Goal: Task Accomplishment & Management: Complete application form

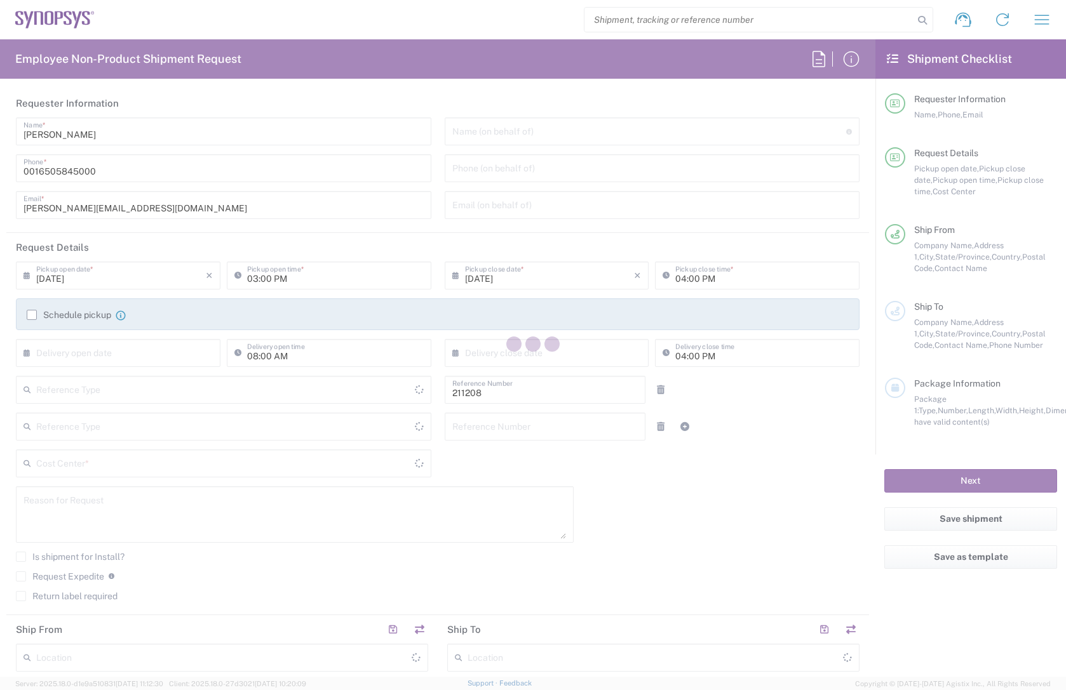
type input "Department"
type input "Delivered at Place"
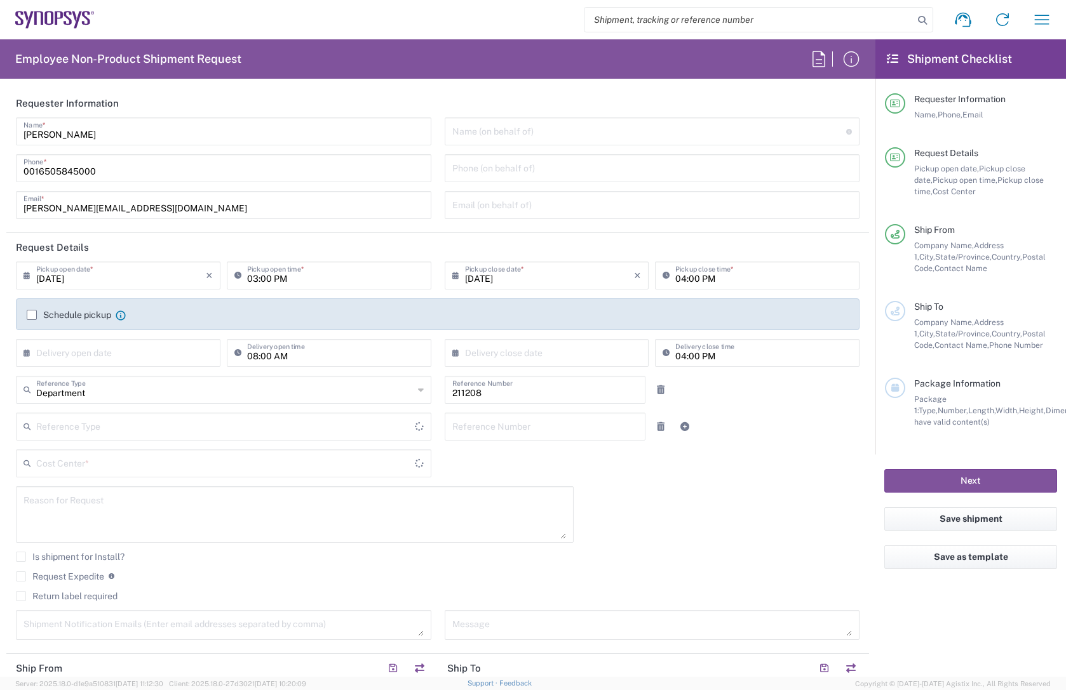
type input "US01, DDG, NA2 211208"
type input "[US_STATE]"
type input "[GEOGRAPHIC_DATA]"
type input "Headquarters USSV"
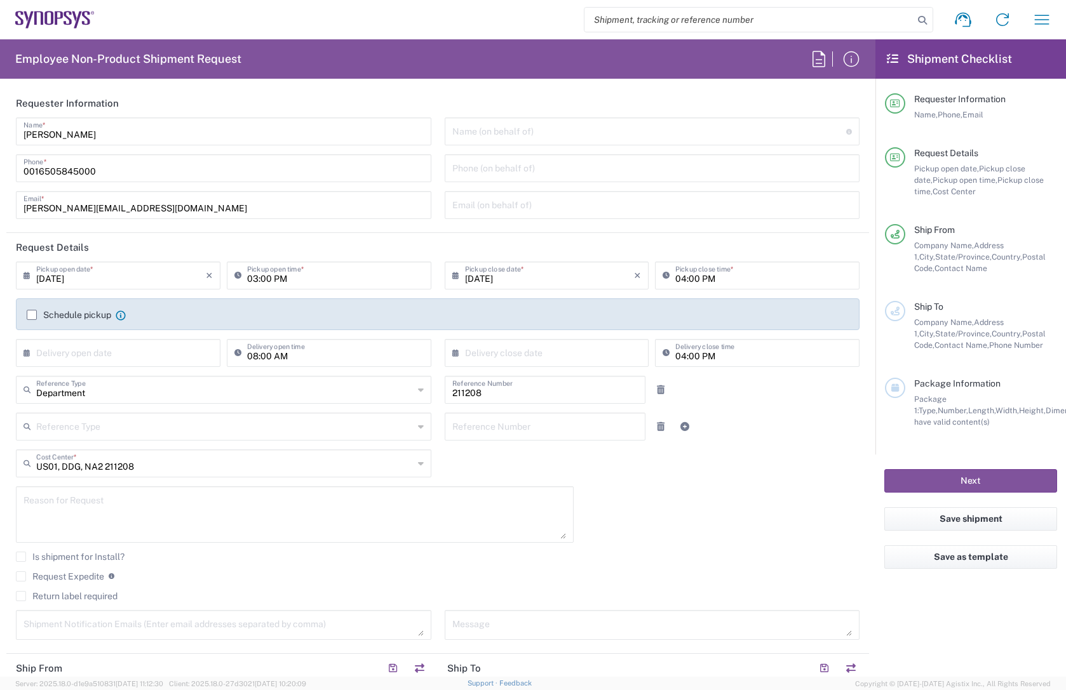
click at [117, 222] on input "[DATE]" at bounding box center [121, 275] width 170 height 22
click at [316, 222] on div "Department Reference Type" at bounding box center [223, 390] width 415 height 28
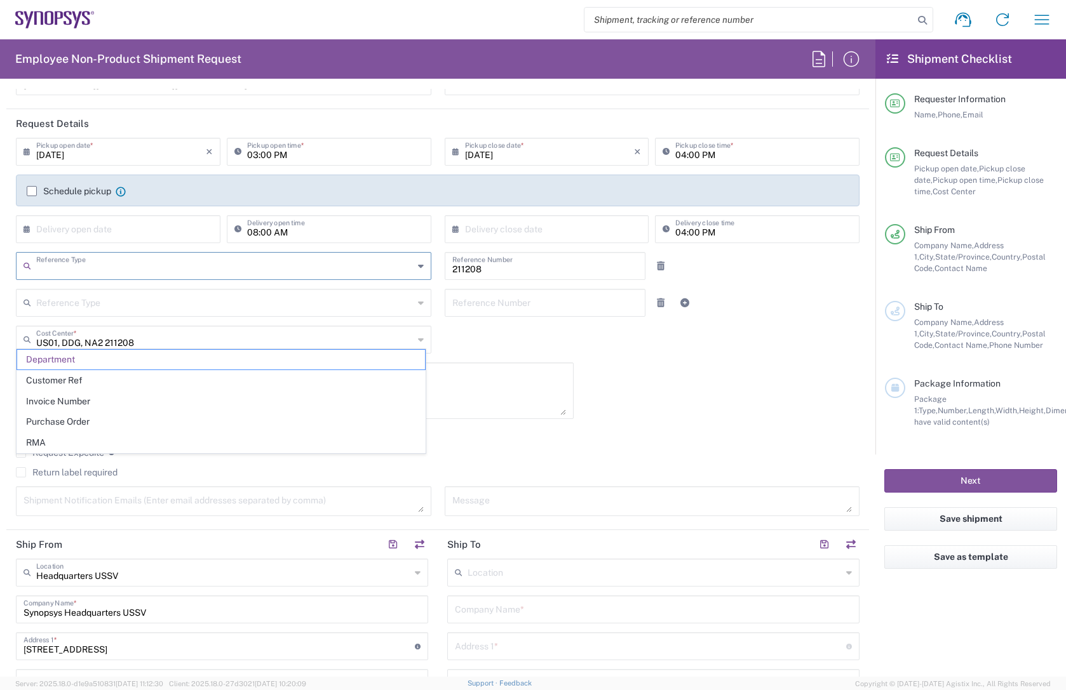
scroll to position [127, 0]
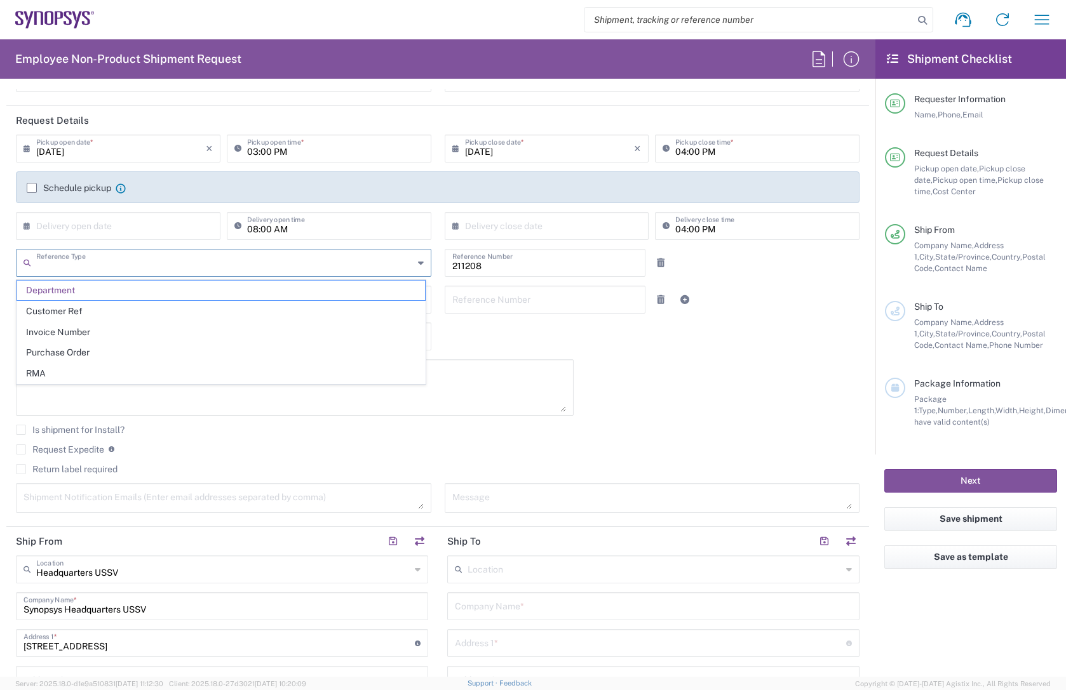
click at [524, 222] on div "09/10/2025 × Pickup open date * Cancel Apply 03:00 PM Pickup open time * 09/10/…" at bounding box center [438, 328] width 857 height 387
type input "Department"
click at [185, 222] on textarea at bounding box center [294, 387] width 542 height 49
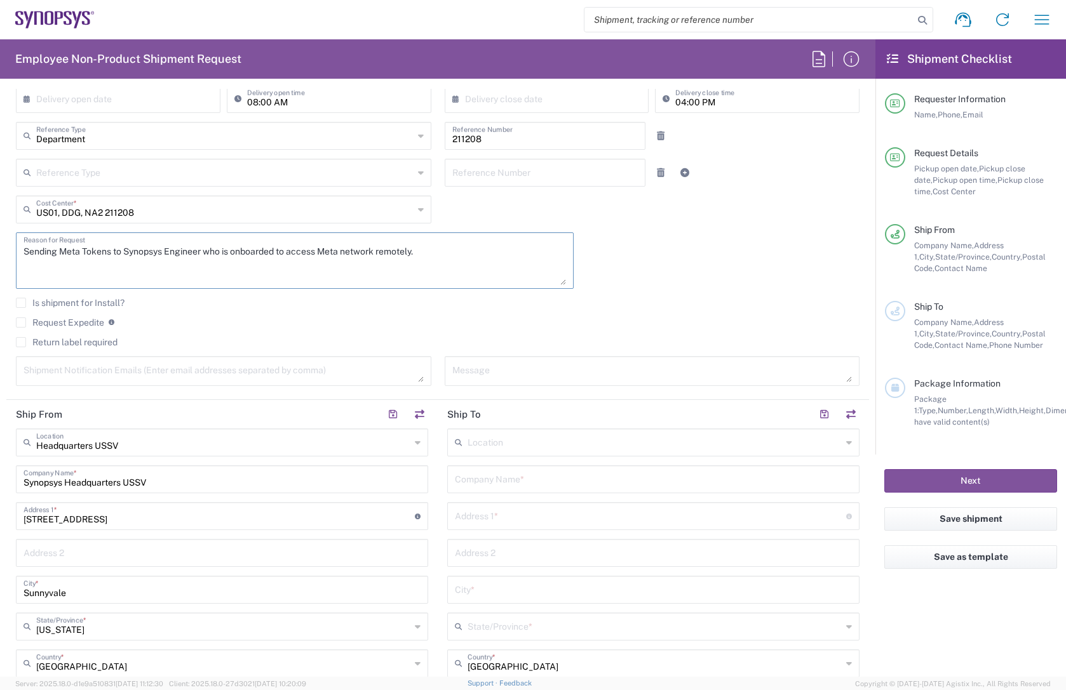
scroll to position [318, 0]
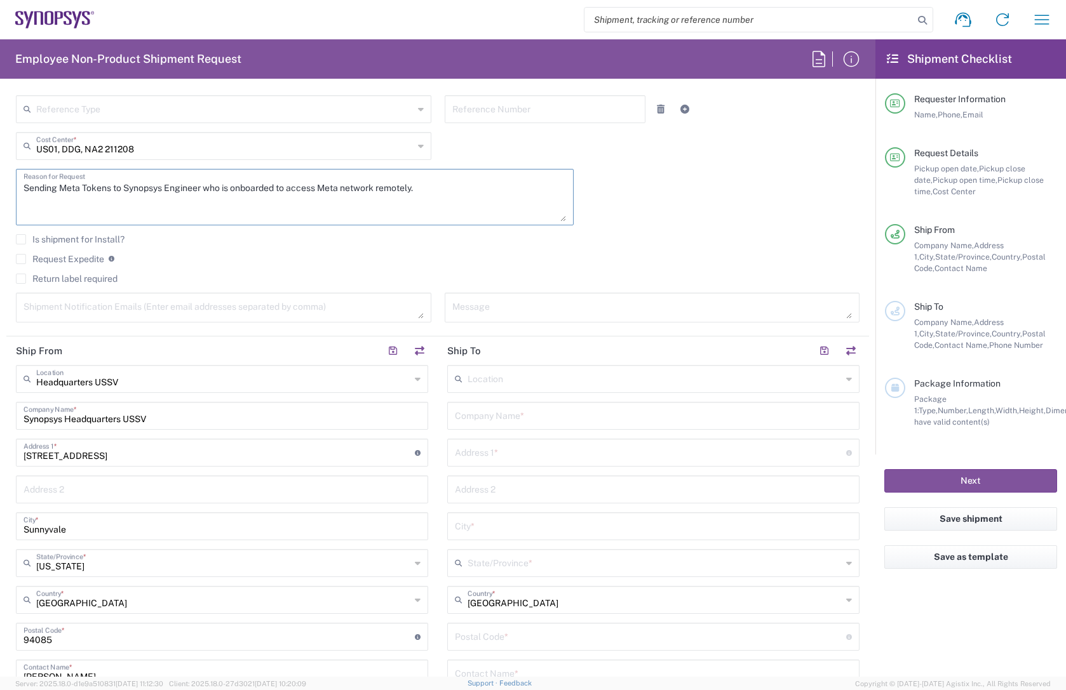
type textarea "Sending Meta Tokens to Synopsys Engineer who is onboarded to access Meta networ…"
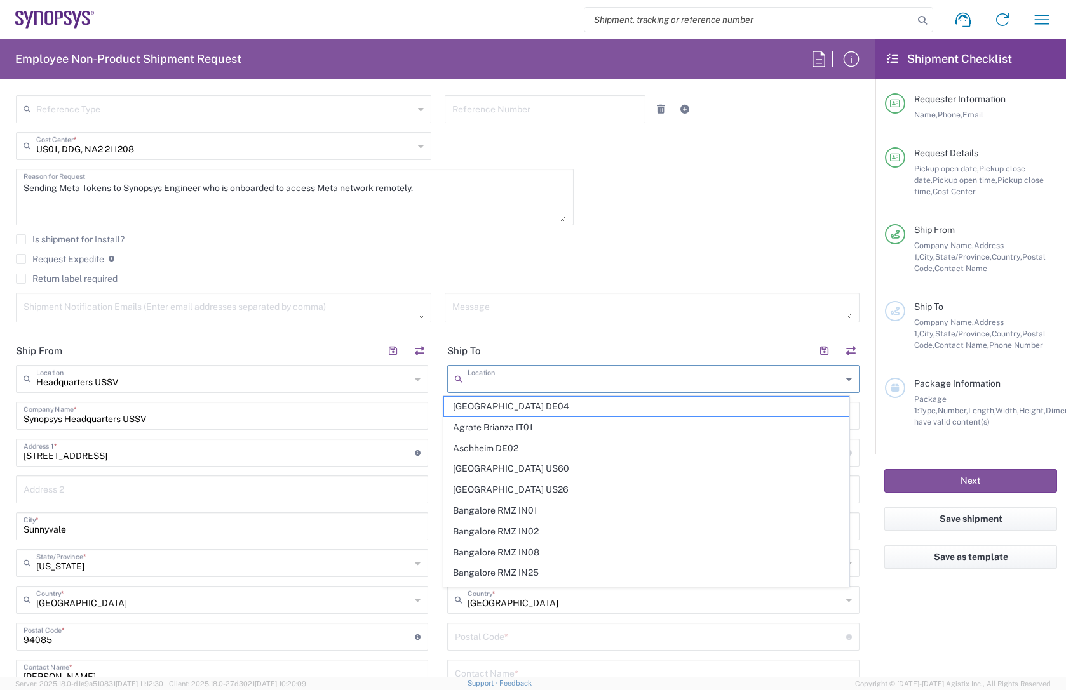
click at [486, 222] on input "text" at bounding box center [654, 378] width 374 height 22
click at [524, 222] on header "Ship To" at bounding box center [653, 351] width 431 height 29
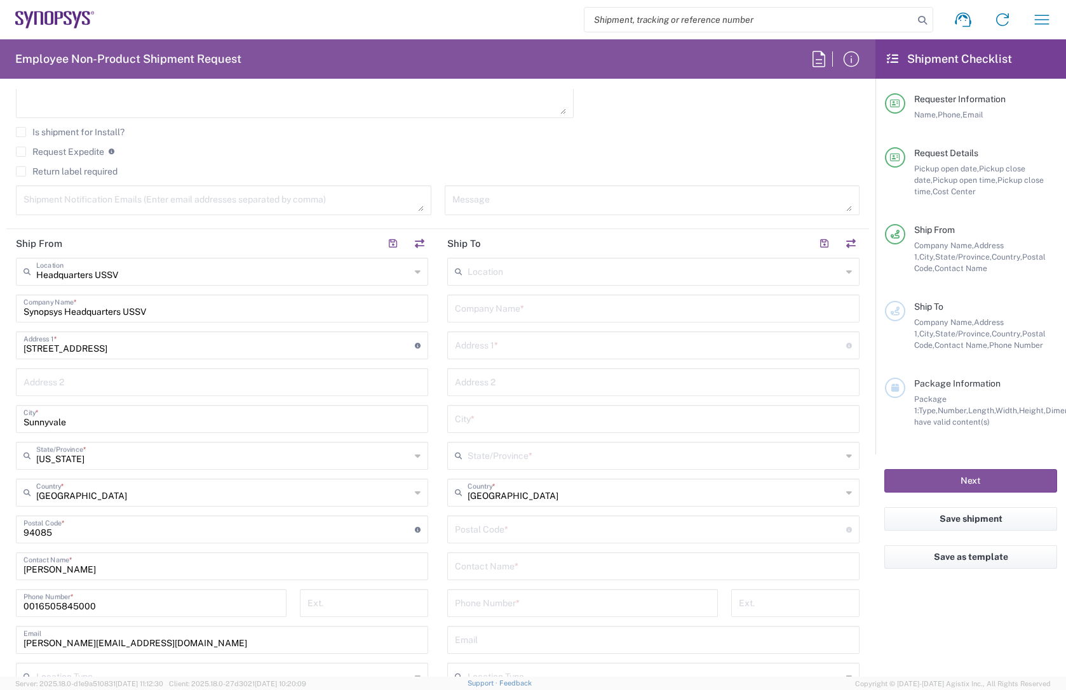
scroll to position [381, 0]
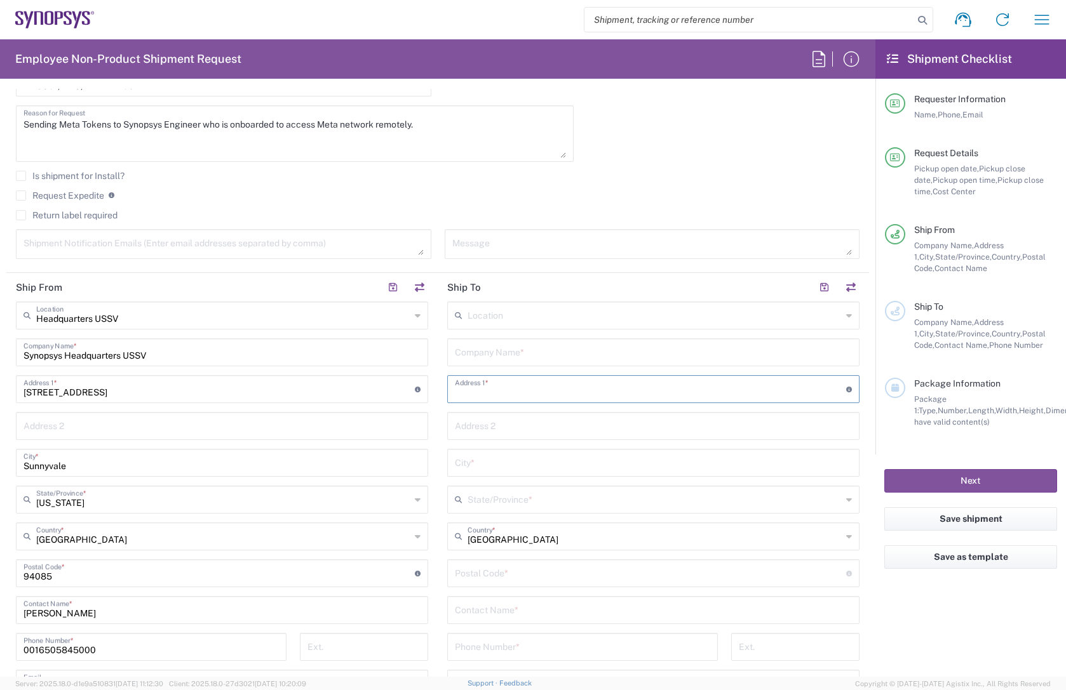
click at [493, 222] on input "text" at bounding box center [650, 388] width 391 height 22
paste input "11575 Wannacut Place"
type input "11575 Wannacut Place"
click at [491, 222] on input "text" at bounding box center [653, 462] width 397 height 22
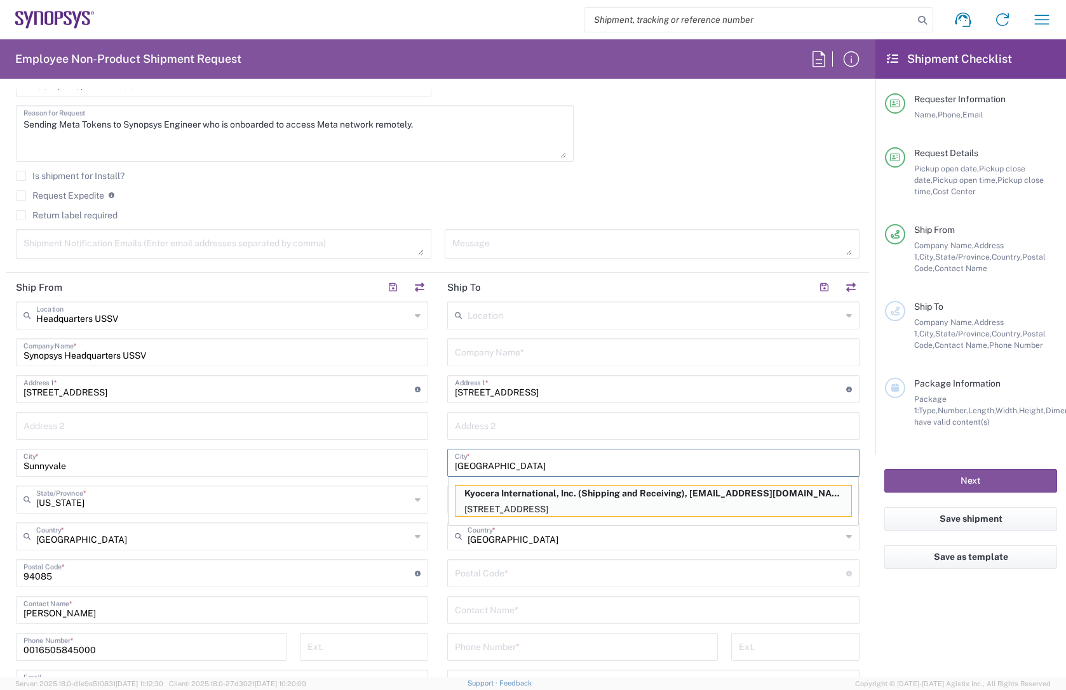
type input "San Diego"
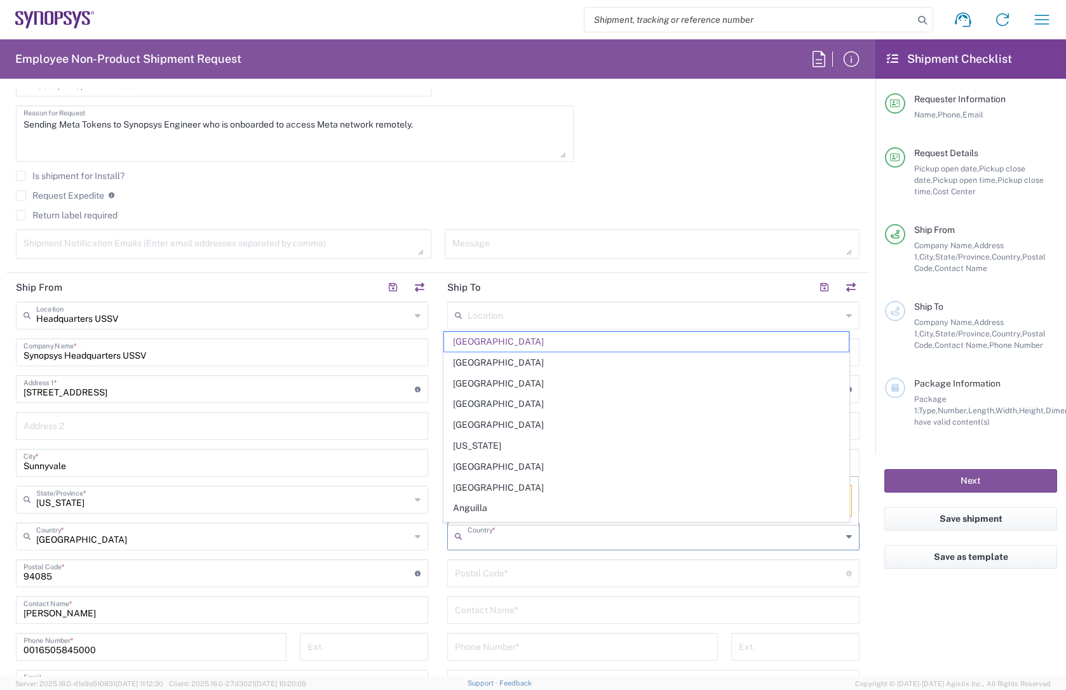
click at [524, 222] on input "text" at bounding box center [654, 536] width 374 height 22
click at [524, 119] on div "09/10/2025 × Pickup open date * Cancel Apply 03:00 PM Pickup open time * 09/10/…" at bounding box center [438, 74] width 857 height 387
type input "[GEOGRAPHIC_DATA]"
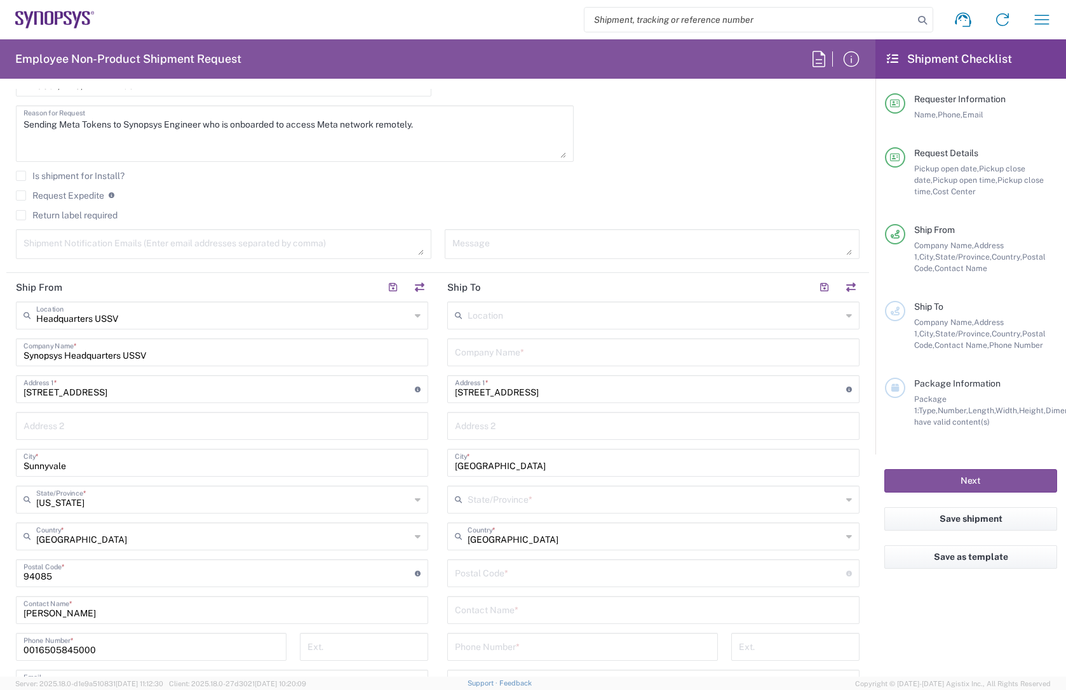
click at [513, 222] on input "San Diego" at bounding box center [653, 462] width 397 height 22
click at [524, 222] on input "11575 Wannacut Place" at bounding box center [650, 388] width 391 height 22
click at [497, 222] on input "San Diego" at bounding box center [653, 462] width 397 height 22
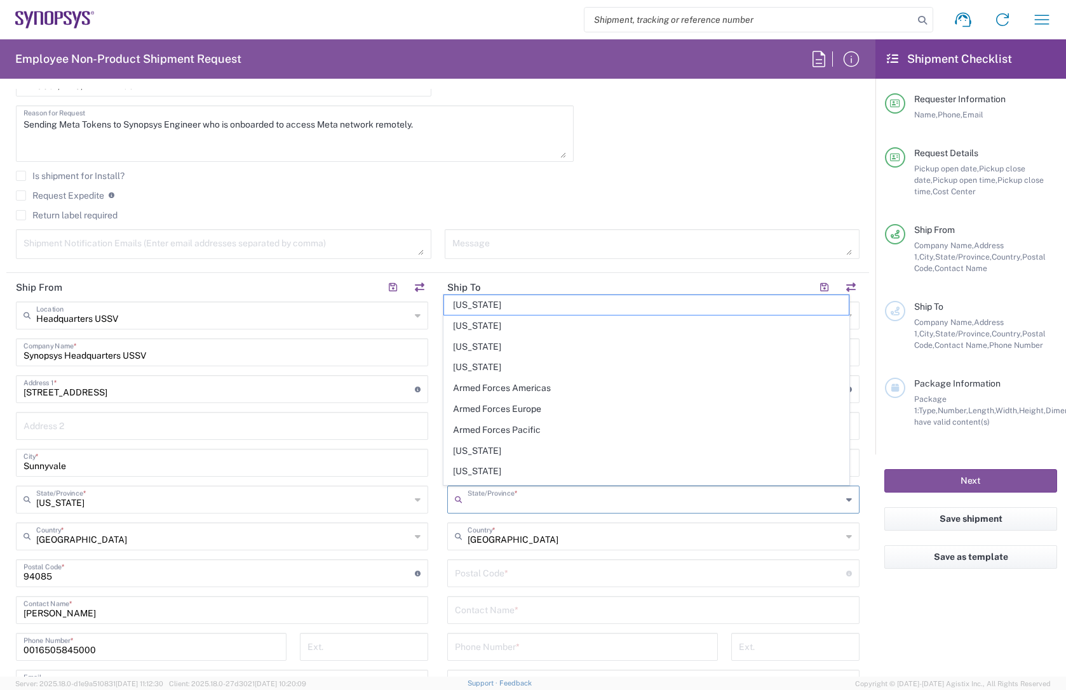
click at [481, 222] on input "text" at bounding box center [654, 499] width 374 height 22
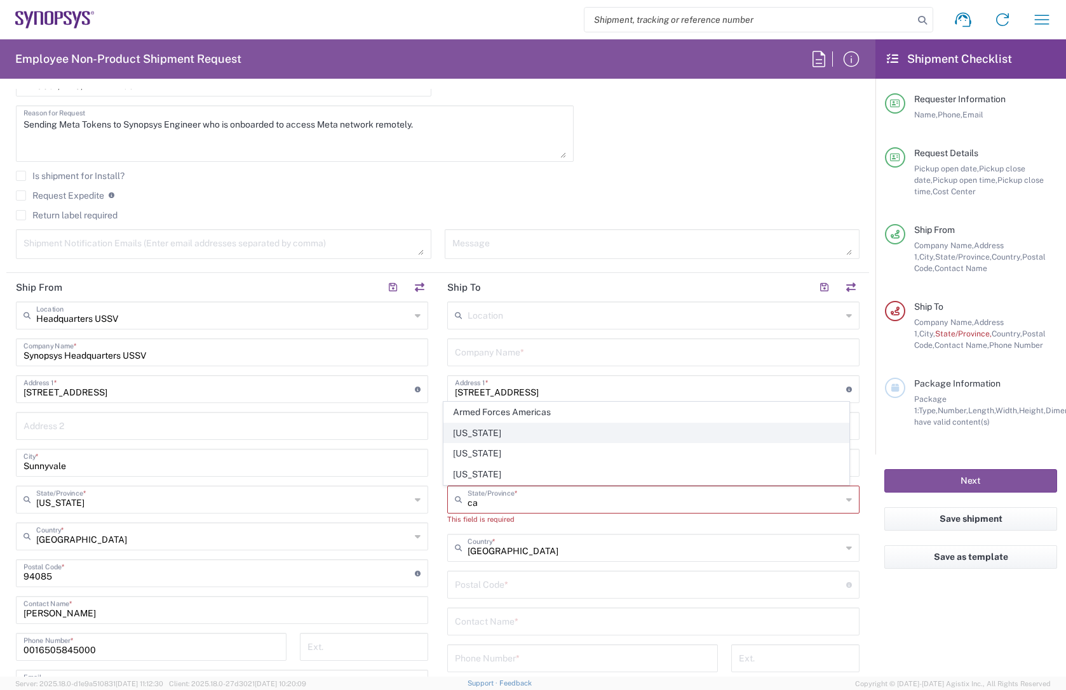
click at [483, 222] on span "[US_STATE]" at bounding box center [646, 434] width 405 height 20
type input "[US_STATE]"
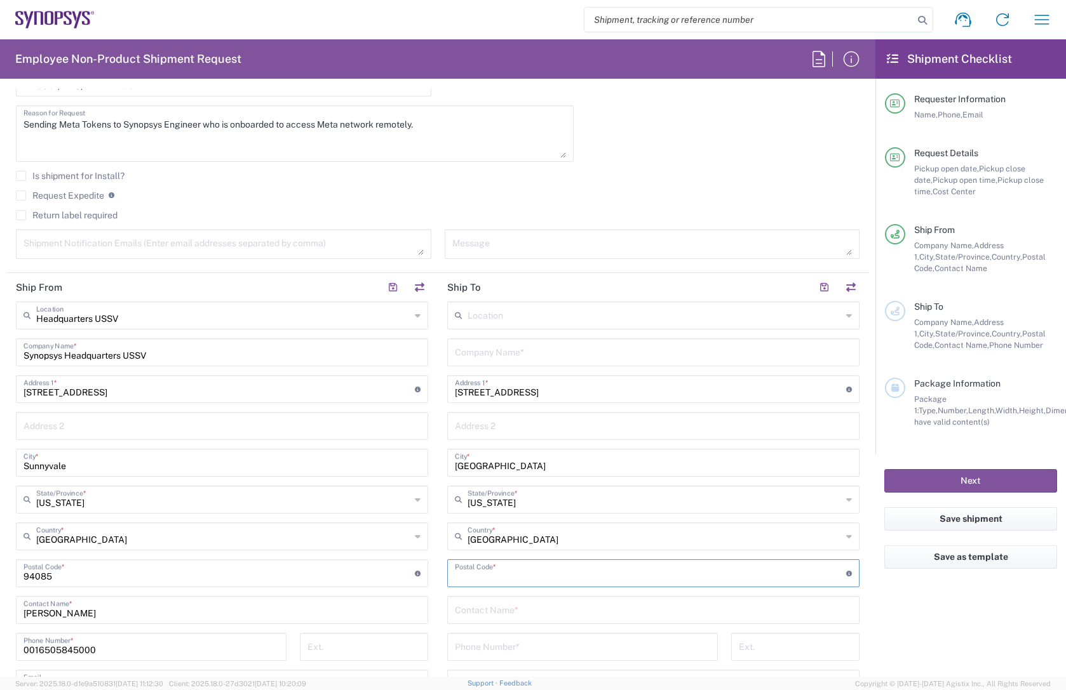
click at [502, 222] on input "undefined" at bounding box center [650, 572] width 391 height 22
paste input "92131"
type input "92131"
click at [514, 222] on input "text" at bounding box center [653, 609] width 397 height 22
click at [493, 222] on input "text" at bounding box center [653, 609] width 397 height 22
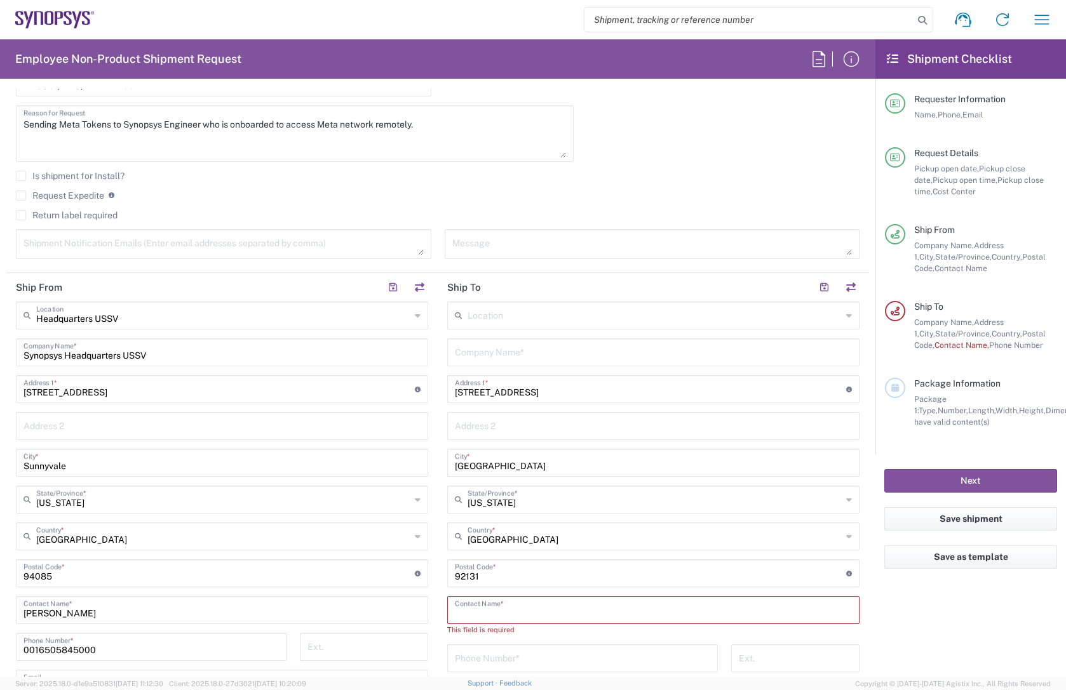
paste input "Sujatha"
click at [511, 222] on input "Sujatha" at bounding box center [653, 609] width 397 height 22
paste input "Soundararajan"
click at [495, 222] on input "Sujatha Soundararajan" at bounding box center [653, 609] width 397 height 22
click at [487, 222] on input "Sujatha Soundararajan" at bounding box center [653, 609] width 397 height 22
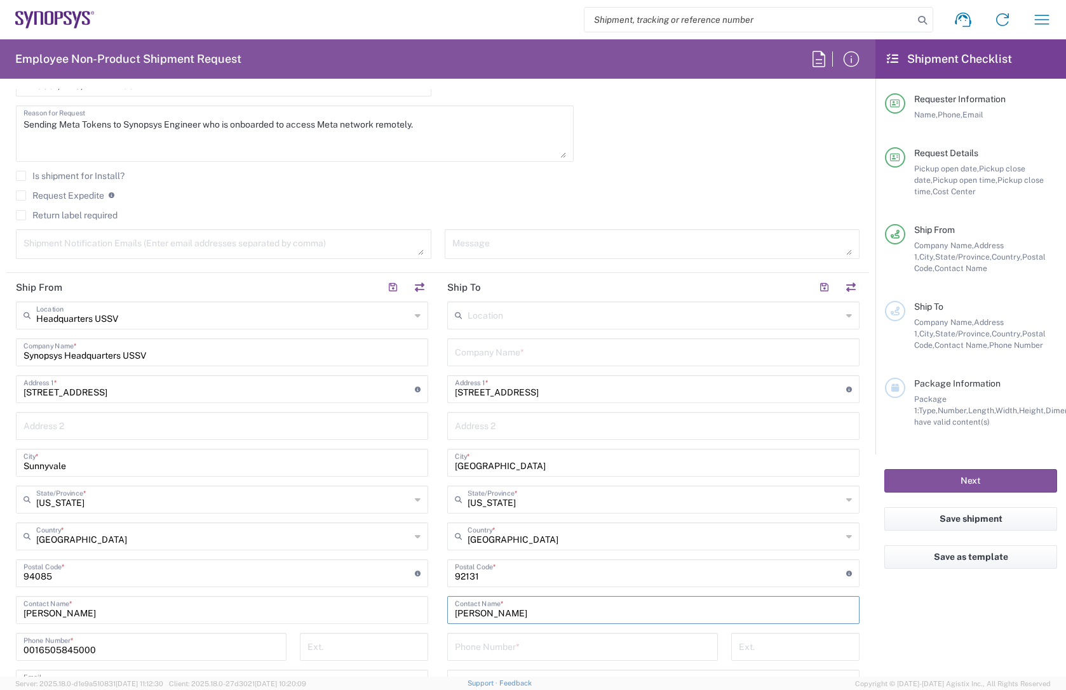
scroll to position [508, 0]
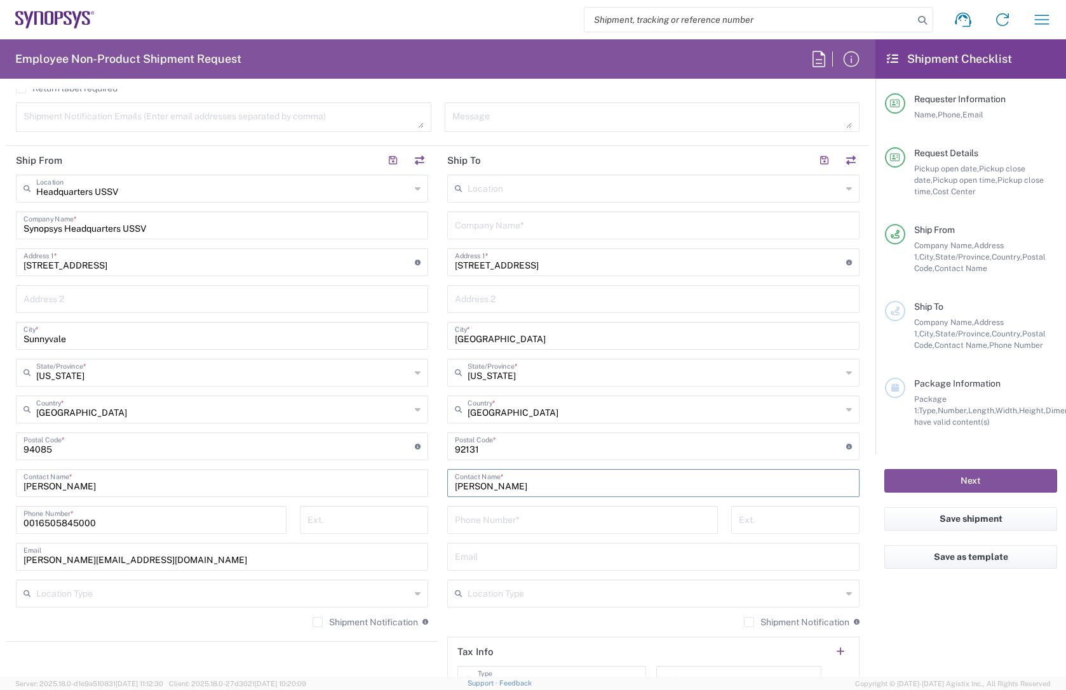
type input "Sujatha Soundararajan"
click at [524, 222] on input "tel" at bounding box center [582, 519] width 255 height 22
paste input "858-414-9962"
click at [473, 222] on input "858-414-9962" at bounding box center [582, 519] width 255 height 22
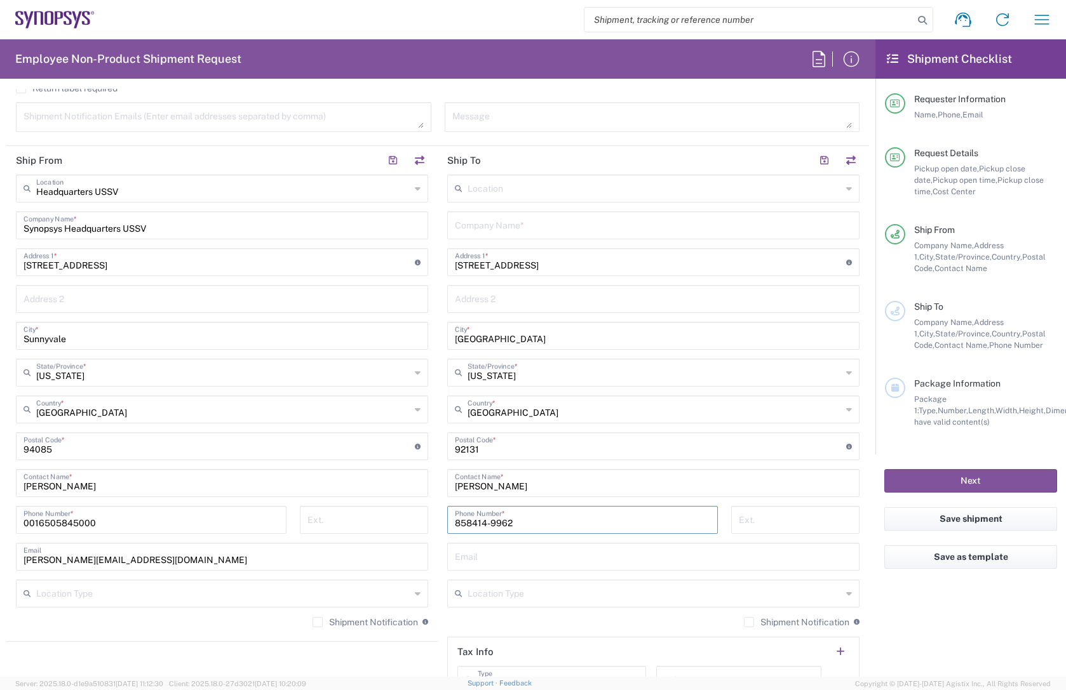
click at [486, 222] on input "858414-9962" at bounding box center [582, 519] width 255 height 22
type input "8584149962"
click at [475, 222] on input "text" at bounding box center [653, 556] width 397 height 22
paste input "sues@synopsys.com"
type input "sues@synopsys.com"
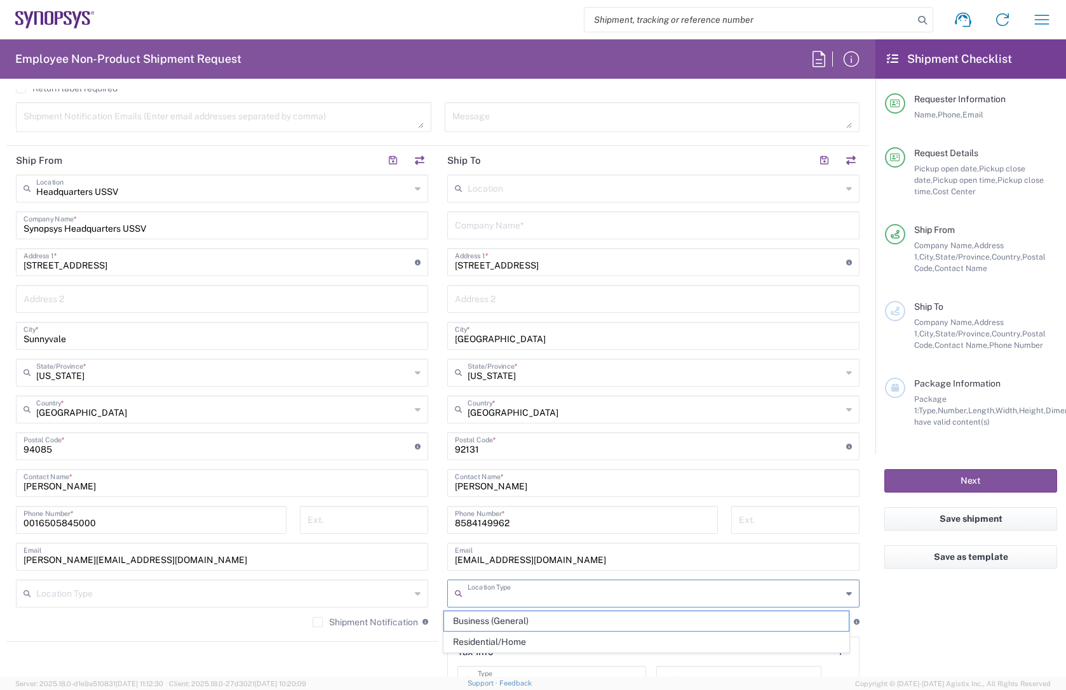
click at [522, 222] on input "text" at bounding box center [654, 593] width 374 height 22
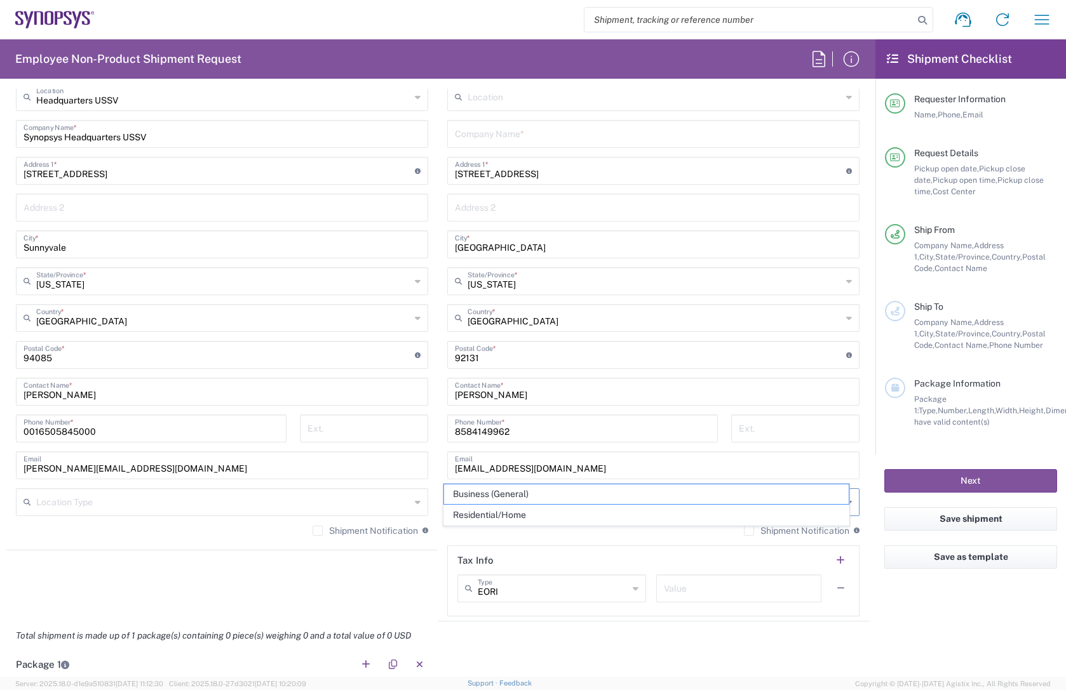
scroll to position [699, 0]
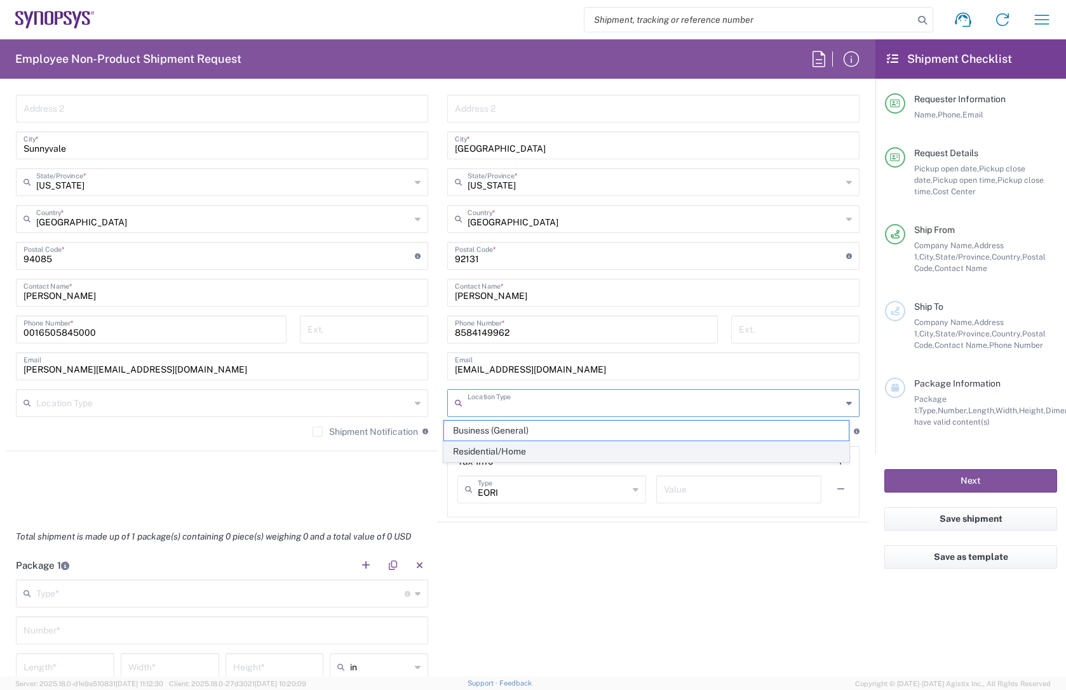
click at [524, 222] on span "Residential/Home" at bounding box center [646, 452] width 405 height 20
type input "Residential/Home"
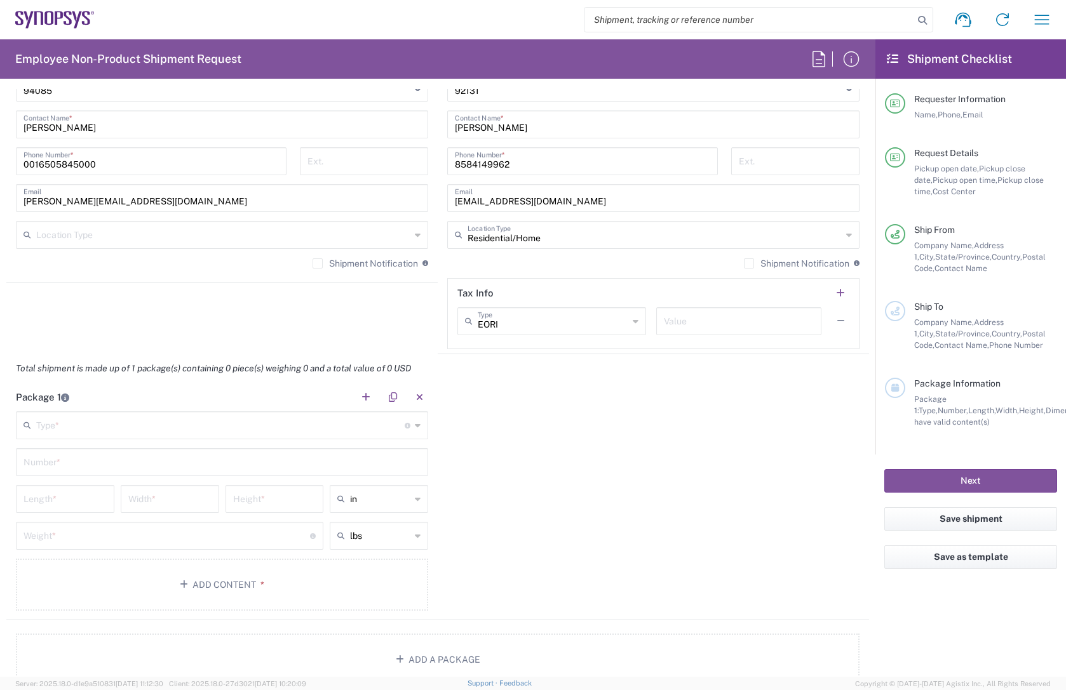
scroll to position [898, 0]
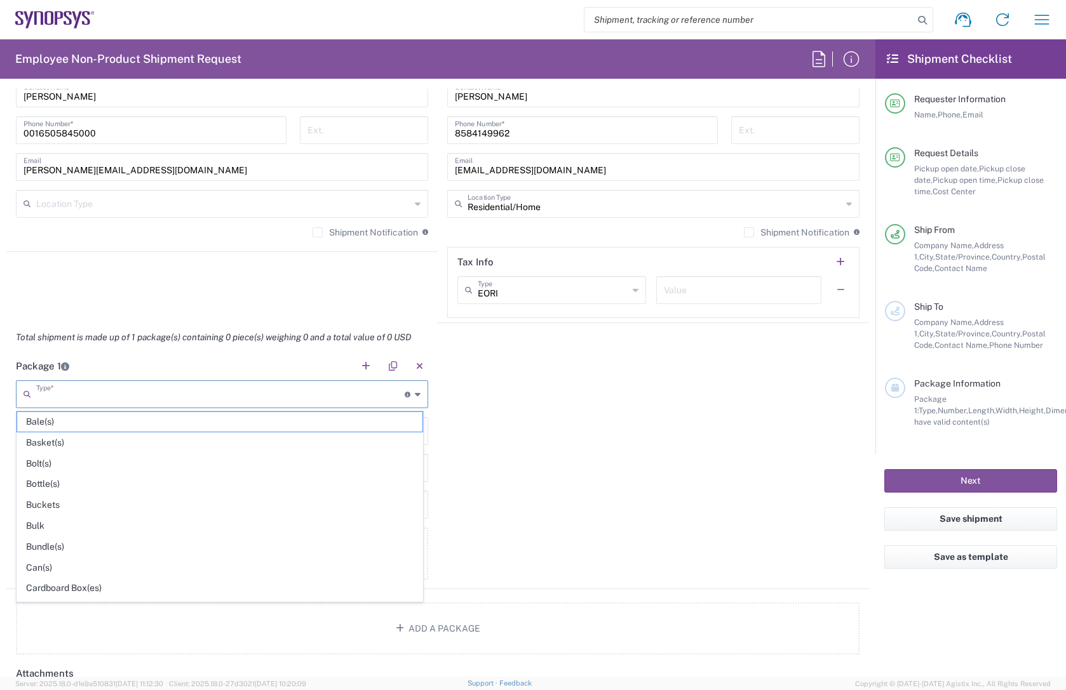
click at [86, 222] on input "text" at bounding box center [220, 393] width 368 height 22
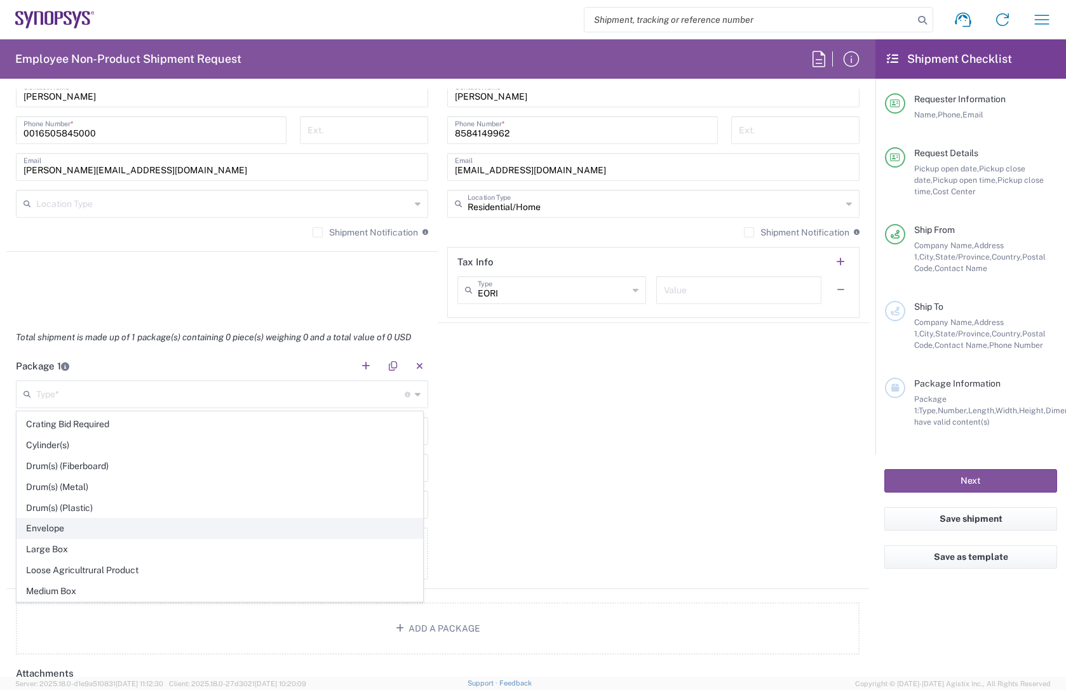
click at [63, 222] on span "Envelope" at bounding box center [219, 529] width 405 height 20
type input "Envelope"
type input "1"
type input "9.5"
type input "12.5"
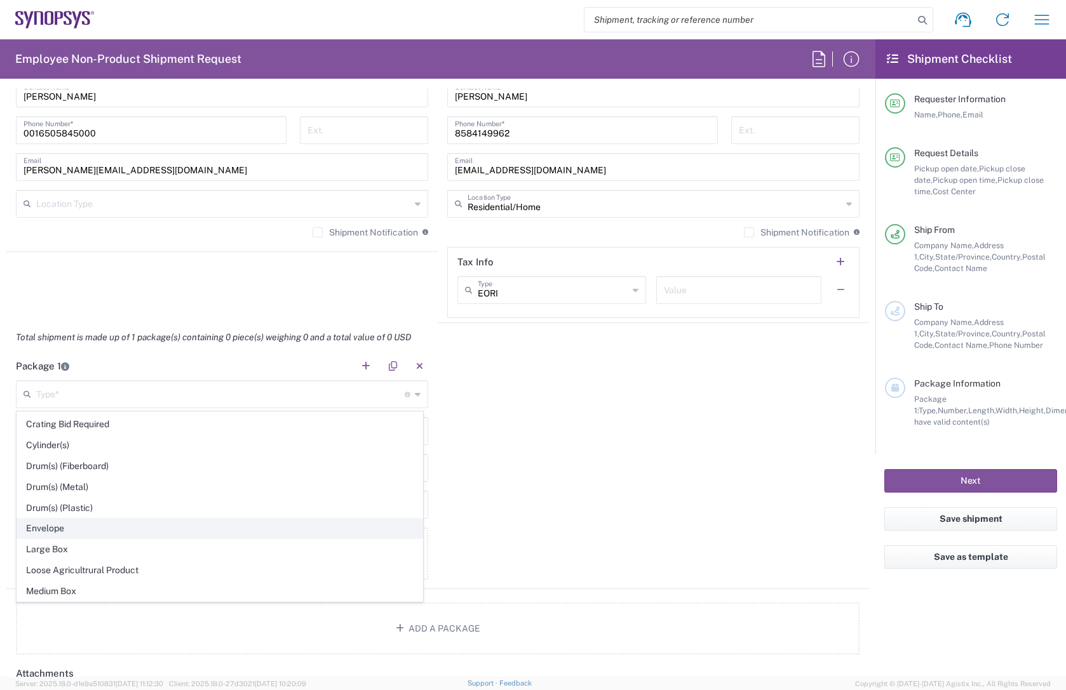
type input "0.25"
type input "1"
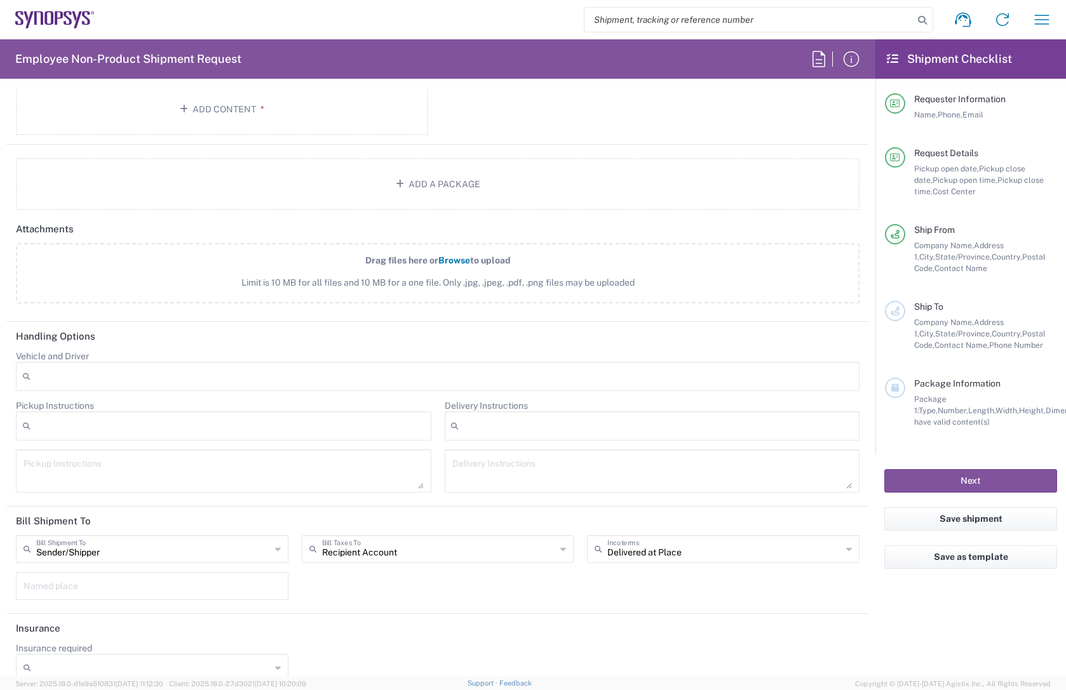
scroll to position [1362, 0]
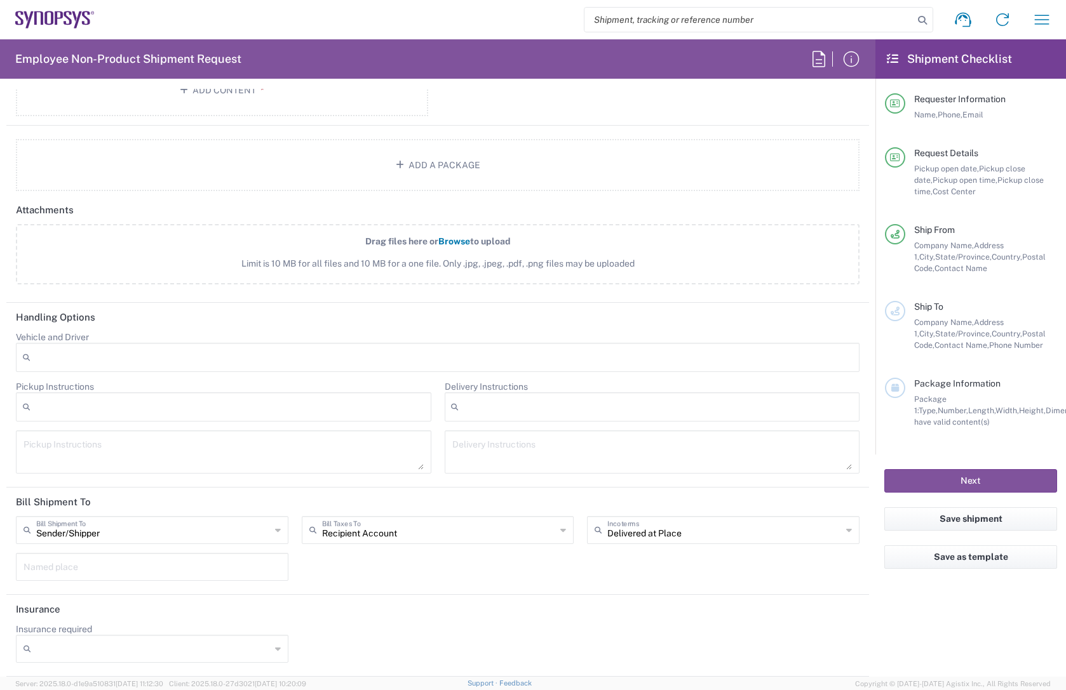
click at [524, 222] on icon at bounding box center [849, 530] width 6 height 20
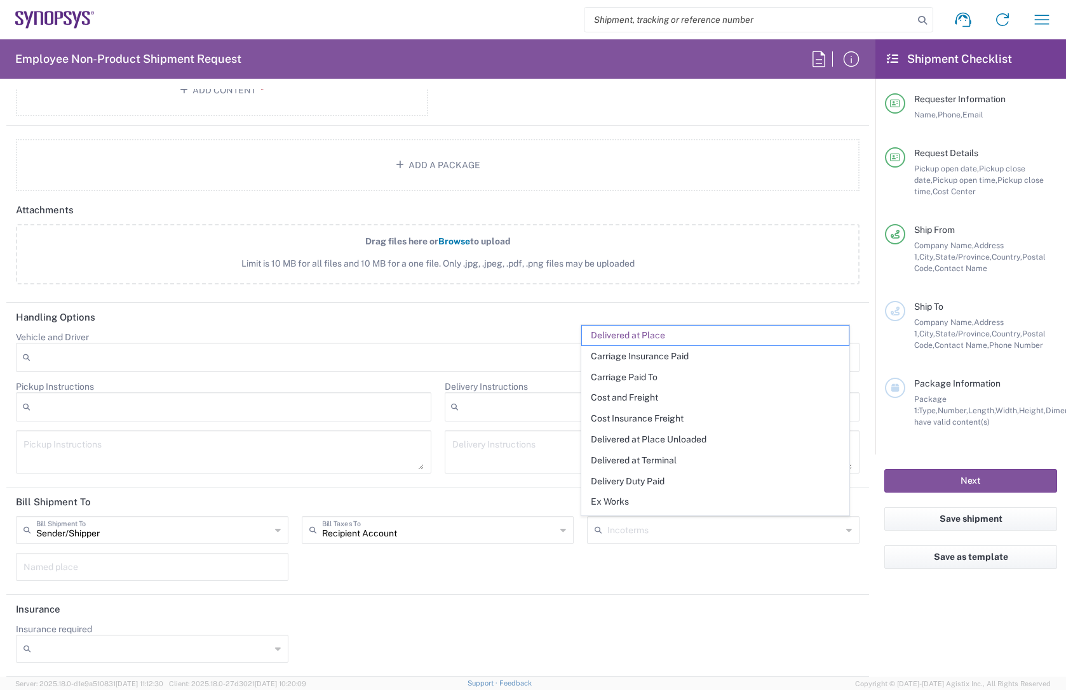
click at [524, 222] on header "Insurance" at bounding box center [437, 609] width 862 height 29
type input "Delivered at Place"
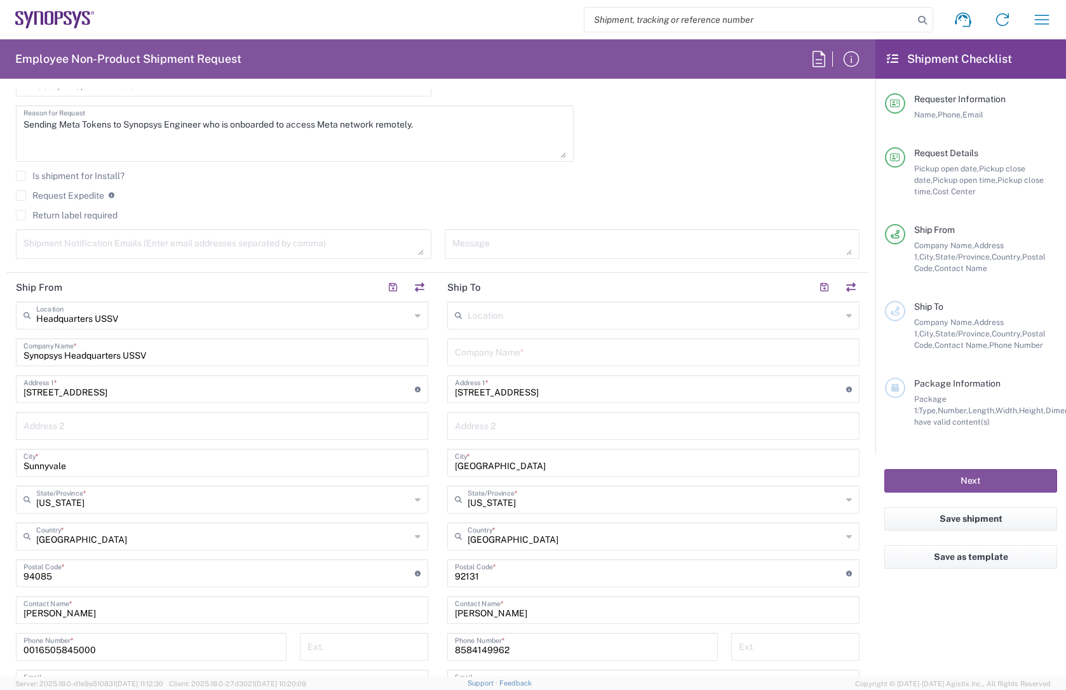
scroll to position [508, 0]
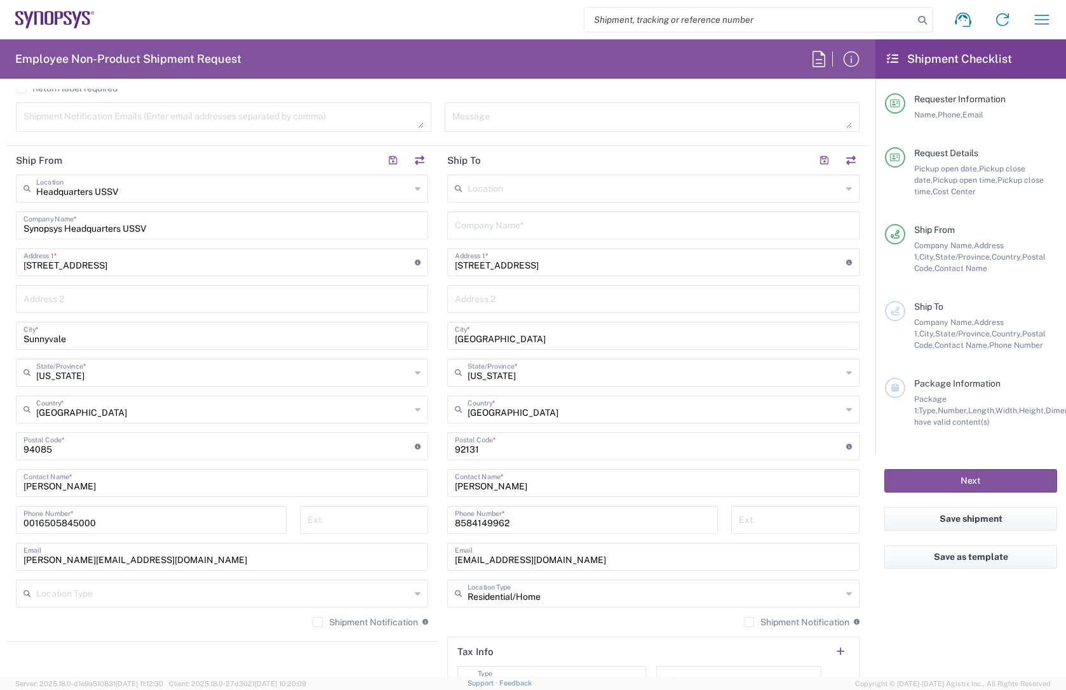
click at [494, 187] on input "text" at bounding box center [654, 188] width 374 height 22
type input "r"
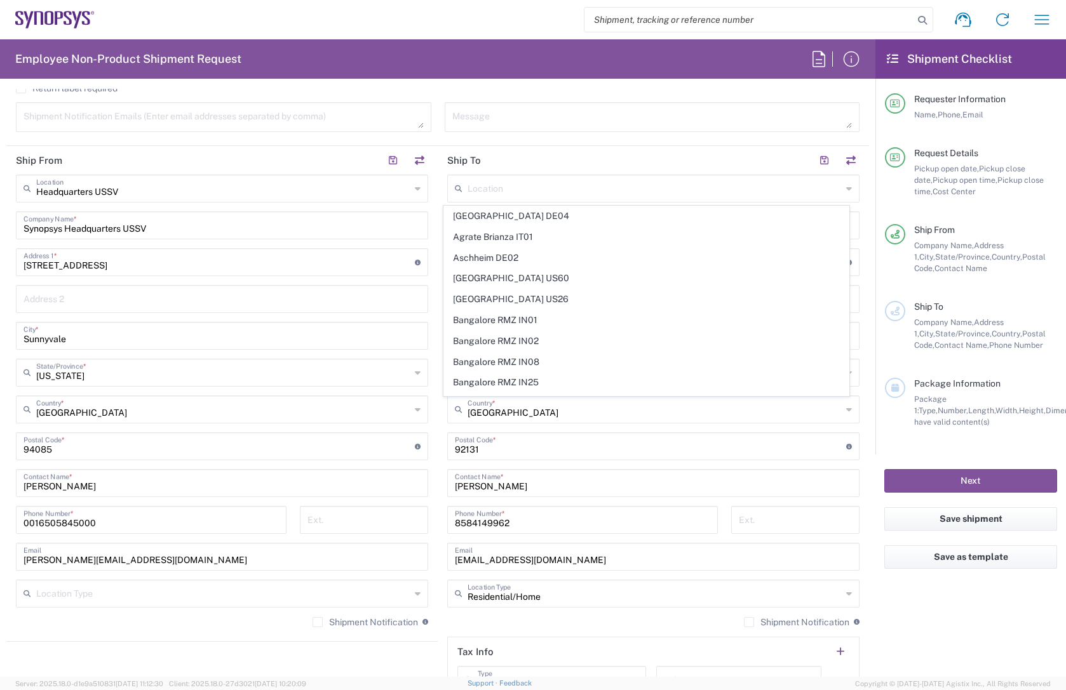
click at [524, 166] on header "Ship To" at bounding box center [653, 160] width 431 height 29
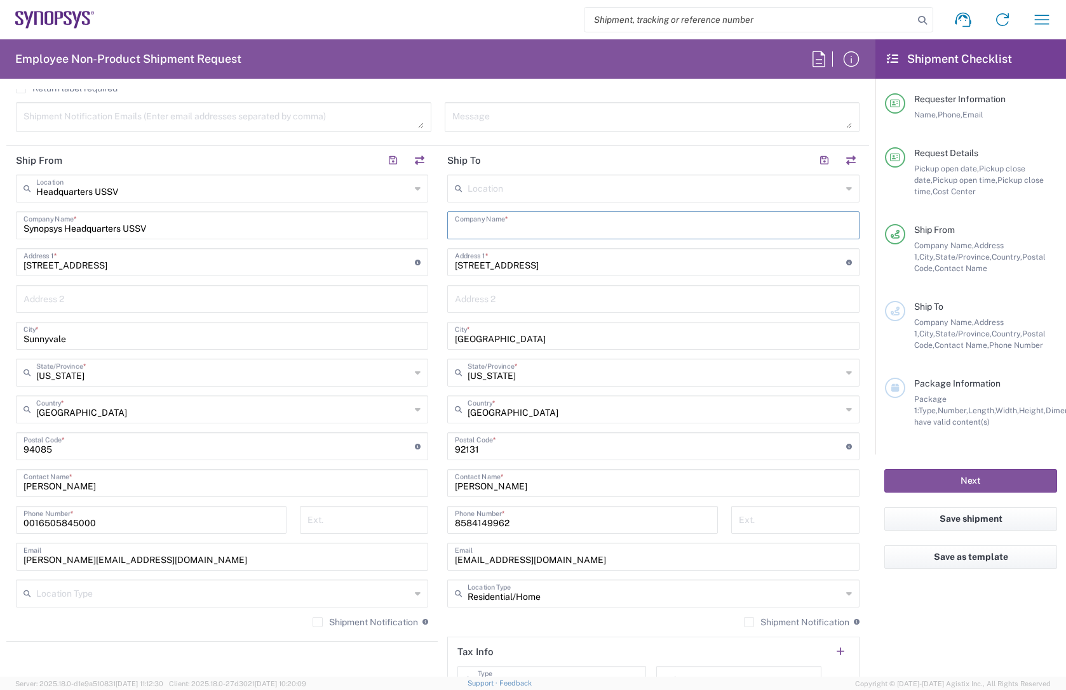
click at [524, 222] on input "text" at bounding box center [653, 224] width 397 height 22
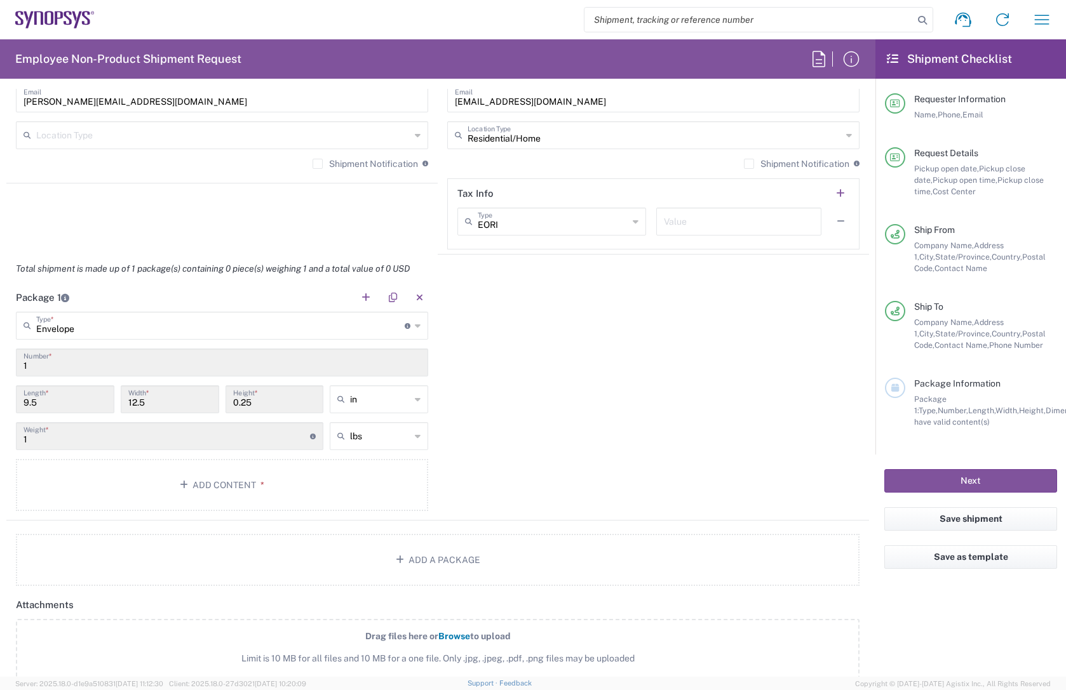
scroll to position [969, 0]
type input "Residential"
click at [166, 222] on input "1" at bounding box center [166, 433] width 286 height 22
click at [57, 222] on input "1" at bounding box center [221, 360] width 397 height 22
type input "Envelope"
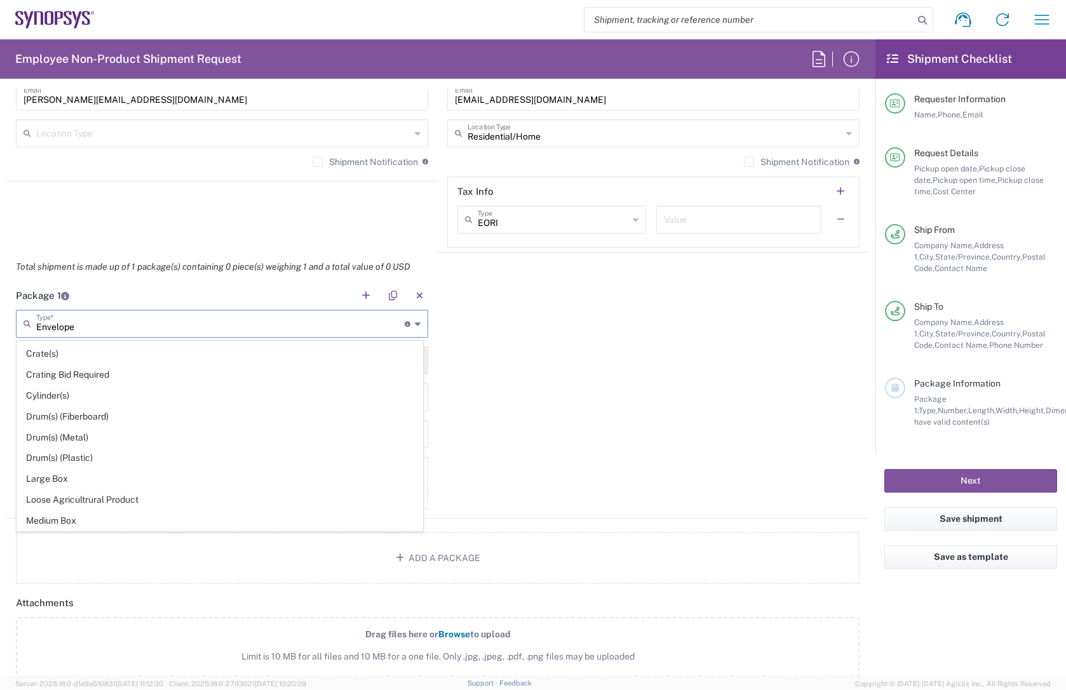
click at [105, 222] on input "Envelope" at bounding box center [220, 323] width 368 height 22
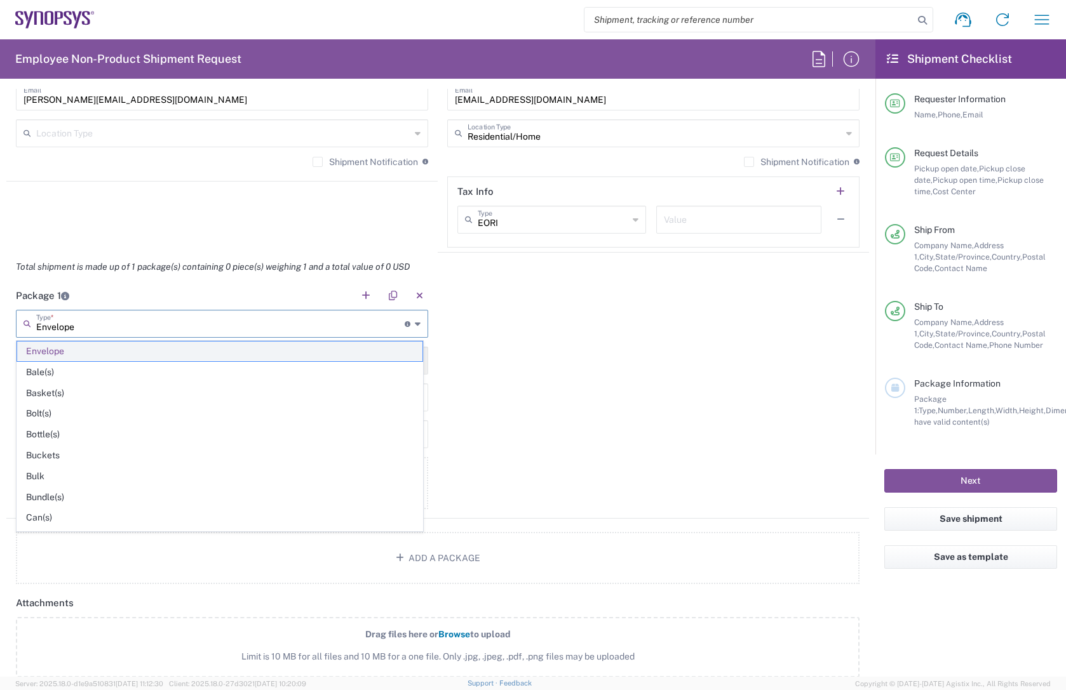
click at [60, 222] on span "Envelope" at bounding box center [219, 352] width 405 height 20
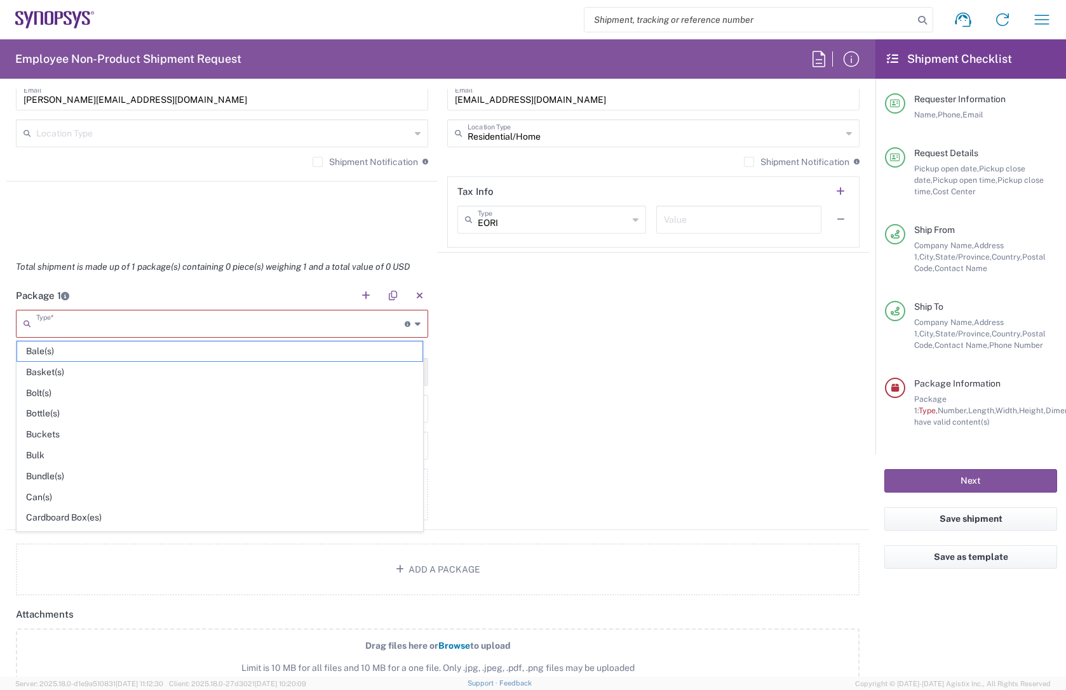
click at [76, 222] on input "text" at bounding box center [220, 323] width 368 height 22
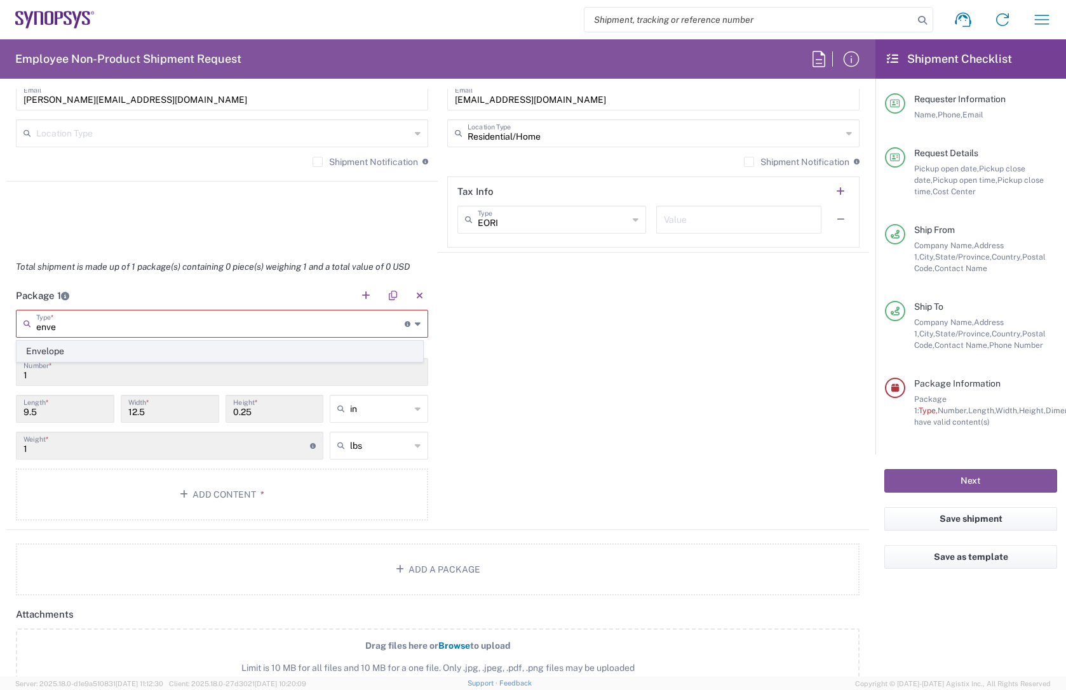
click at [58, 222] on span "Envelope" at bounding box center [219, 352] width 405 height 20
type input "Envelope"
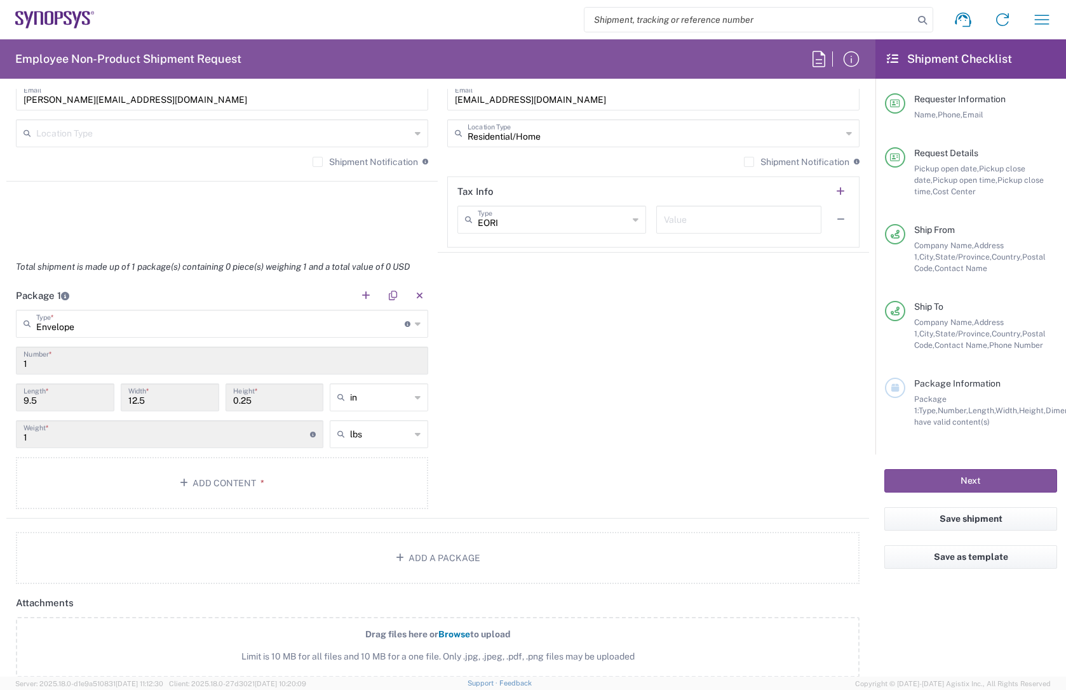
click at [158, 222] on input "12.5" at bounding box center [169, 397] width 83 height 22
click at [83, 222] on input "9.5" at bounding box center [64, 397] width 83 height 22
click at [37, 222] on input "1" at bounding box center [221, 360] width 397 height 22
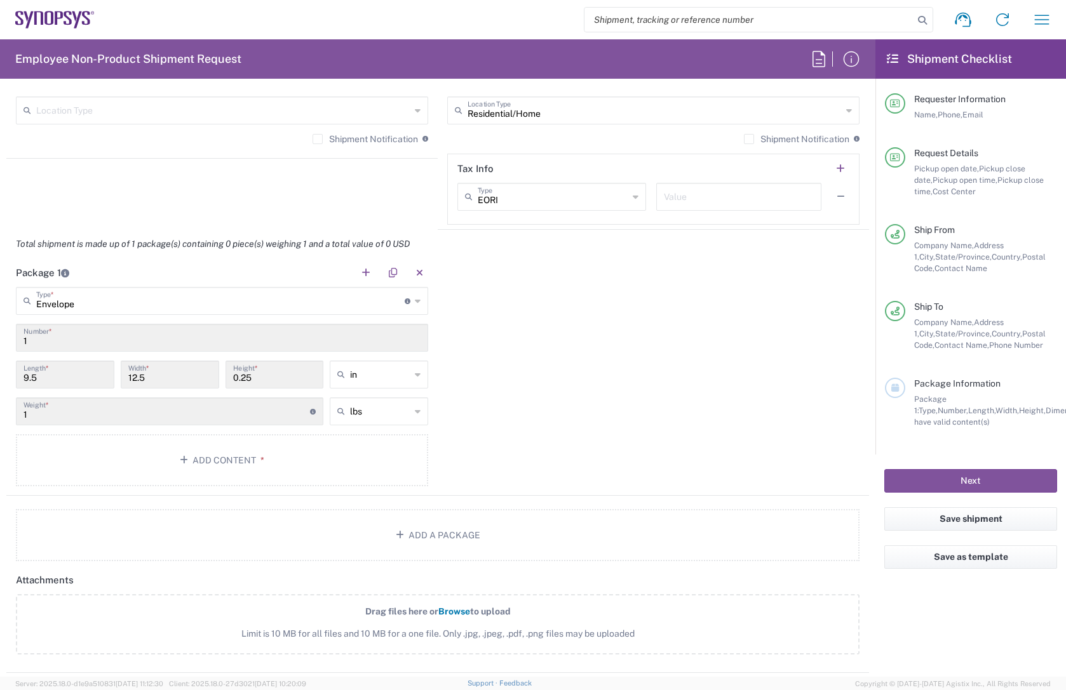
scroll to position [1032, 0]
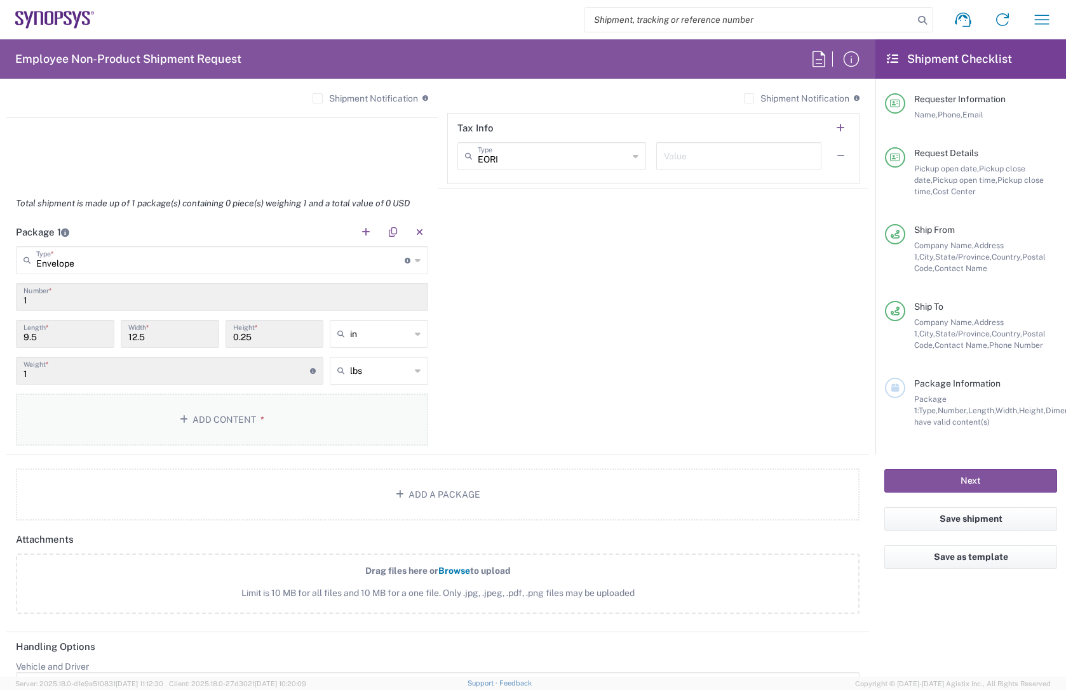
click at [238, 222] on button "Add Content *" at bounding box center [222, 420] width 412 height 52
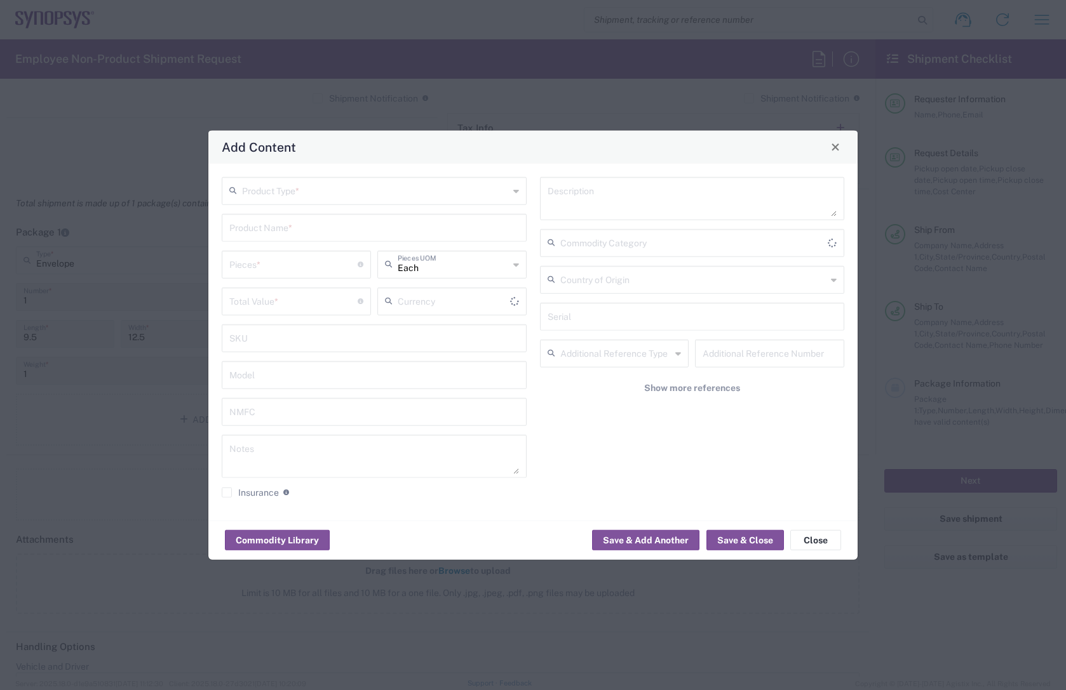
type input "US Dollar"
click at [393, 190] on input "text" at bounding box center [375, 189] width 267 height 22
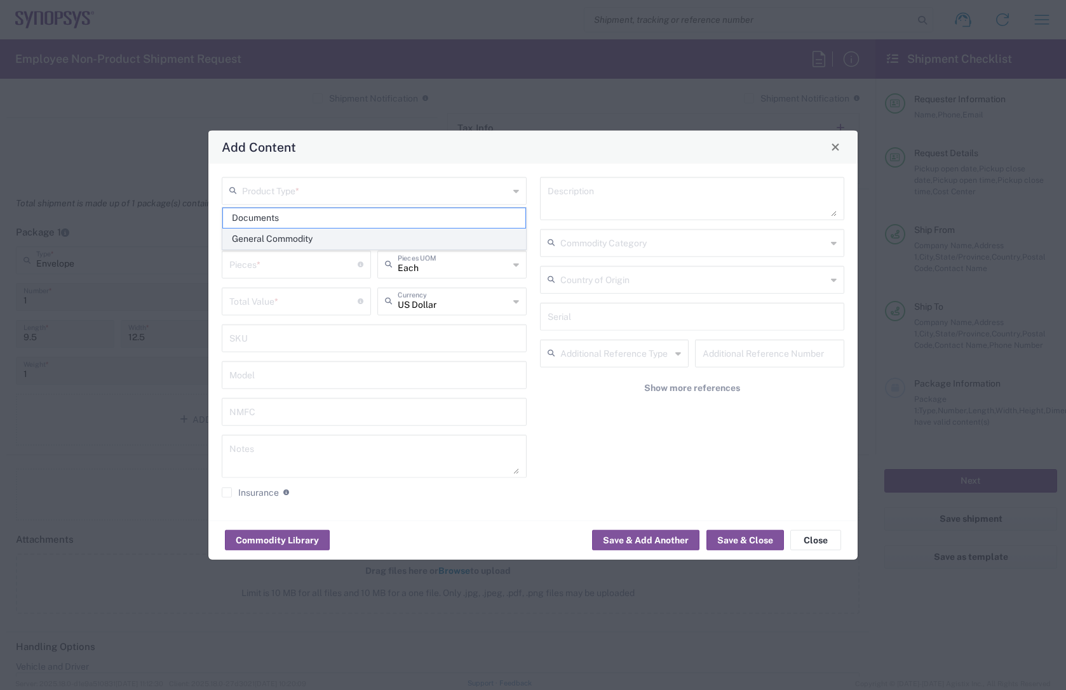
click at [319, 222] on span "General Commodity" at bounding box center [374, 239] width 302 height 20
type input "General Commodity"
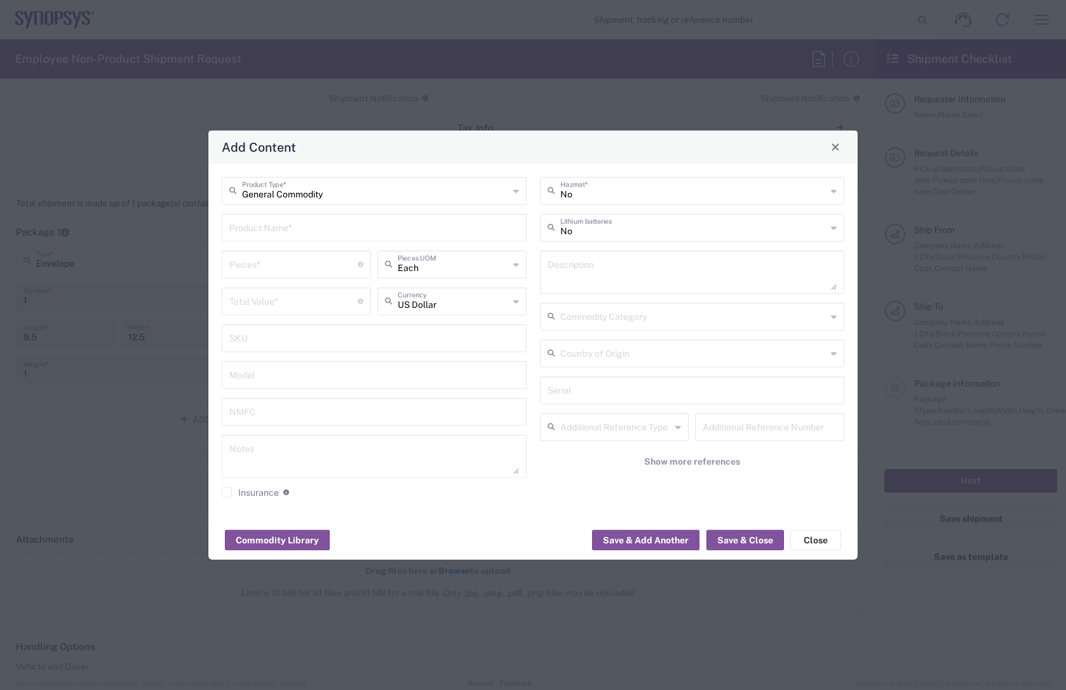
click at [307, 222] on input "text" at bounding box center [374, 226] width 290 height 22
type input "Encryption Key"
click at [524, 150] on div "Add Content" at bounding box center [532, 146] width 649 height 33
click at [524, 222] on input "text" at bounding box center [693, 226] width 267 height 22
click at [524, 222] on span "Yes" at bounding box center [692, 276] width 302 height 20
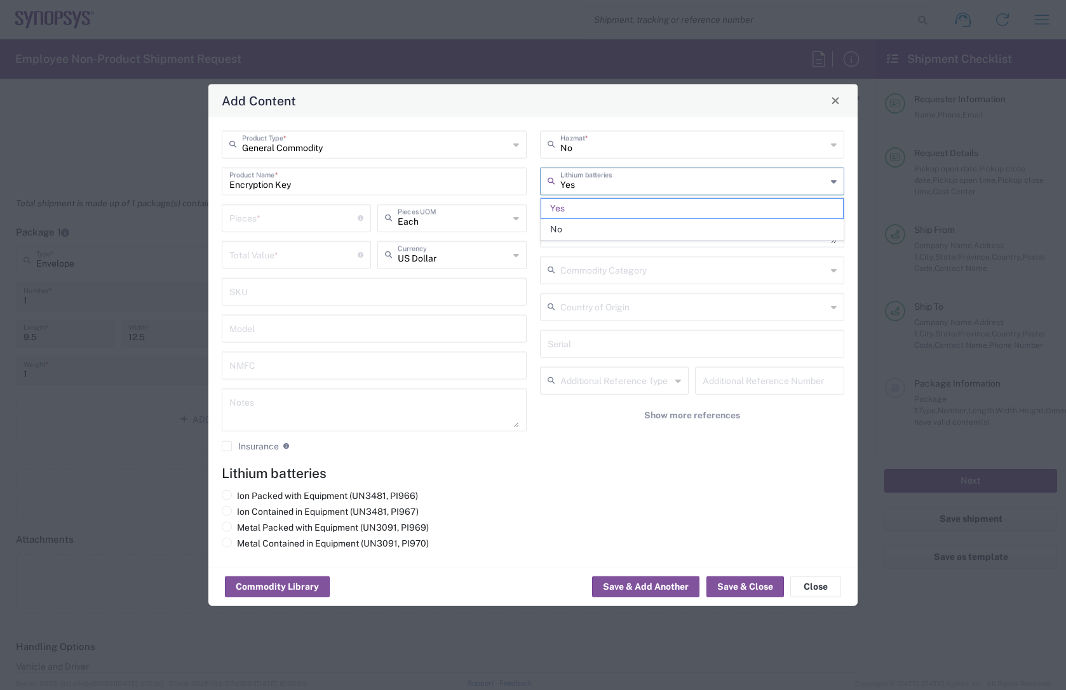
click at [524, 187] on input "Yes" at bounding box center [693, 180] width 267 height 22
click at [524, 222] on span "No" at bounding box center [692, 230] width 302 height 20
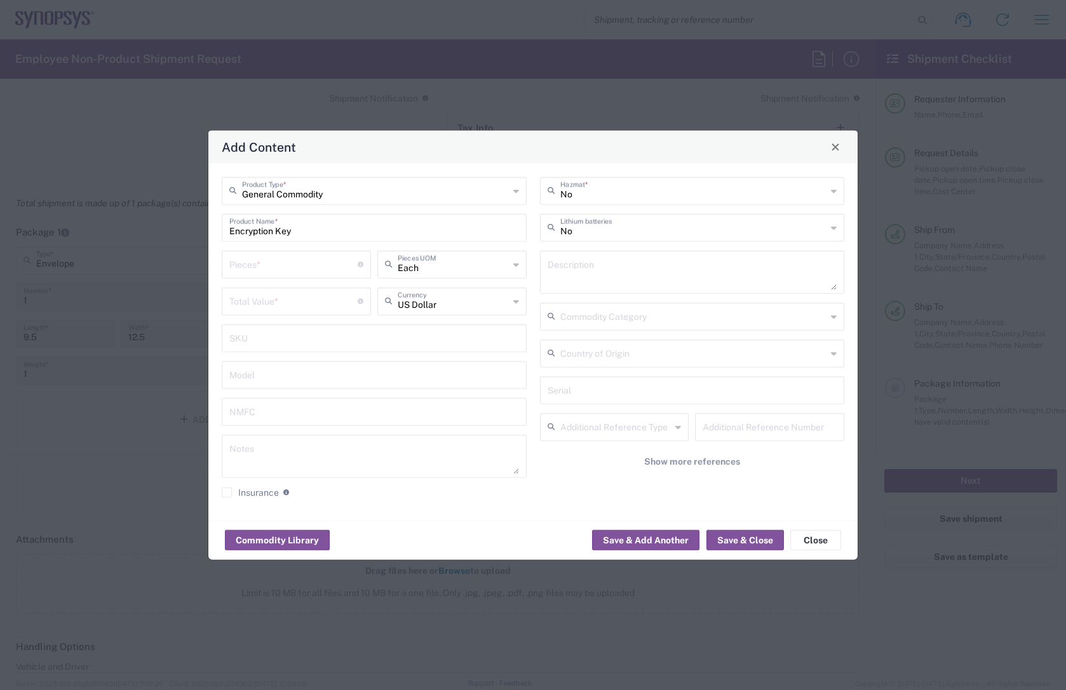
click at [524, 222] on input "No" at bounding box center [693, 226] width 267 height 22
click at [524, 222] on span "Yes" at bounding box center [692, 276] width 302 height 20
type input "Yes"
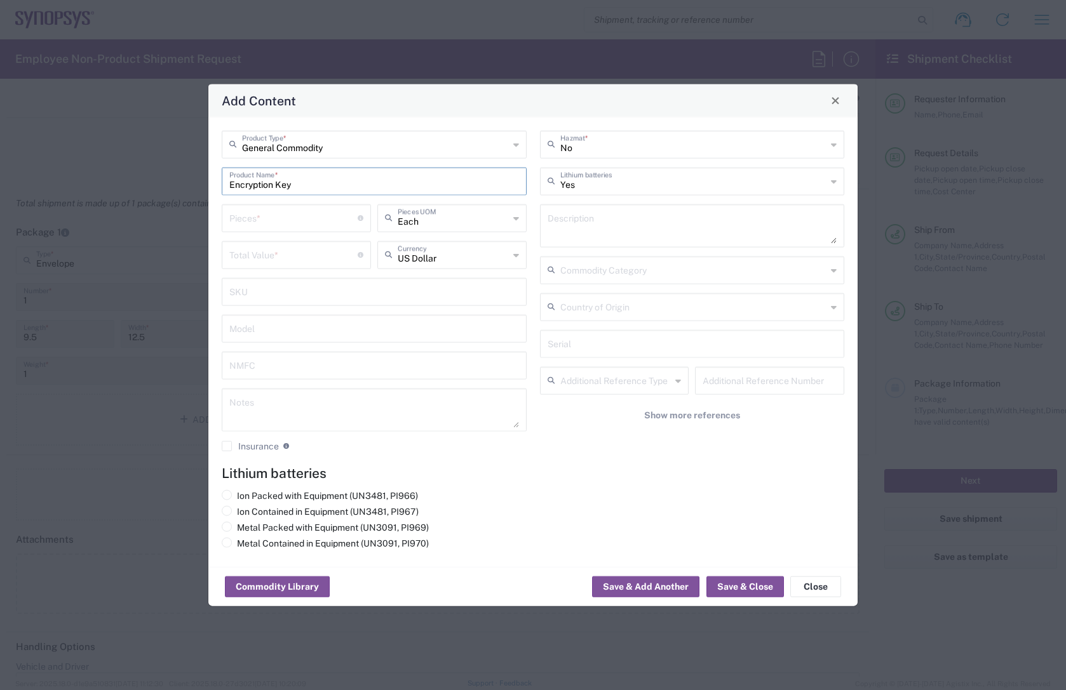
click at [243, 188] on input "Encryption Key" at bounding box center [374, 180] width 290 height 22
click at [243, 187] on input "Encryption Key" at bounding box center [374, 180] width 290 height 22
click at [231, 187] on input "securiity Key" at bounding box center [374, 180] width 290 height 22
type input "hardware securiity Key"
type input "General Commodity"
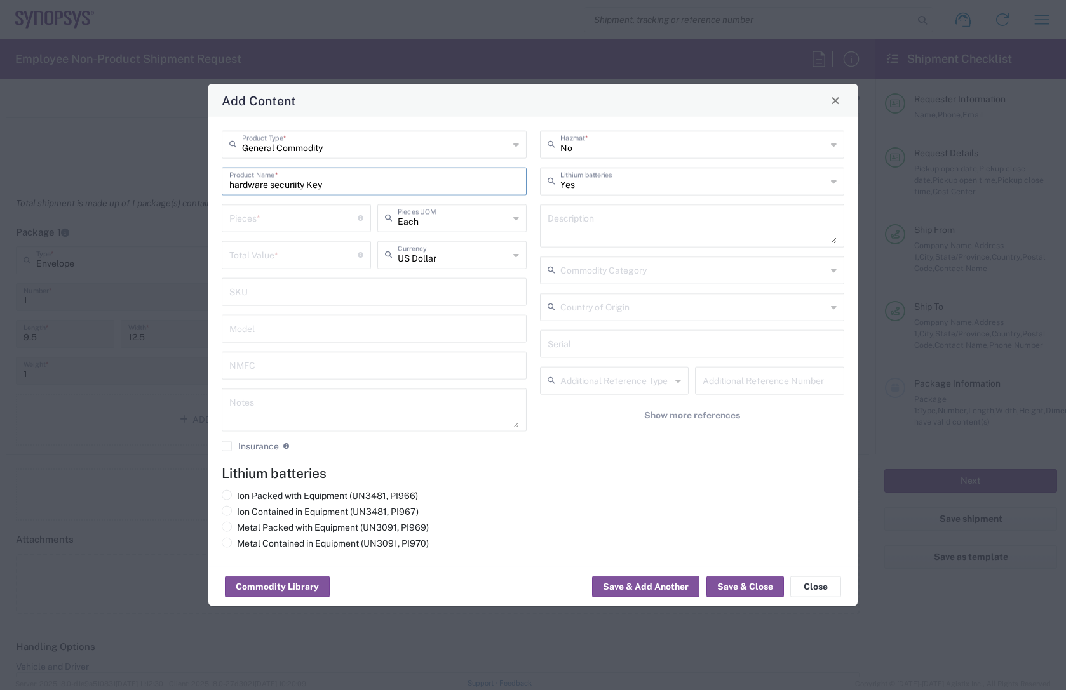
click at [363, 145] on input "General Commodity" at bounding box center [375, 143] width 267 height 22
click at [520, 144] on div "General Commodity Product Type *" at bounding box center [374, 144] width 305 height 28
click at [520, 146] on div "General Commodity Product Type *" at bounding box center [374, 144] width 305 height 28
click at [520, 112] on div "Add Content" at bounding box center [532, 100] width 649 height 33
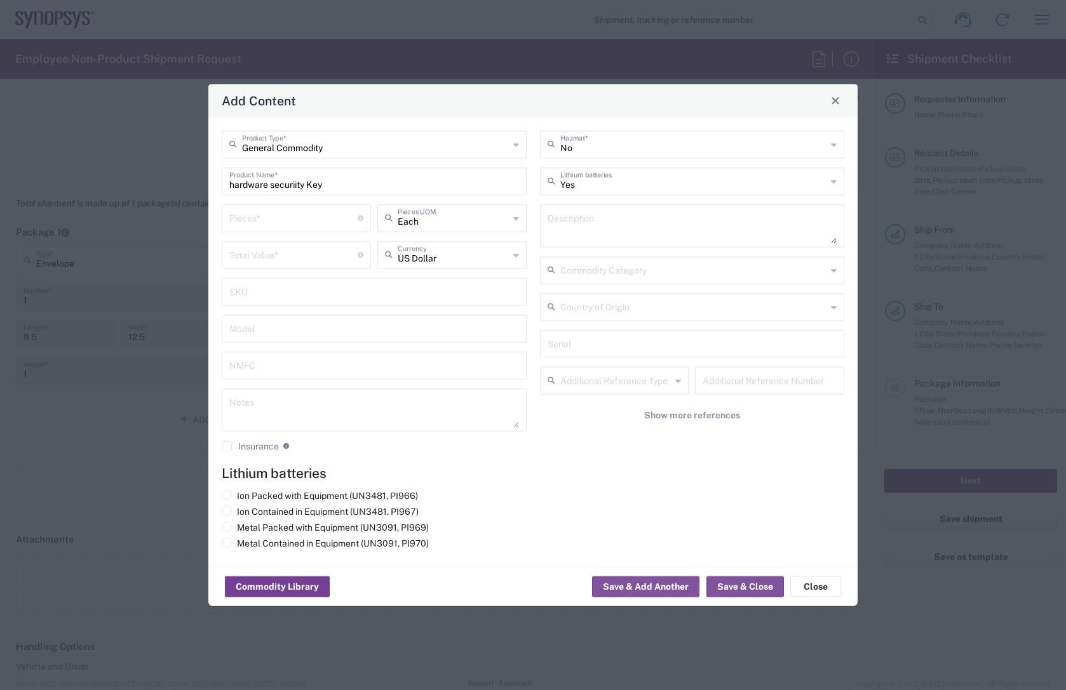
click at [306, 222] on button "Commodity Library" at bounding box center [277, 587] width 105 height 20
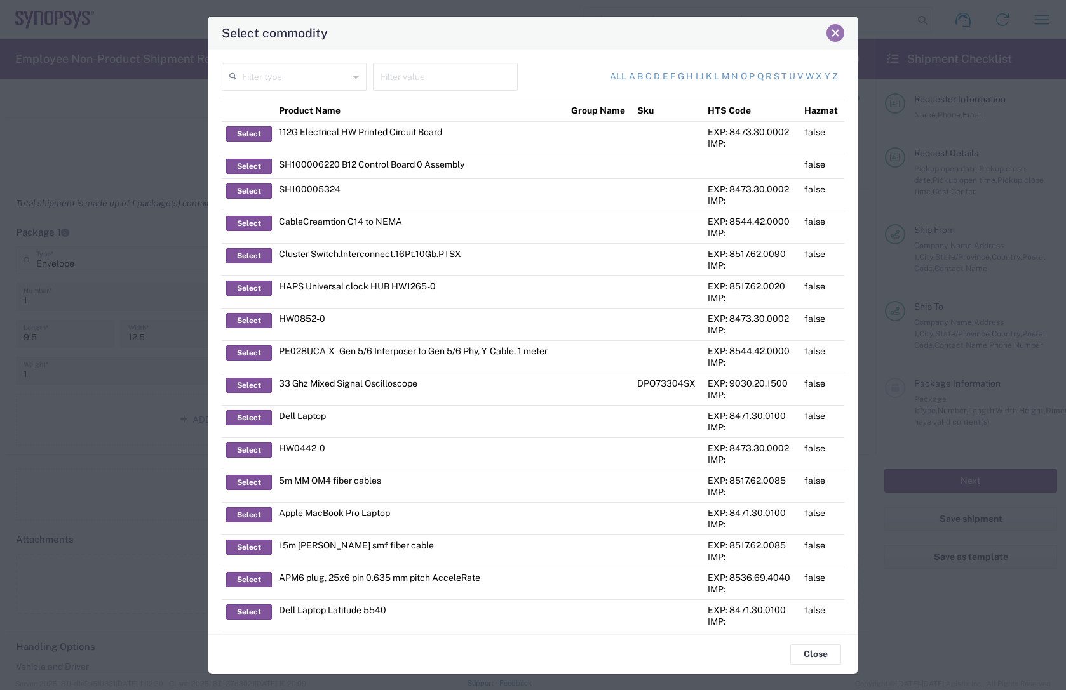
click at [524, 36] on span "Close" at bounding box center [835, 33] width 9 height 9
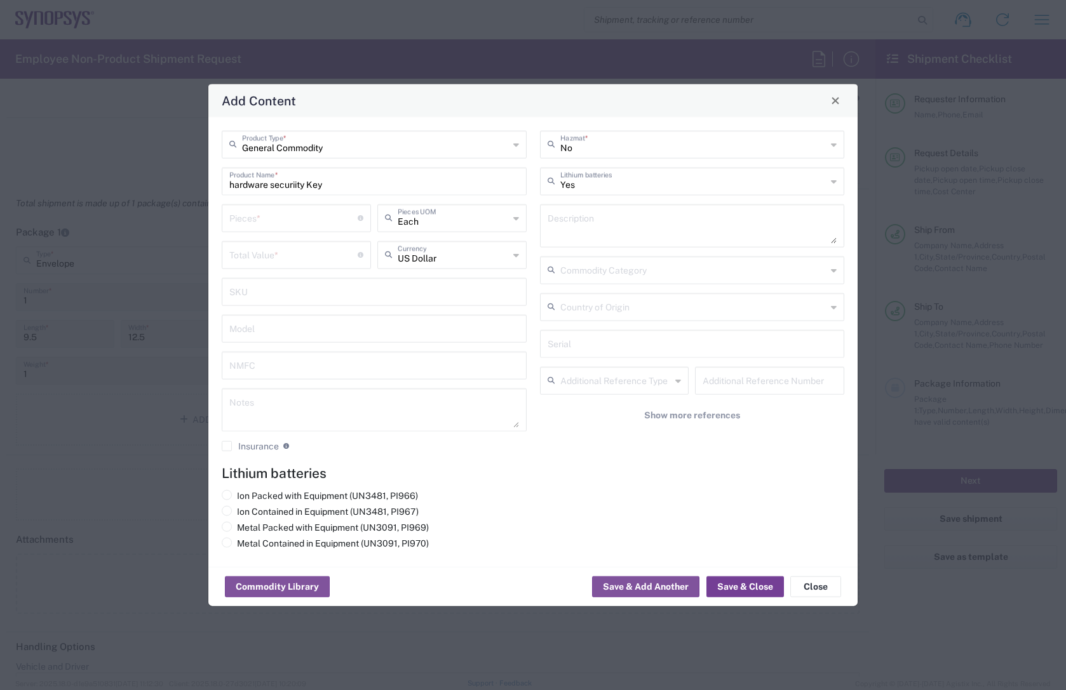
click at [524, 222] on button "Save & Close" at bounding box center [744, 587] width 77 height 20
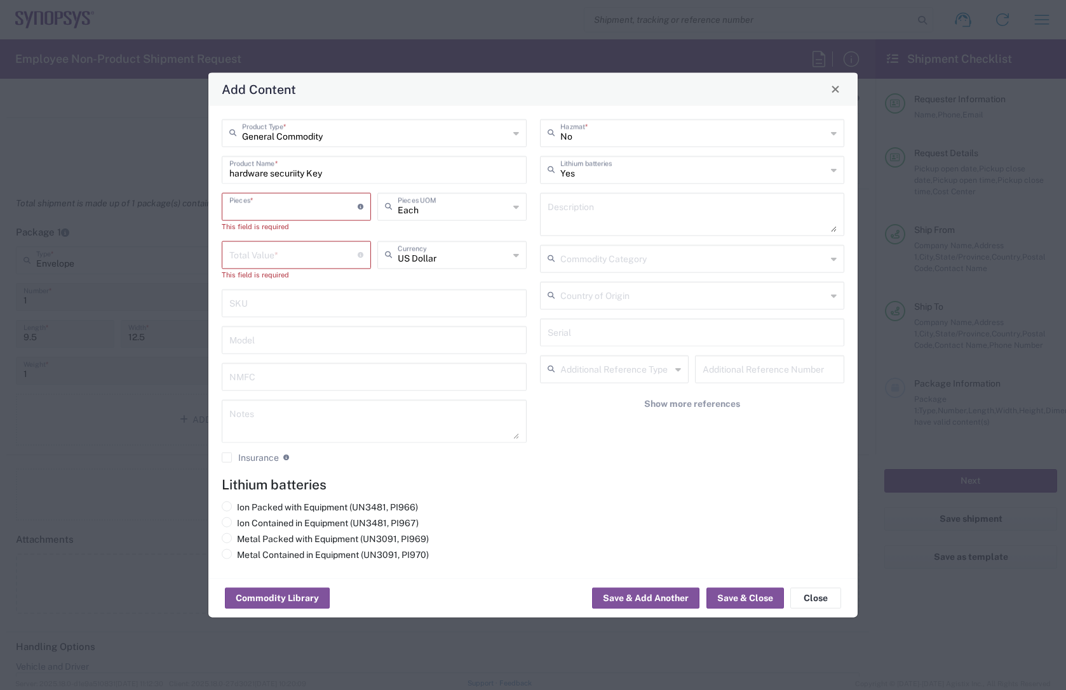
click at [311, 209] on input "number" at bounding box center [293, 205] width 128 height 22
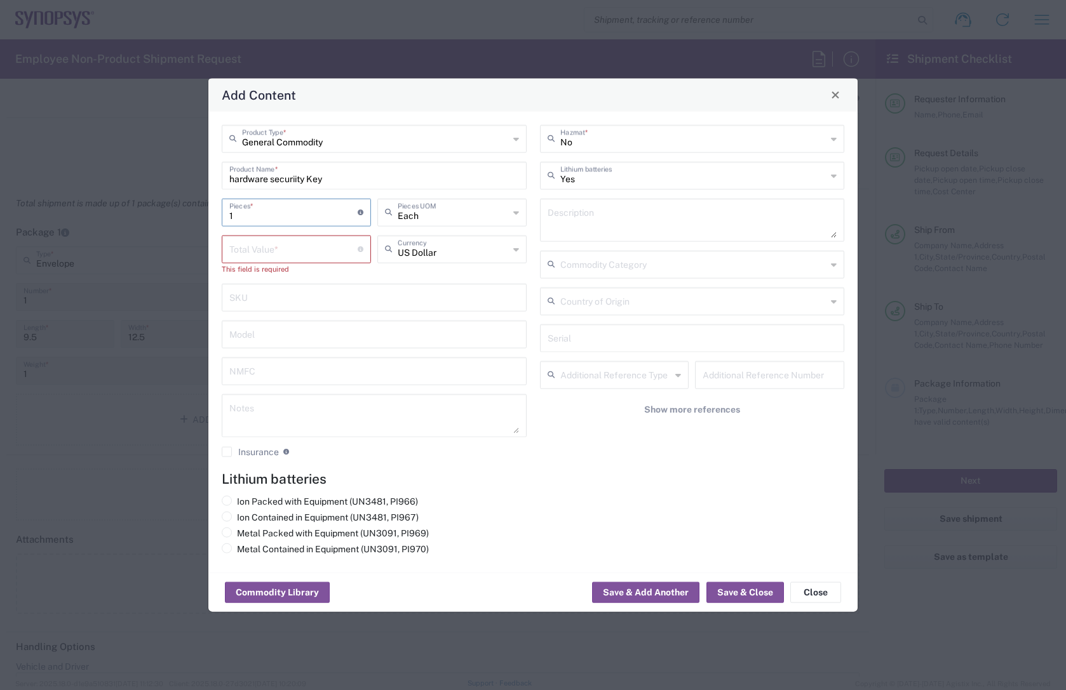
type input "1"
click at [312, 222] on input "number" at bounding box center [293, 248] width 128 height 22
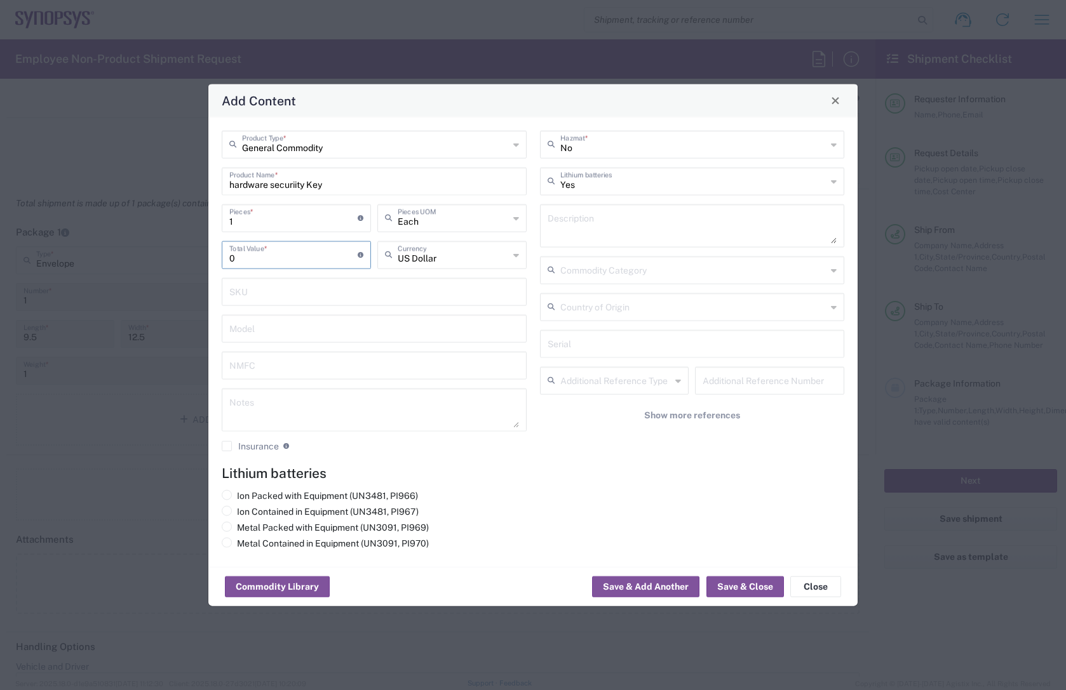
drag, startPoint x: 255, startPoint y: 261, endPoint x: 222, endPoint y: 257, distance: 33.2
click at [222, 222] on div "0 Total Value * Total value of all the pieces" at bounding box center [296, 255] width 149 height 28
type input "0"
click at [524, 222] on button "Save & Close" at bounding box center [744, 587] width 77 height 20
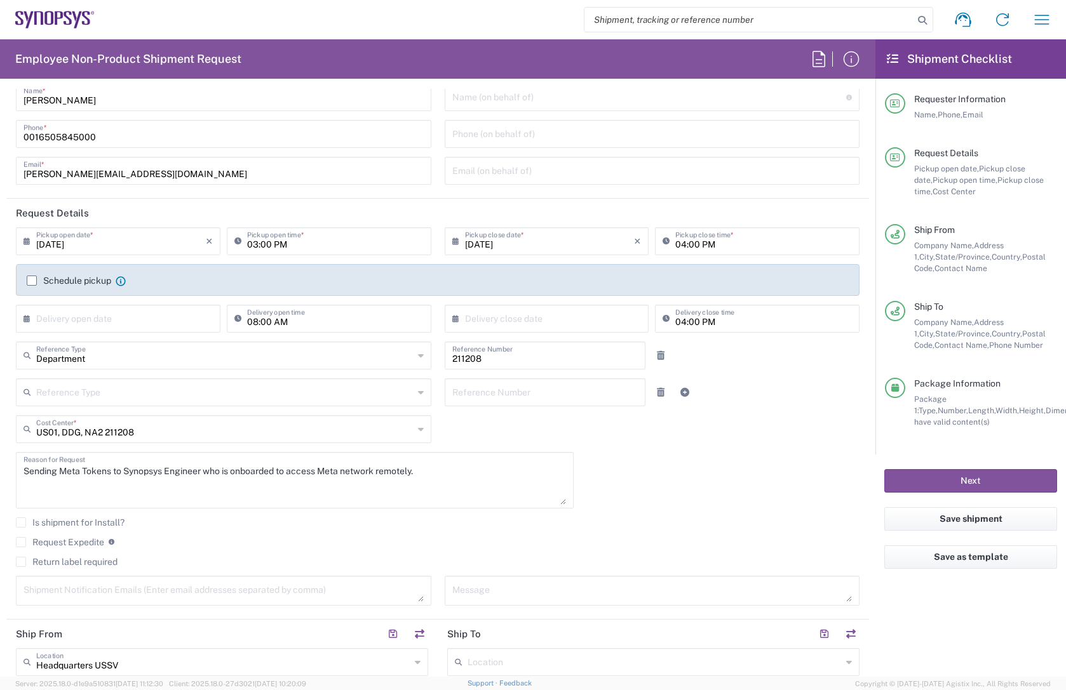
scroll to position [0, 0]
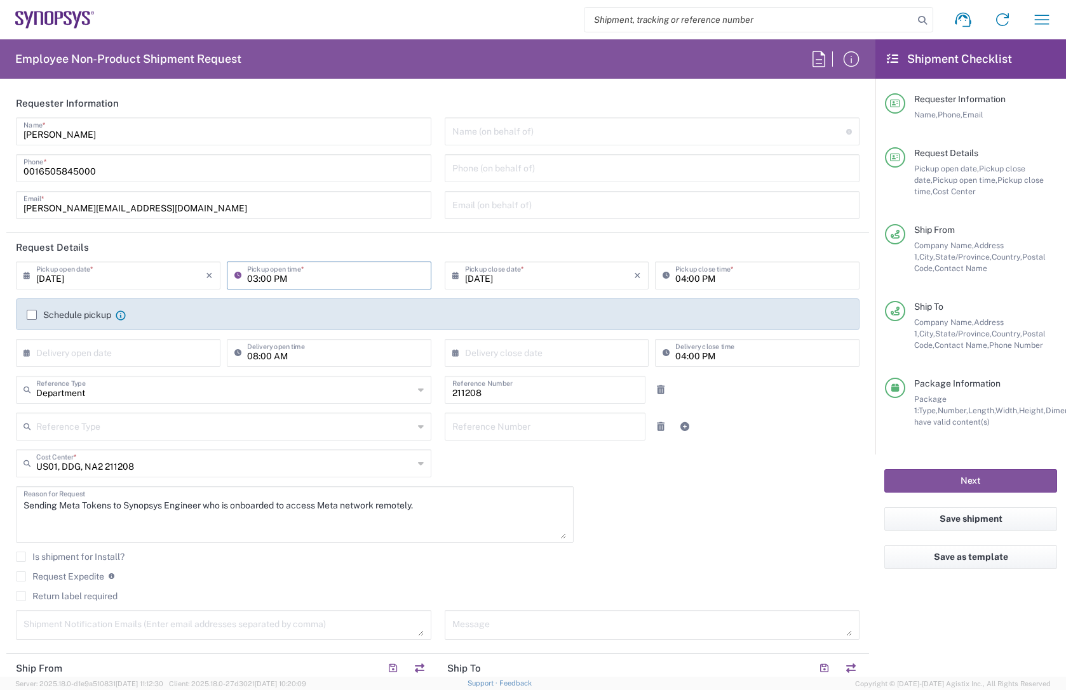
click at [264, 222] on input "03:00 PM" at bounding box center [335, 275] width 177 height 22
click at [266, 222] on input "03:00 PM" at bounding box center [335, 275] width 177 height 22
type input "03:30 PM"
click at [524, 222] on input "04:00 PM" at bounding box center [763, 275] width 177 height 22
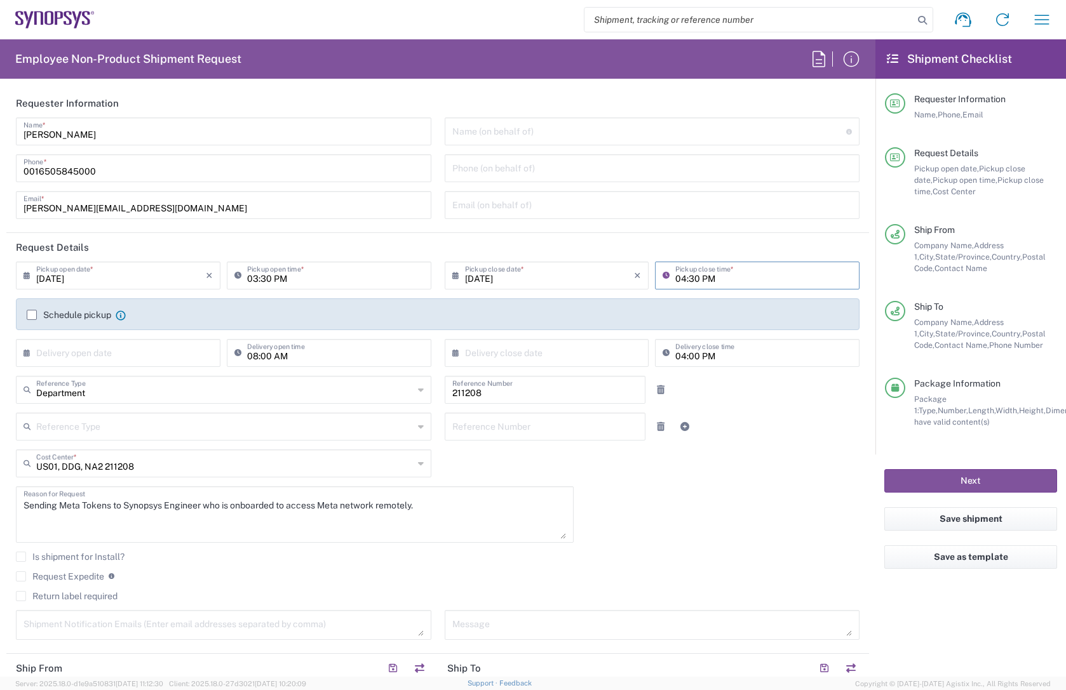
type input "04:30 PM"
click at [524, 222] on header "Request Details" at bounding box center [437, 247] width 862 height 29
click at [524, 222] on button "Next" at bounding box center [970, 480] width 173 height 23
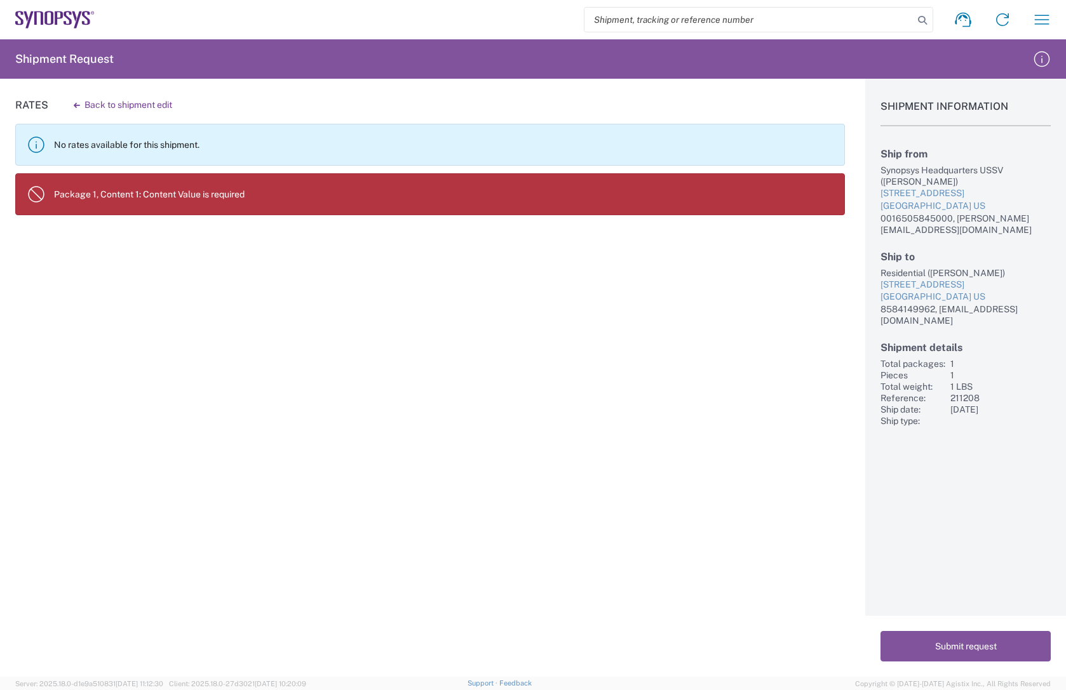
click at [248, 198] on p "Package 1, Content 1: Content Value is required" at bounding box center [444, 194] width 780 height 11
click at [289, 198] on p "Package 1, Content 1: Content Value is required" at bounding box center [444, 194] width 780 height 11
click at [229, 196] on p "Package 1, Content 1: Content Value is required" at bounding box center [444, 194] width 780 height 11
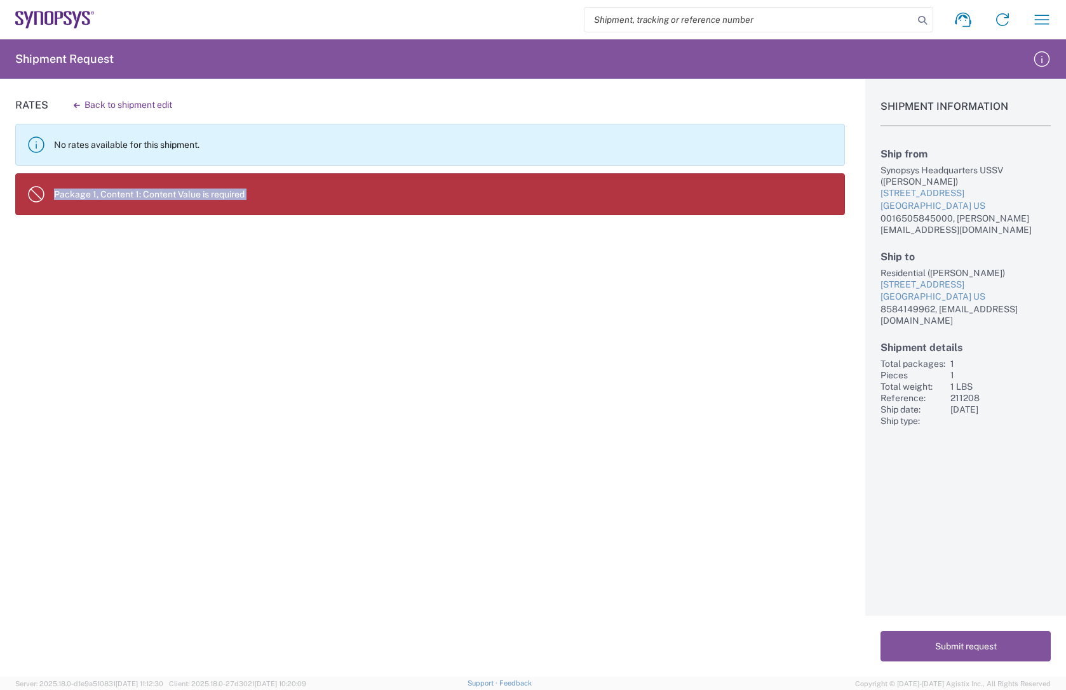
click at [229, 196] on p "Package 1, Content 1: Content Value is required" at bounding box center [444, 194] width 780 height 11
drag, startPoint x: 229, startPoint y: 196, endPoint x: 170, endPoint y: 105, distance: 108.5
click at [170, 105] on button "Back to shipment edit" at bounding box center [123, 105] width 119 height 22
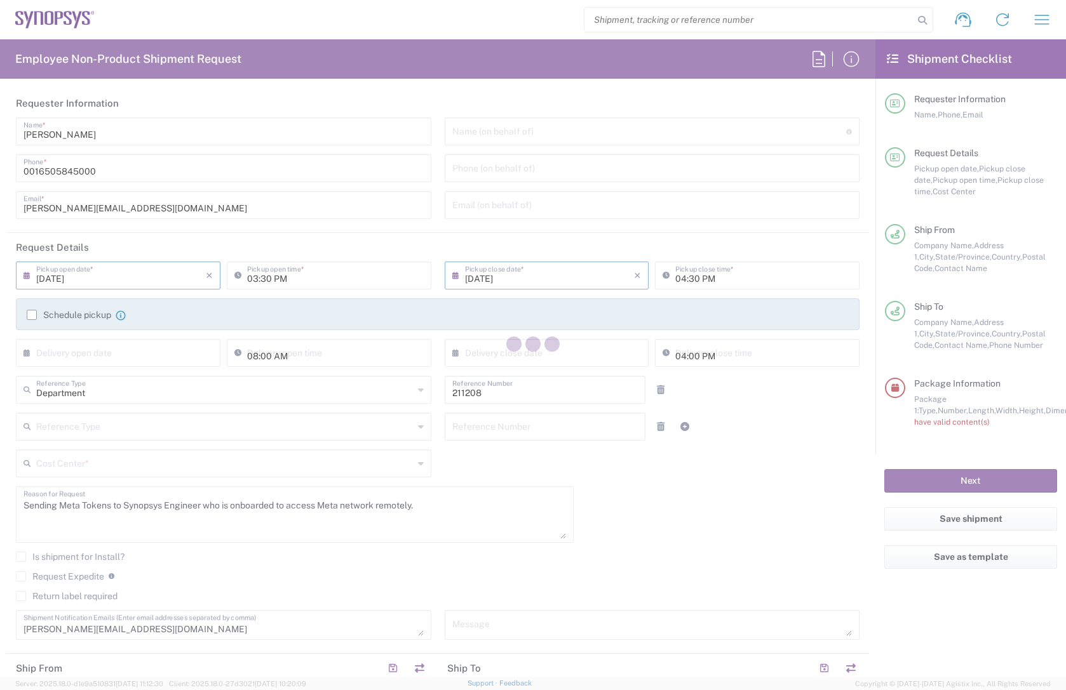
type input "[US_STATE]"
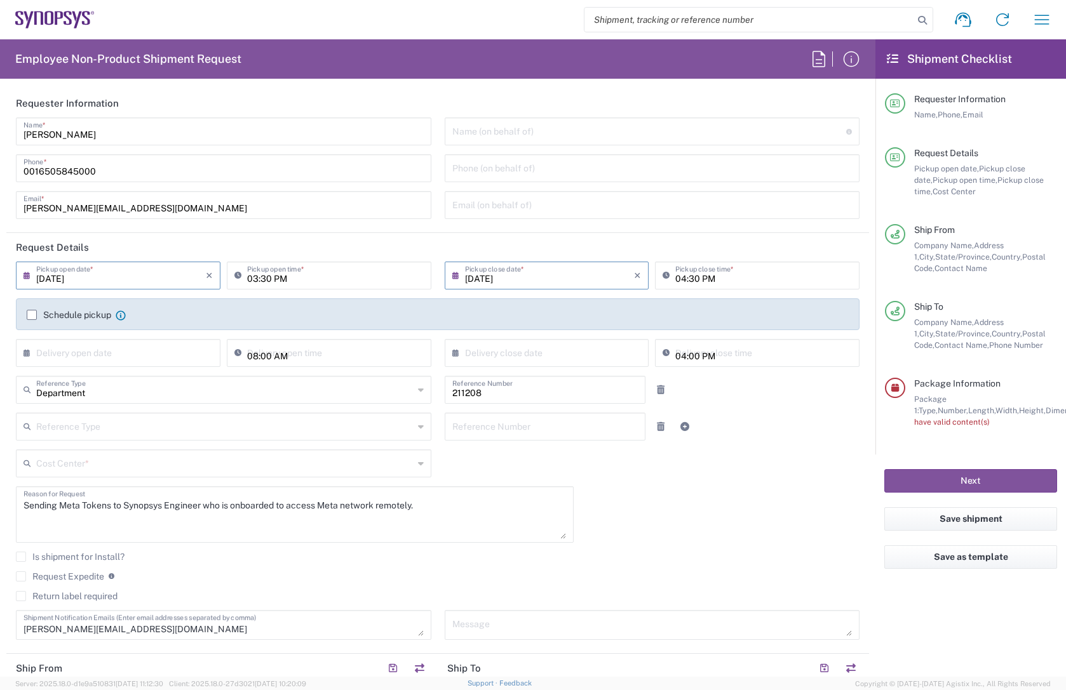
type input "Envelope"
type input "US01, DDG, NA2 211208"
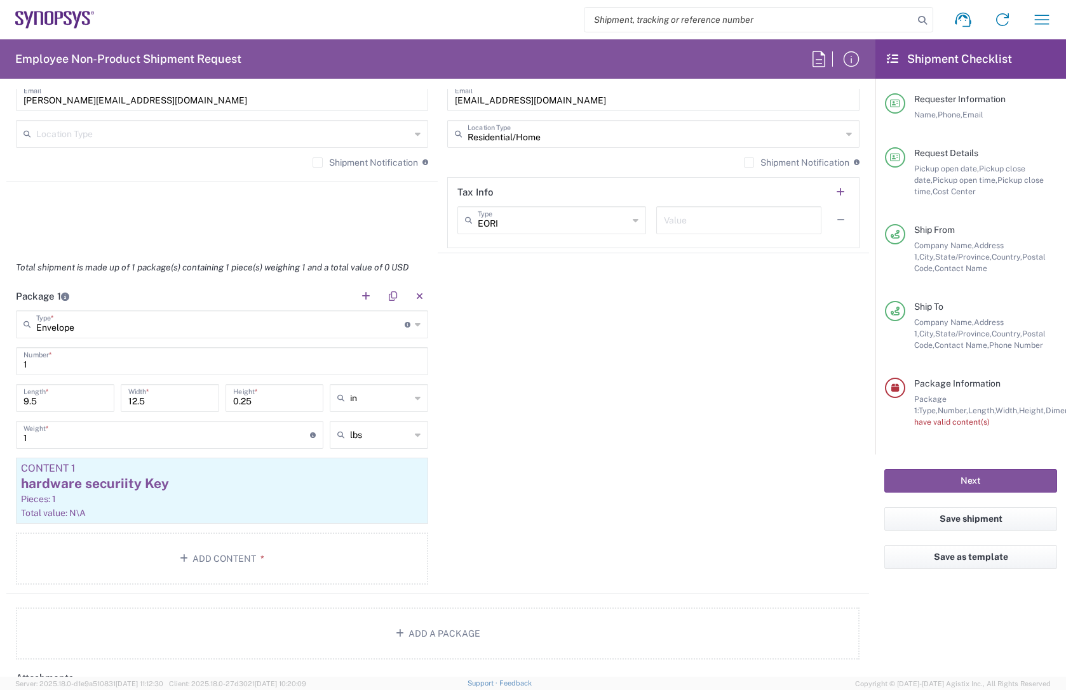
scroll to position [1080, 0]
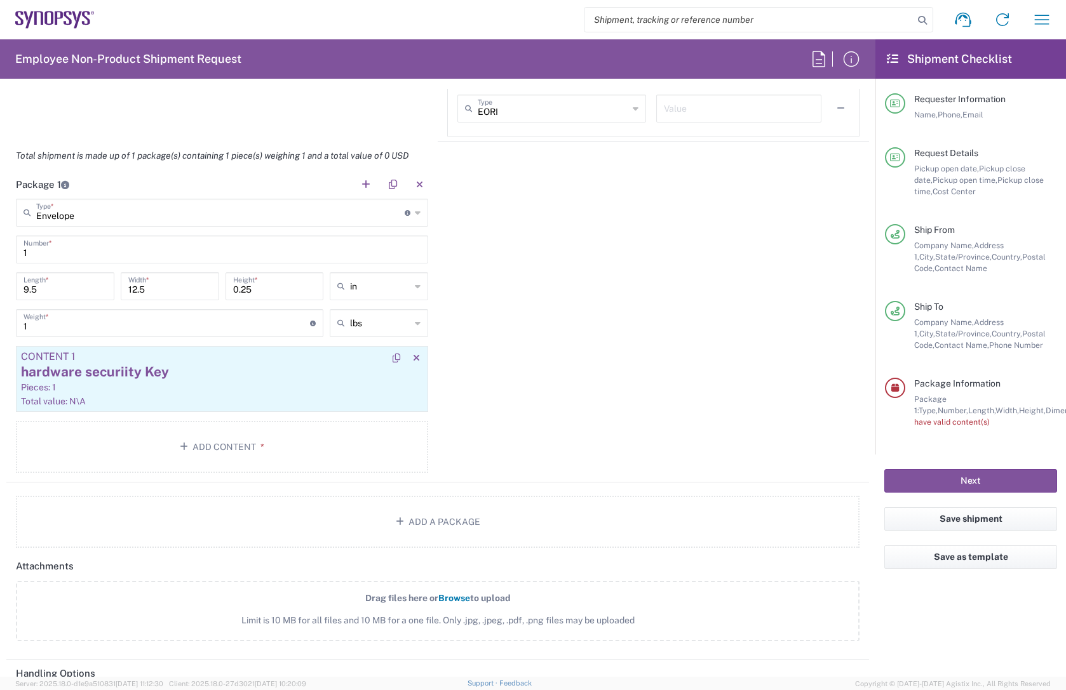
click at [245, 222] on div "Pieces: 1" at bounding box center [222, 387] width 402 height 11
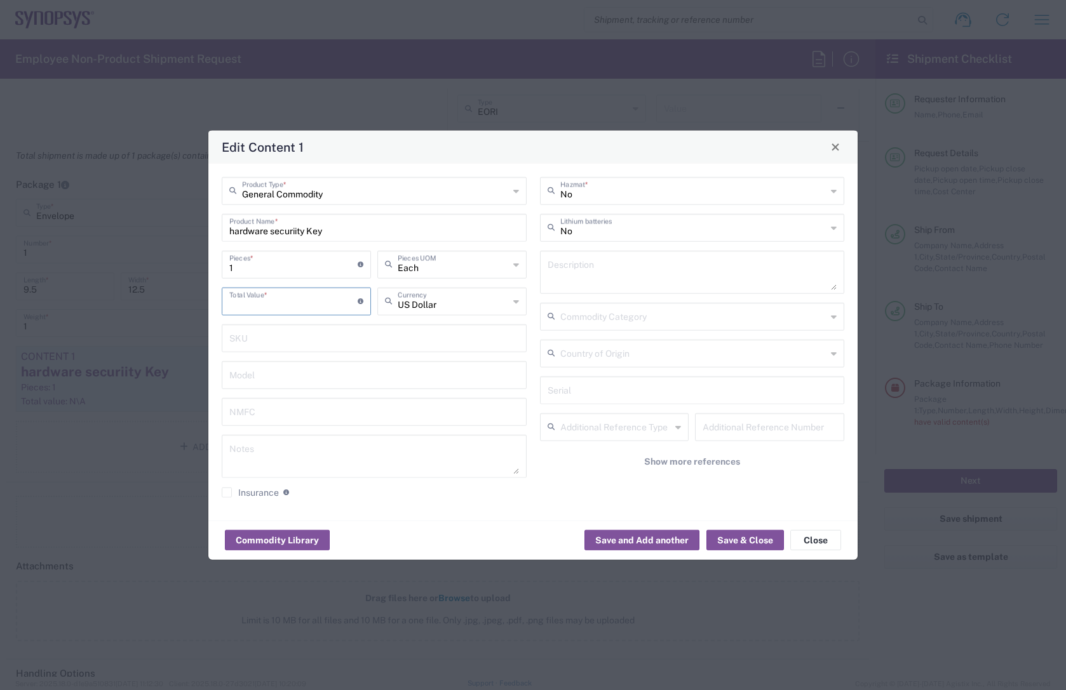
click at [283, 222] on input "number" at bounding box center [293, 300] width 128 height 22
type input "1"
click at [457, 222] on div "Commodity Library Save and Add another Save & Close Close" at bounding box center [532, 540] width 649 height 40
click at [524, 222] on button "Save & Close" at bounding box center [744, 540] width 77 height 20
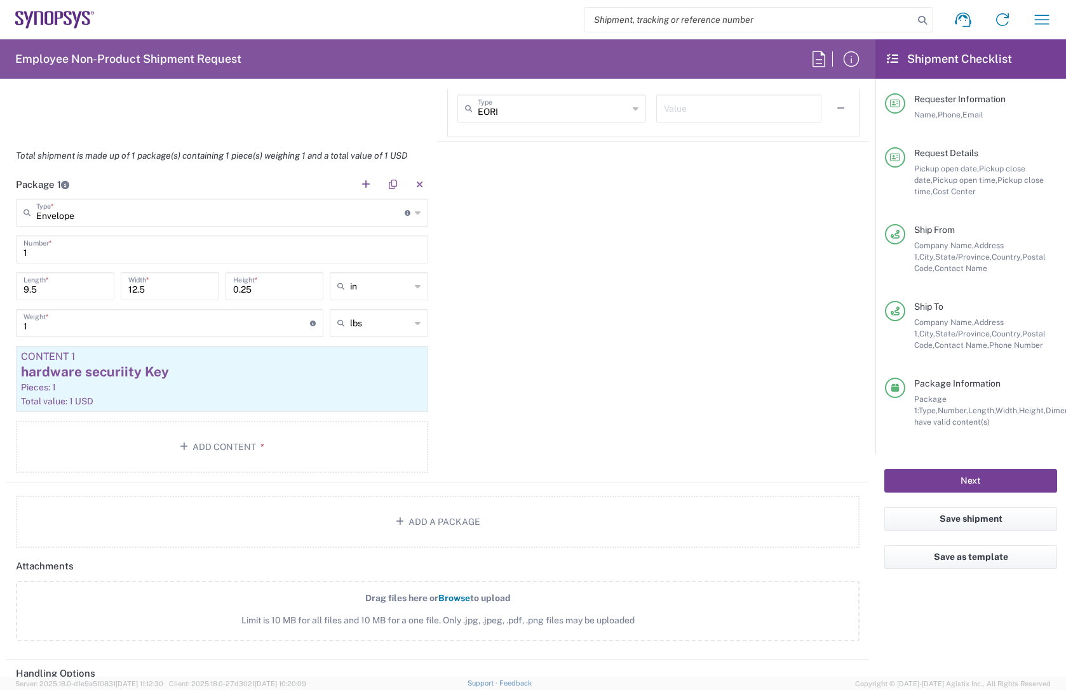
click at [524, 222] on button "Next" at bounding box center [970, 480] width 173 height 23
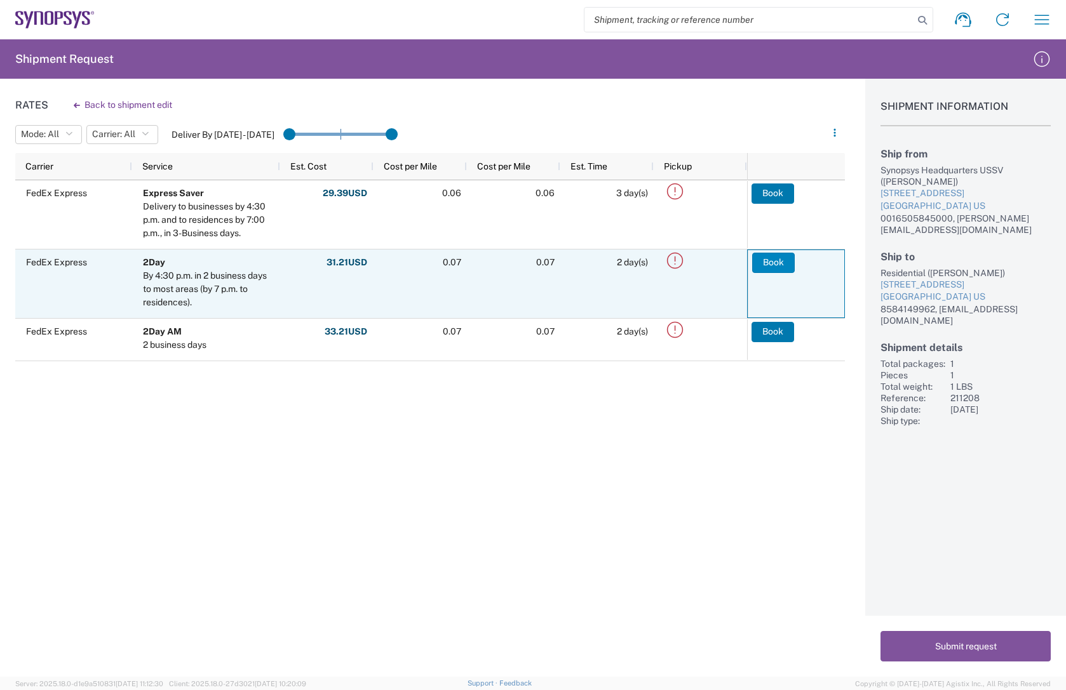
click at [524, 222] on button "Book" at bounding box center [773, 263] width 43 height 20
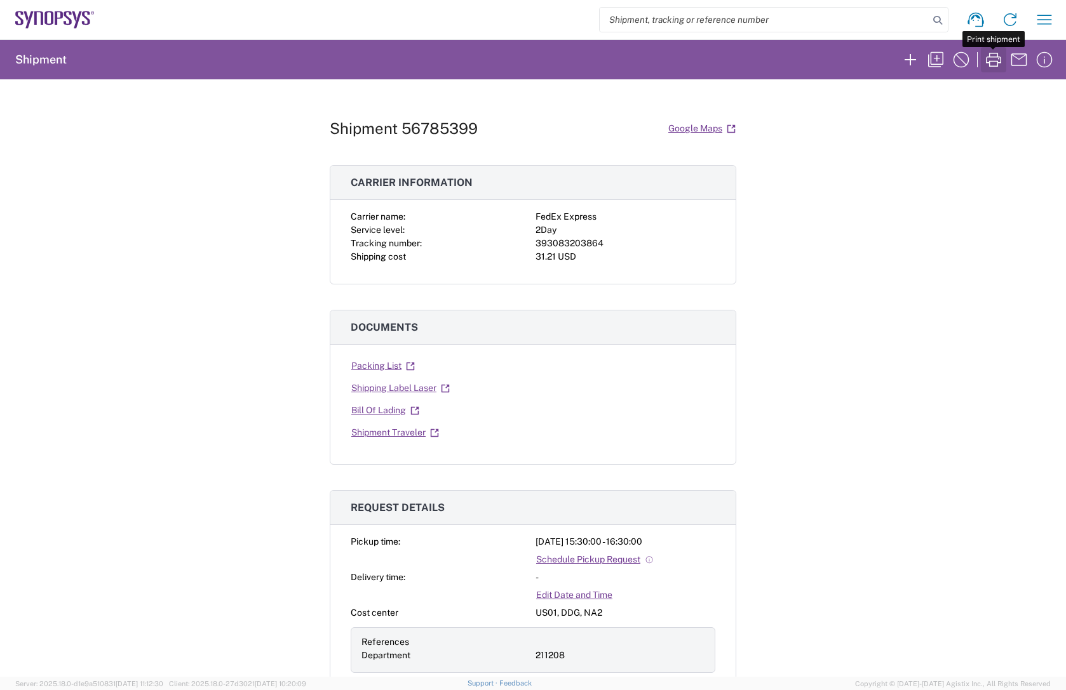
click at [524, 62] on icon "button" at bounding box center [993, 60] width 15 height 14
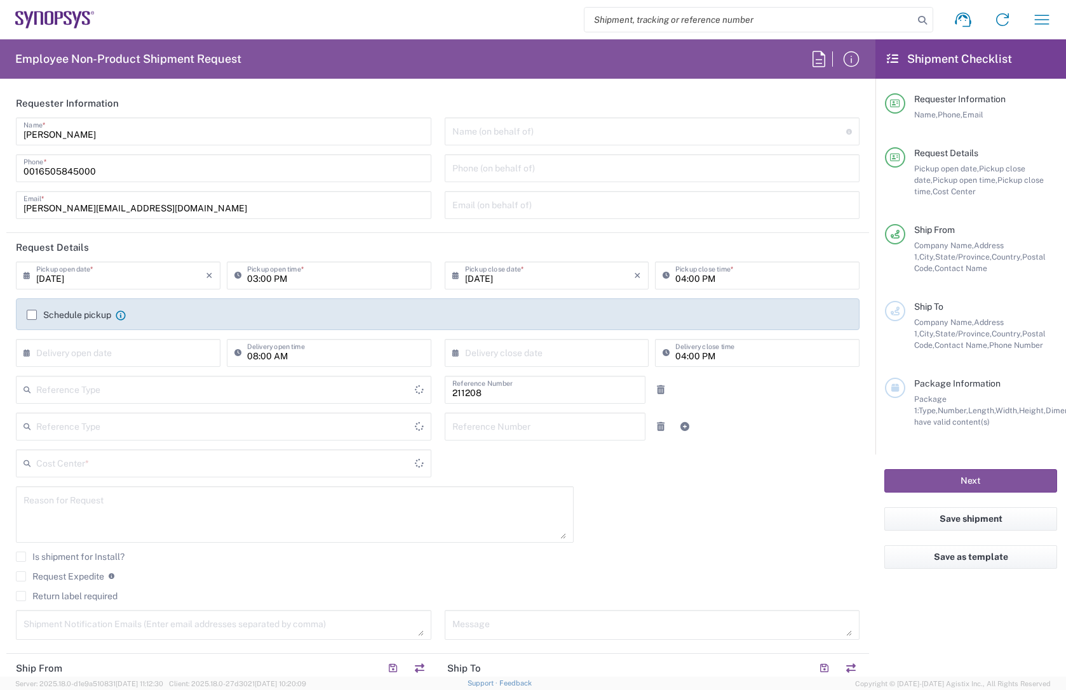
type input "Department"
type input "Delivered at Place"
type input "[US_STATE]"
type input "[GEOGRAPHIC_DATA]"
type input "US01, DDG, NA2 211208"
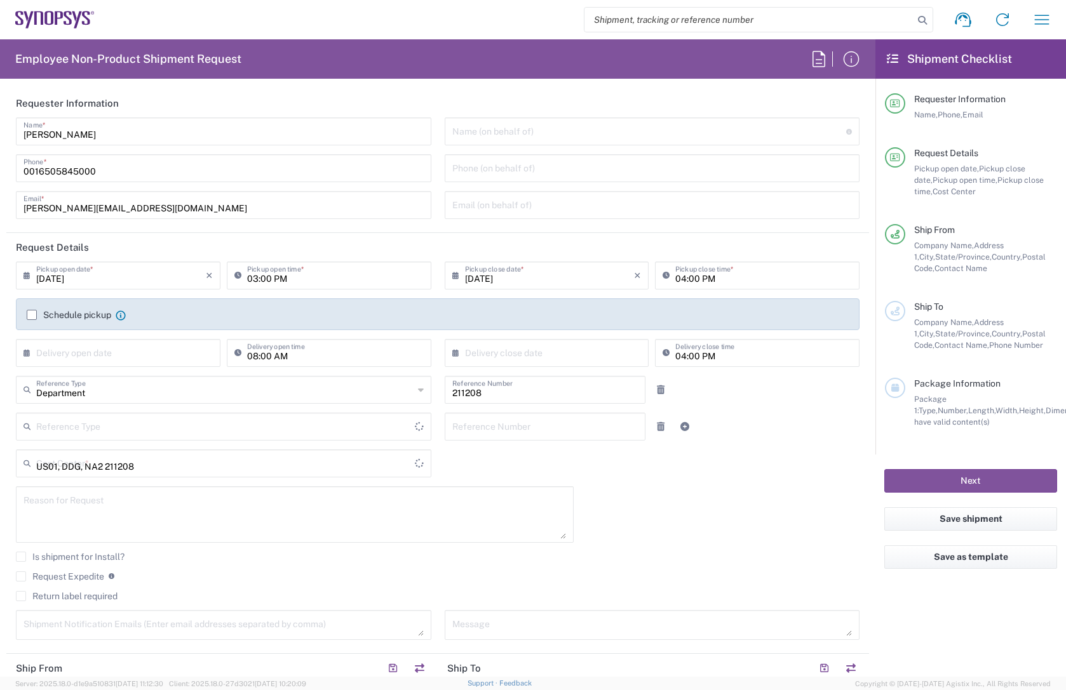
type input "[GEOGRAPHIC_DATA]"
type input "Headquarters USSV"
click at [178, 275] on input "[DATE]" at bounding box center [121, 275] width 170 height 22
click at [142, 353] on span "11" at bounding box center [139, 355] width 19 height 18
type input "[DATE]"
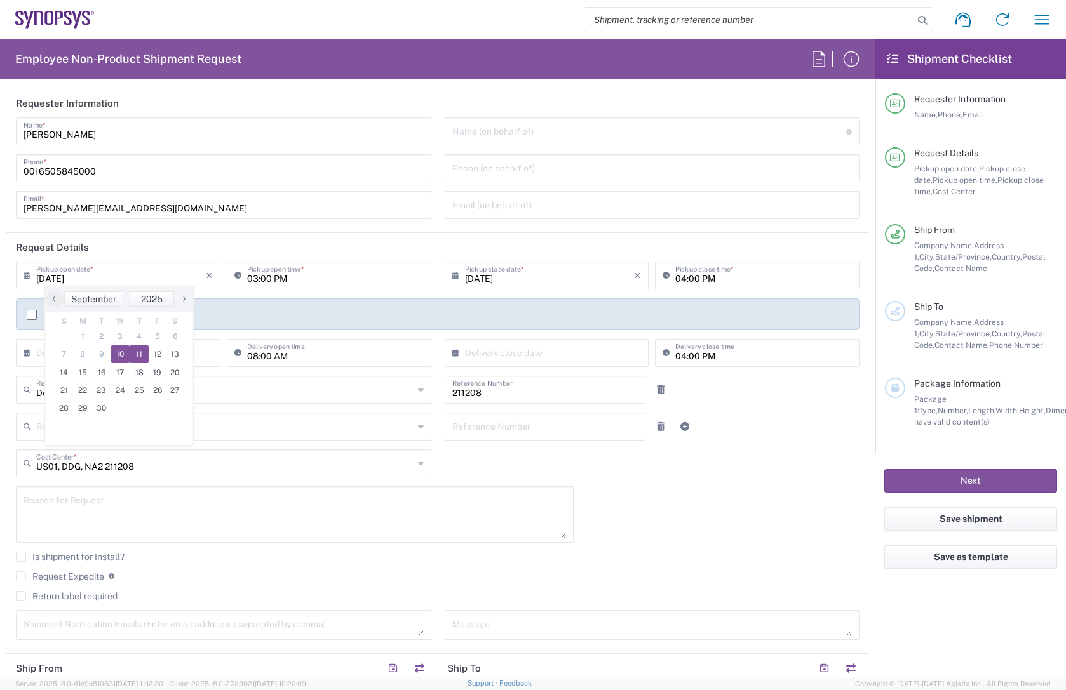
type input "[DATE]"
click at [293, 281] on input "03:00 PM" at bounding box center [335, 275] width 177 height 22
click at [293, 281] on input "10:00 PM" at bounding box center [335, 275] width 177 height 22
type input "10:00 AM"
click at [512, 282] on input "[DATE]" at bounding box center [550, 275] width 170 height 22
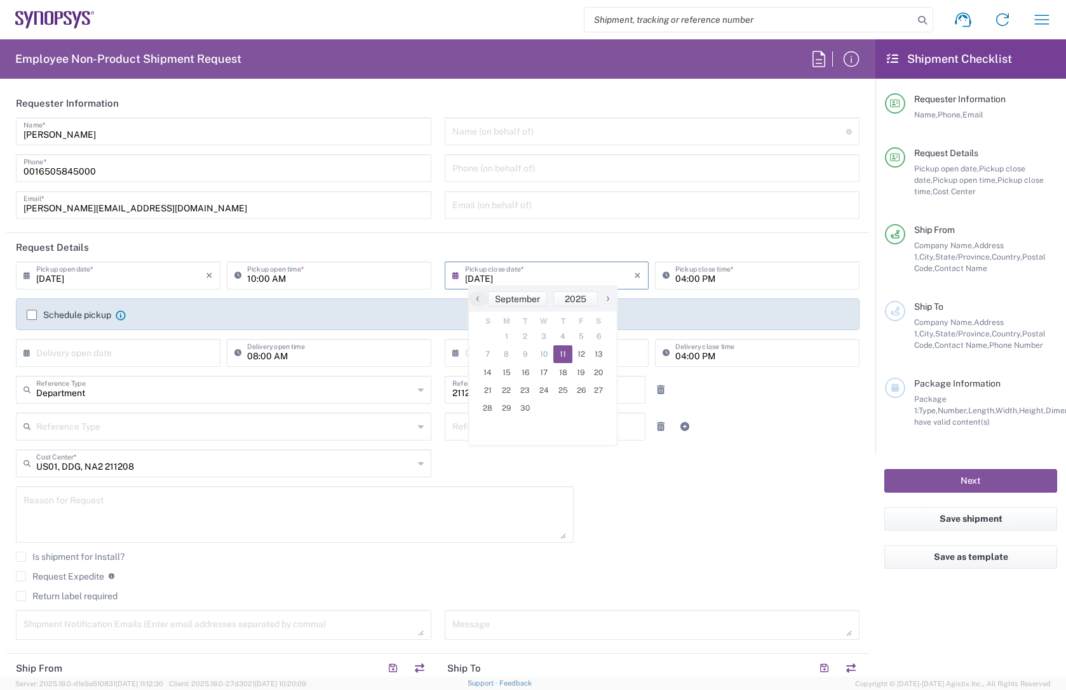
click at [542, 355] on span "10" at bounding box center [544, 355] width 19 height 18
click at [124, 281] on input "[DATE]" at bounding box center [121, 275] width 170 height 22
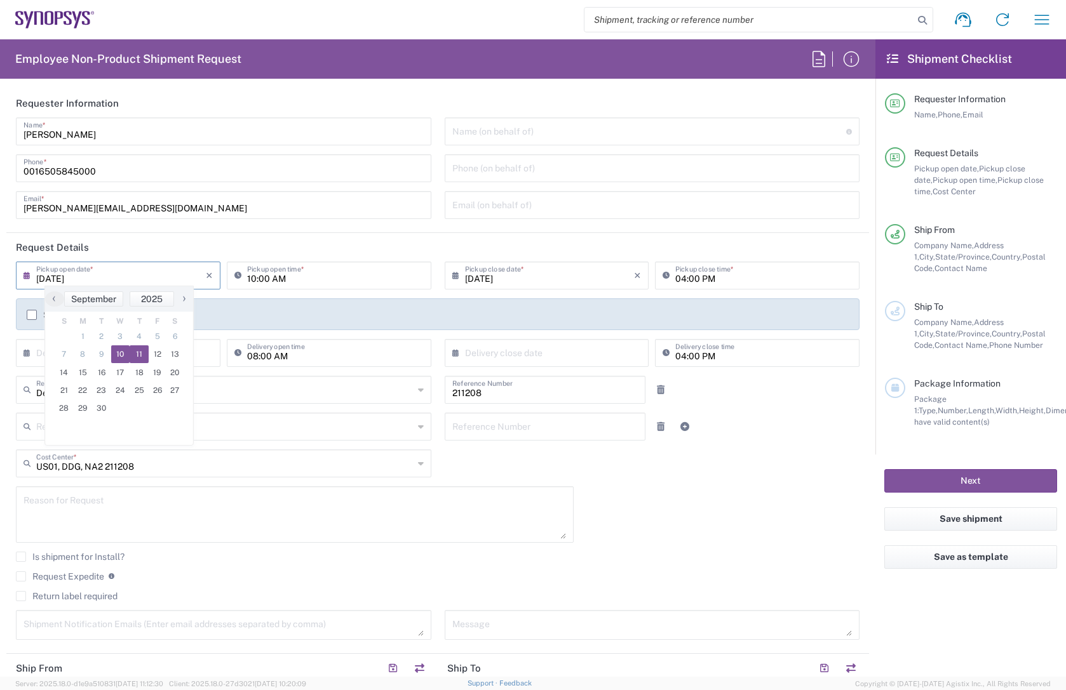
click at [120, 352] on span "10" at bounding box center [120, 355] width 19 height 18
type input "[DATE]"
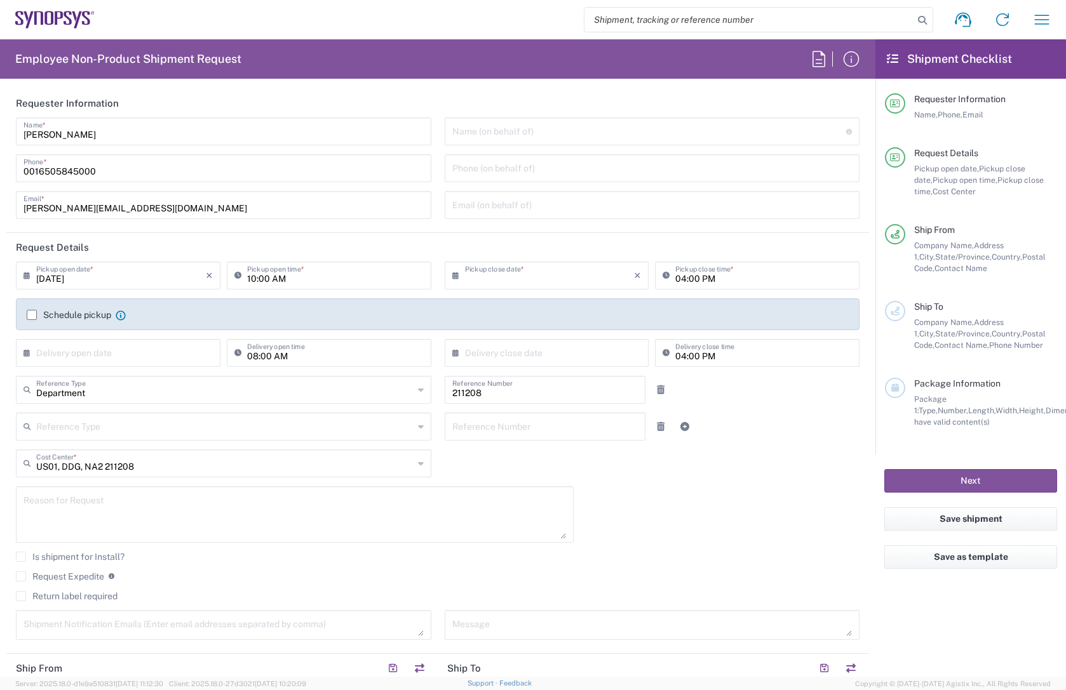
type input "[DATE]"
click at [281, 281] on input "10:00 AM" at bounding box center [335, 275] width 177 height 22
click at [294, 284] on input "4:00 AM" at bounding box center [335, 275] width 177 height 22
type input "04:00 PM"
click at [554, 281] on input "[DATE]" at bounding box center [550, 275] width 170 height 22
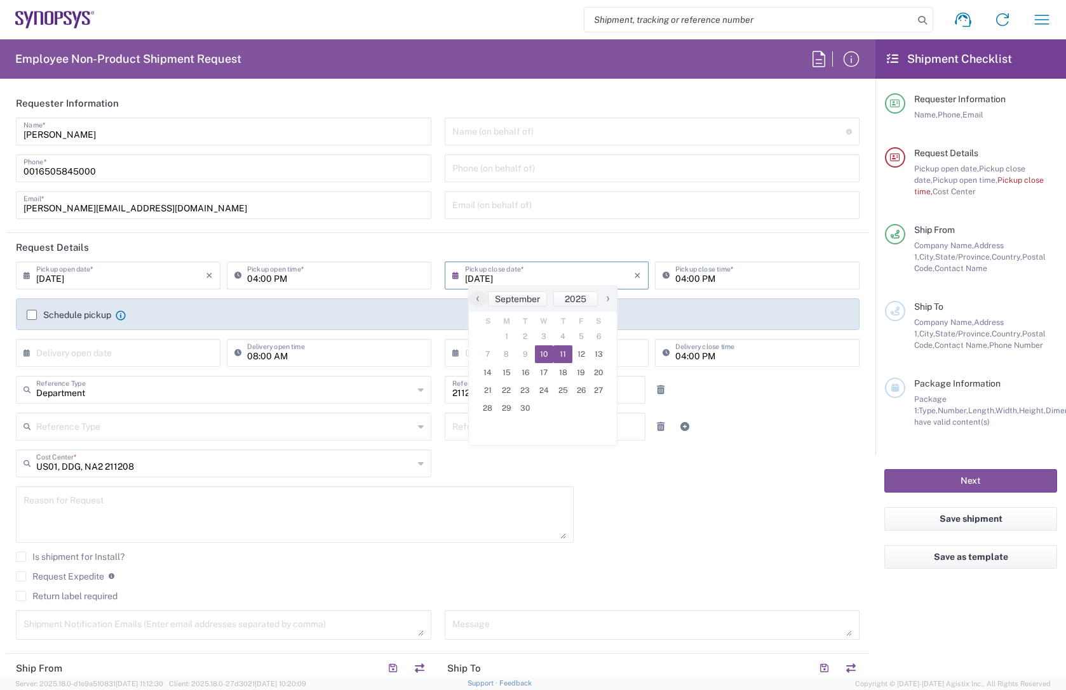
click at [558, 353] on span "11" at bounding box center [562, 355] width 19 height 18
type input "[DATE]"
click at [677, 283] on input "04:00 PM" at bounding box center [763, 275] width 177 height 22
click at [704, 278] on input "11:00 PM" at bounding box center [763, 275] width 177 height 22
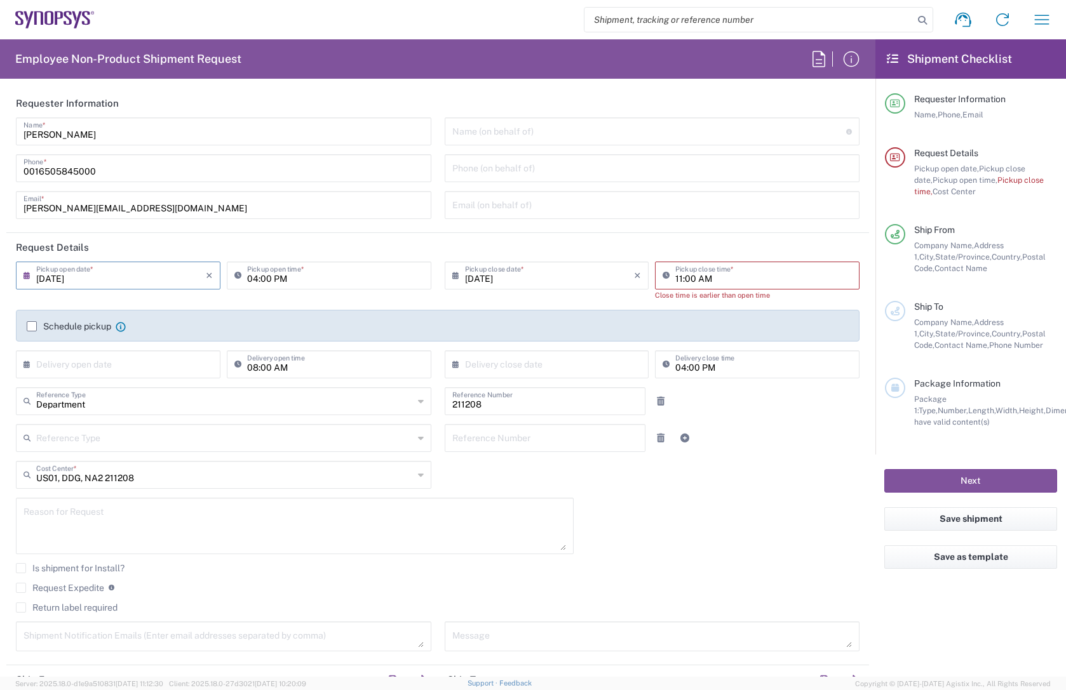
click at [784, 251] on header "Request Details" at bounding box center [437, 247] width 862 height 29
click at [675, 281] on input "11:00 AM" at bounding box center [763, 275] width 177 height 22
click at [497, 277] on input "[DATE]" at bounding box center [550, 275] width 170 height 22
click at [546, 356] on span "10" at bounding box center [544, 355] width 19 height 18
click at [561, 355] on span "11" at bounding box center [562, 355] width 19 height 18
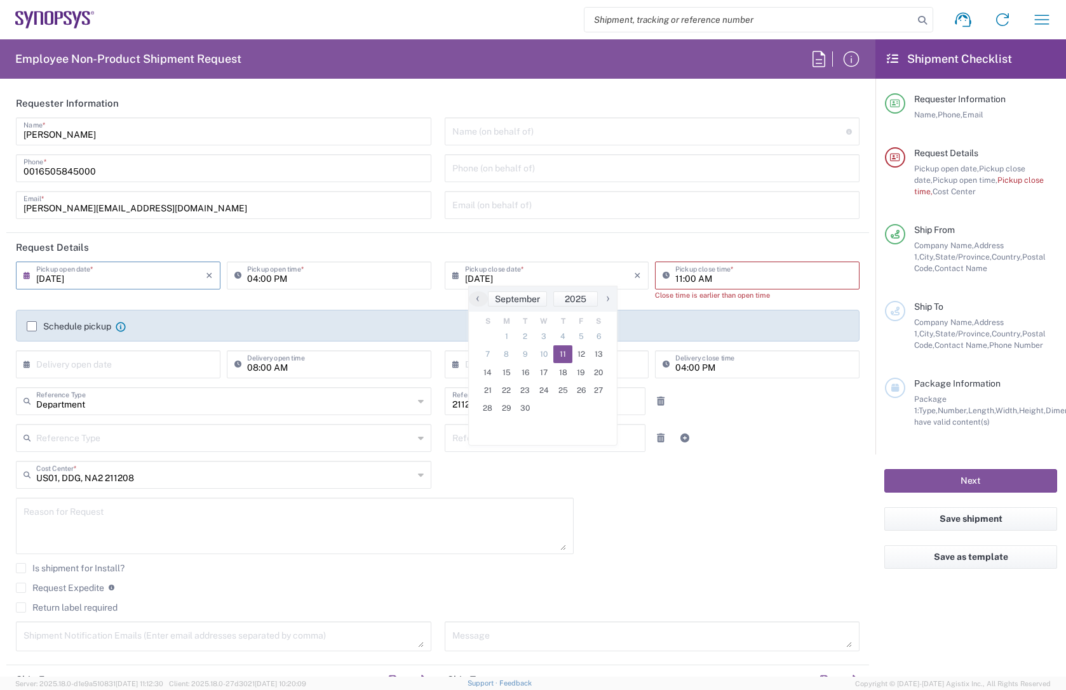
click at [676, 279] on input "11:00 AM" at bounding box center [763, 275] width 177 height 22
click at [736, 276] on input "11:00 AM" at bounding box center [763, 275] width 177 height 22
click at [675, 279] on input "11:00 AM" at bounding box center [763, 275] width 177 height 22
click at [715, 280] on input "4:00 AM" at bounding box center [763, 275] width 177 height 22
type input "04:00 PM"
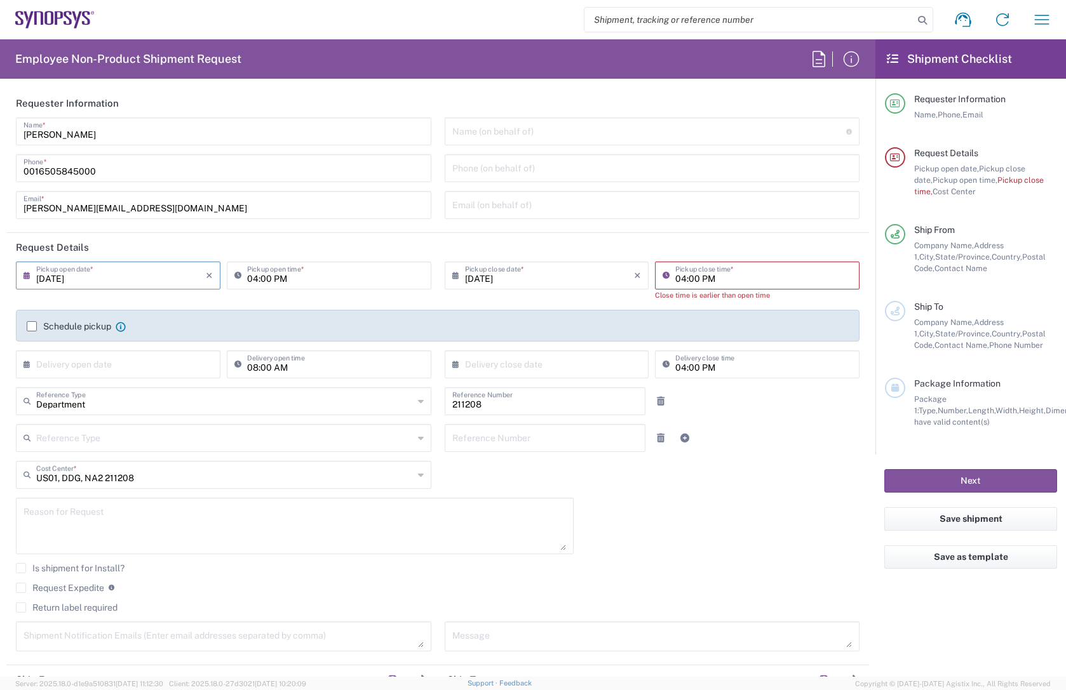
click at [753, 236] on header "Request Details" at bounding box center [437, 247] width 862 height 29
click at [805, 300] on div "Close time is earlier than open time" at bounding box center [757, 295] width 205 height 11
click at [625, 297] on div "[DATE] × Pickup close date * Cancel Apply" at bounding box center [546, 286] width 211 height 48
click at [568, 296] on div "[DATE] × Pickup close date * Cancel Apply" at bounding box center [546, 286] width 211 height 48
click at [557, 282] on input "[DATE]" at bounding box center [550, 275] width 170 height 22
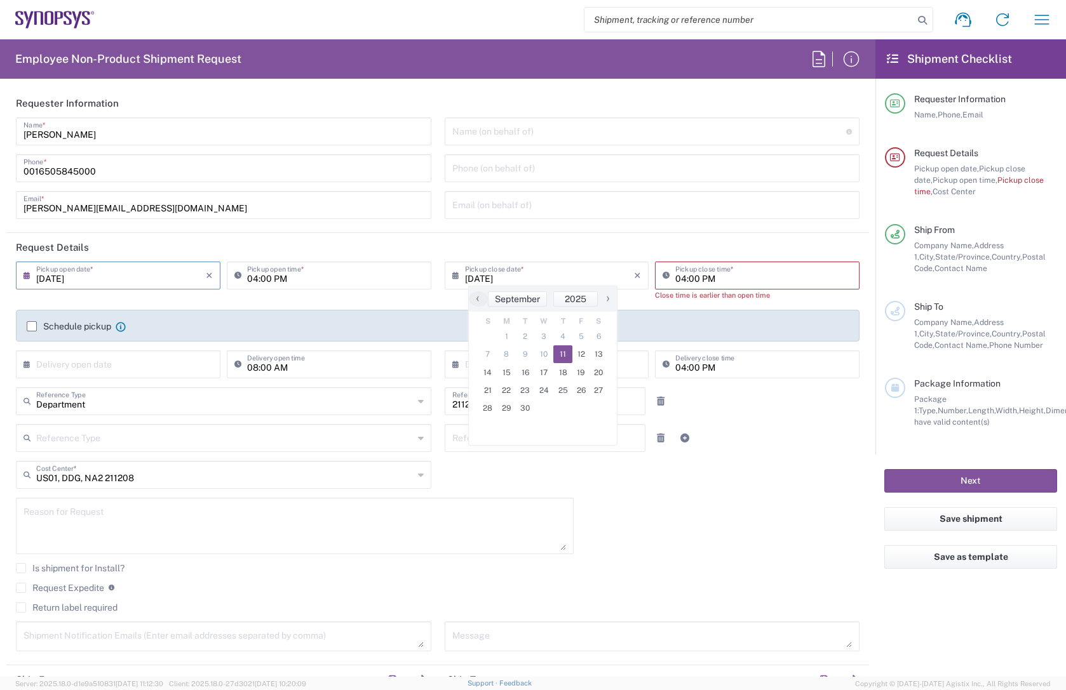
click at [688, 299] on div "Close time is earlier than open time" at bounding box center [757, 295] width 205 height 11
click at [510, 276] on input "[DATE]" at bounding box center [550, 275] width 170 height 22
click at [102, 280] on input "[DATE]" at bounding box center [121, 275] width 170 height 22
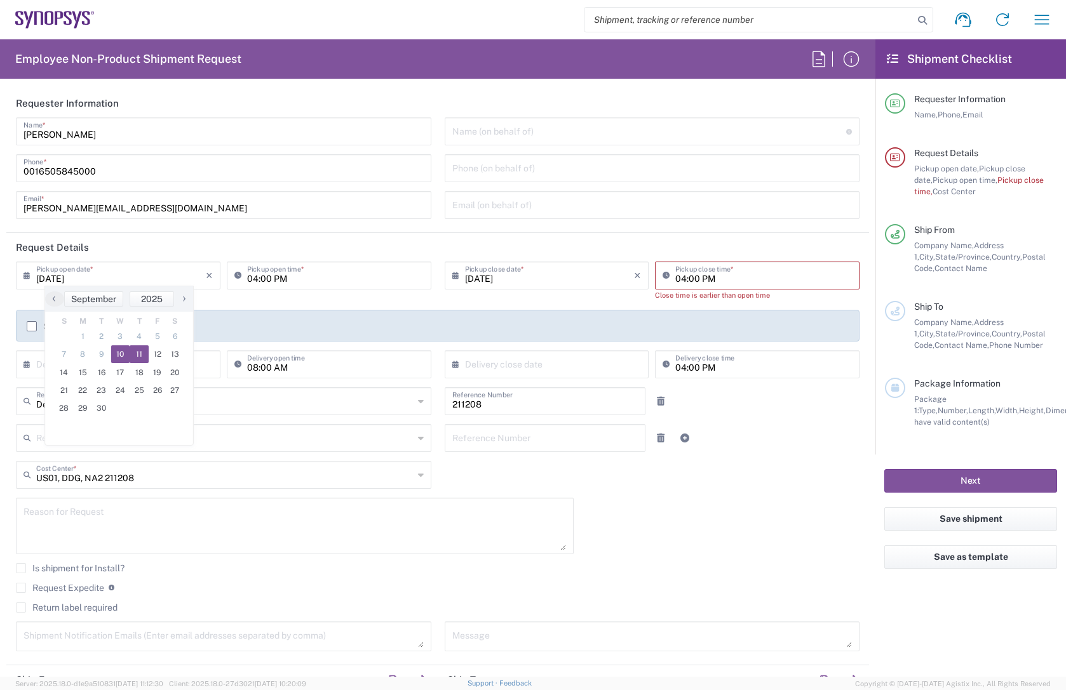
click at [121, 356] on span "10" at bounding box center [120, 355] width 19 height 18
type input "[DATE]"
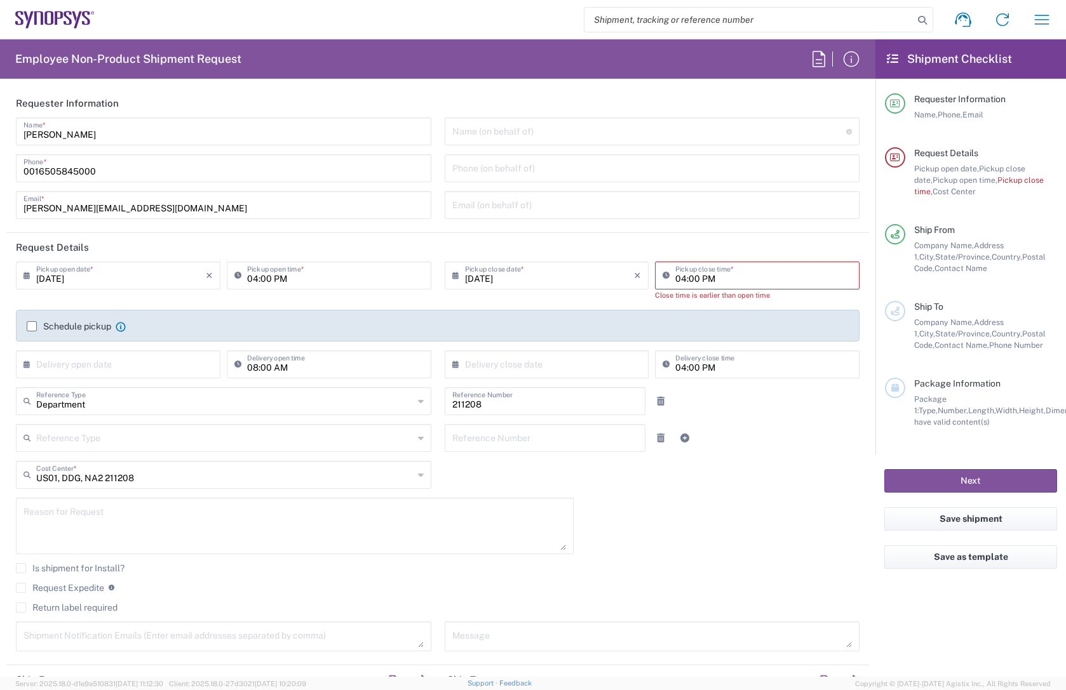
click at [213, 294] on div "[DATE] × Pickup open date * Cancel Apply" at bounding box center [118, 280] width 211 height 37
click at [693, 283] on input "04:00 PM" at bounding box center [763, 275] width 177 height 22
click at [539, 283] on input "[DATE]" at bounding box center [550, 275] width 170 height 22
click at [559, 353] on span "11" at bounding box center [562, 355] width 19 height 18
type input "[DATE]"
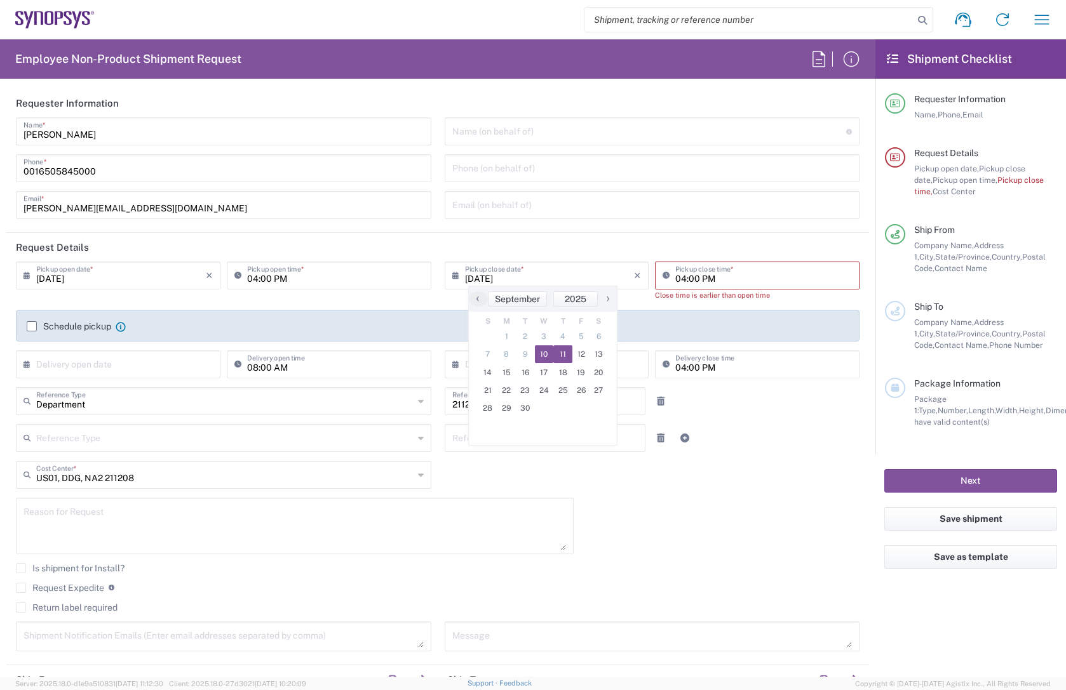
type input "[DATE]"
click at [136, 270] on input "[DATE]" at bounding box center [121, 275] width 170 height 22
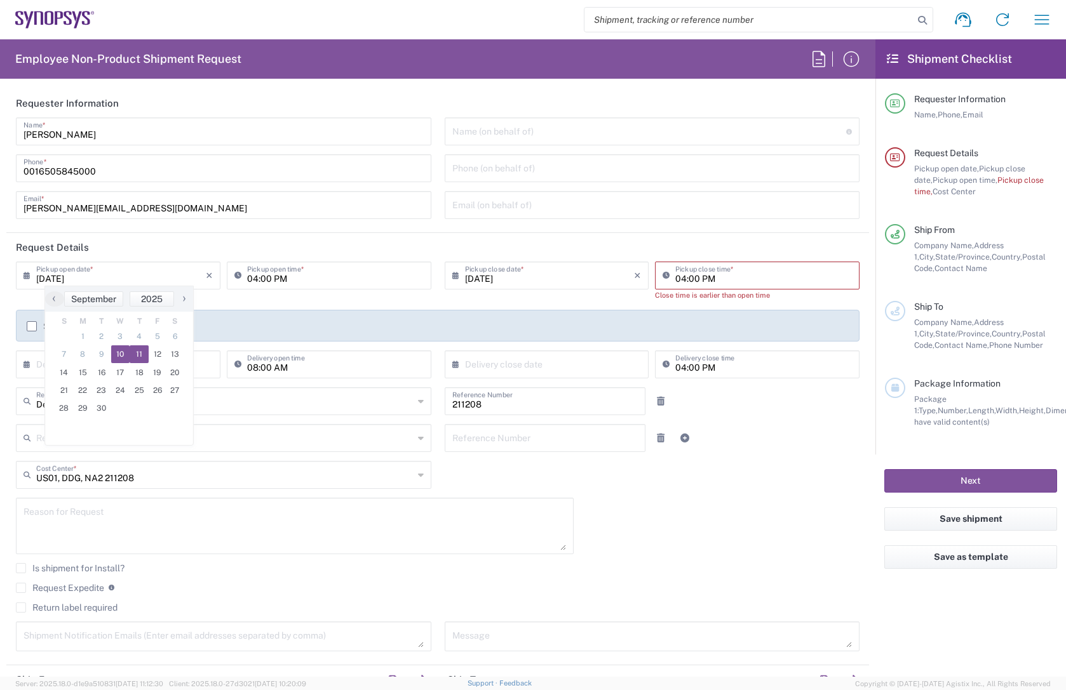
click at [119, 354] on span "10" at bounding box center [120, 355] width 19 height 18
type input "[DATE]"
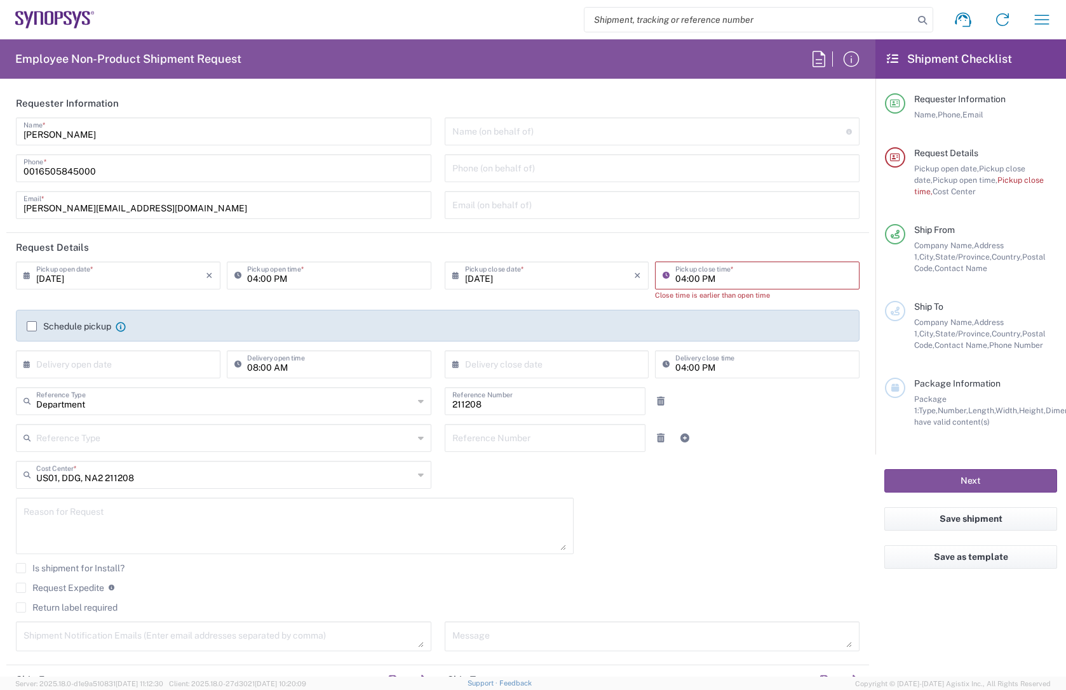
click at [675, 283] on input "04:00 PM" at bounding box center [763, 275] width 177 height 22
type input "05:00 PM"
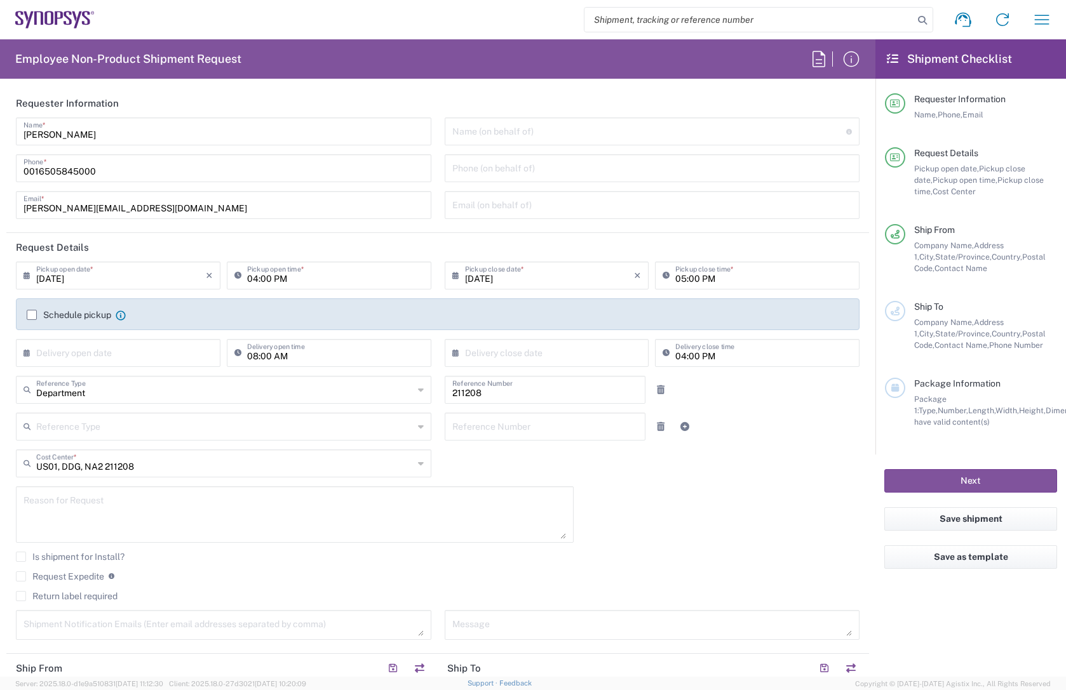
click at [760, 245] on header "Request Details" at bounding box center [437, 247] width 862 height 29
click at [252, 279] on input "04:00 PM" at bounding box center [335, 275] width 177 height 22
click at [260, 280] on input "3:00 PM" at bounding box center [335, 275] width 177 height 22
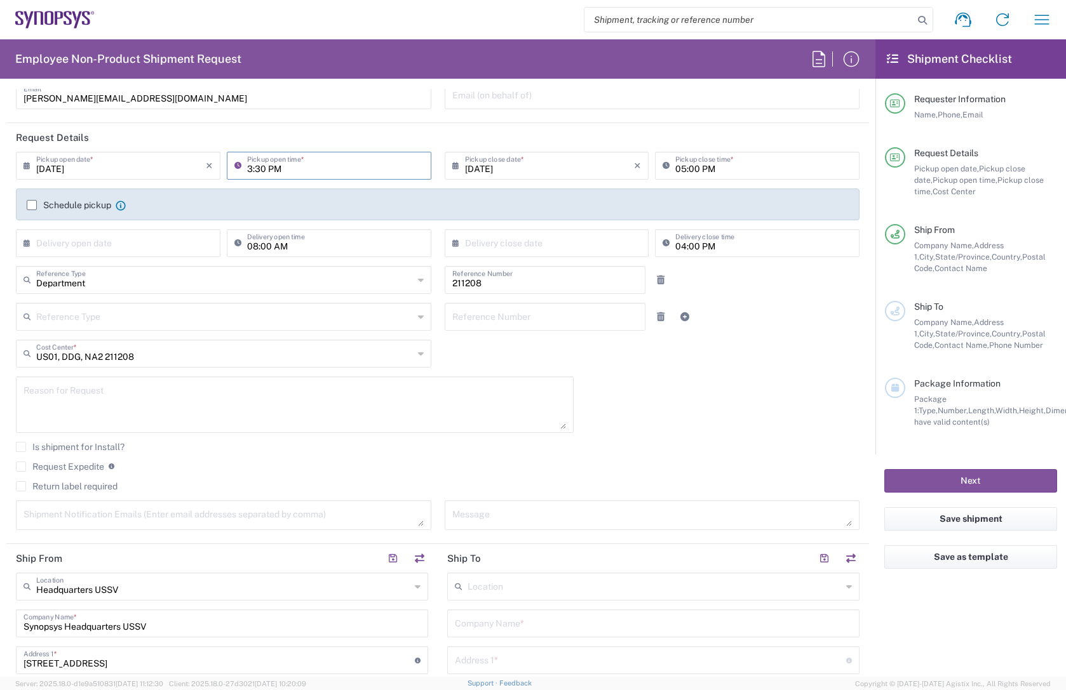
scroll to position [191, 0]
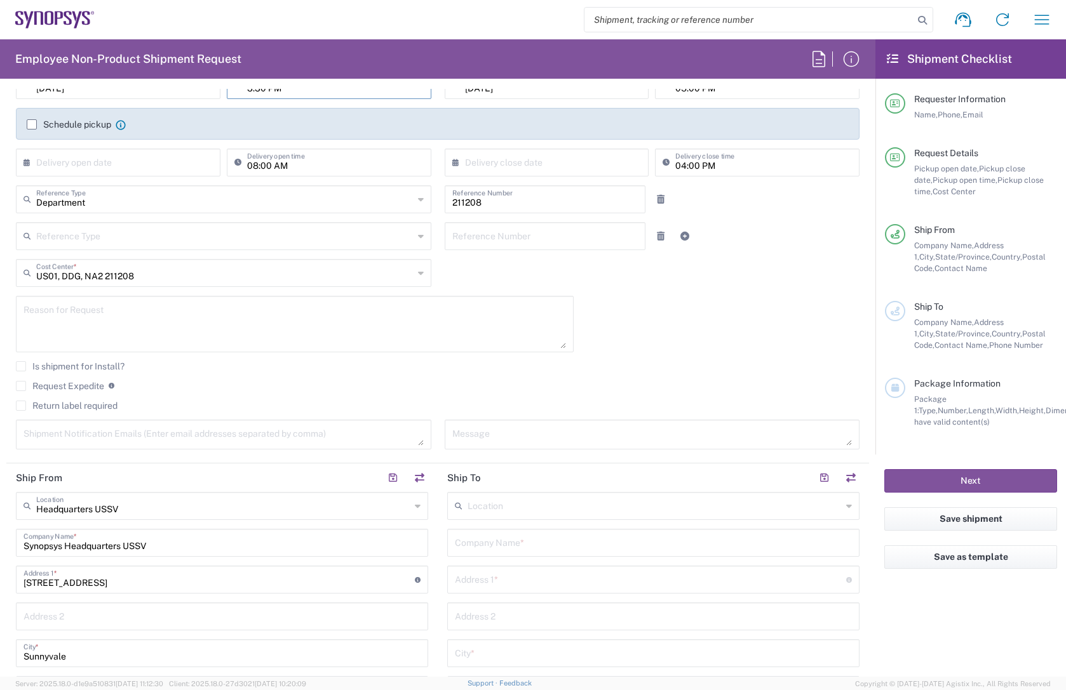
type input "03:30 PM"
click at [158, 322] on textarea at bounding box center [294, 324] width 542 height 49
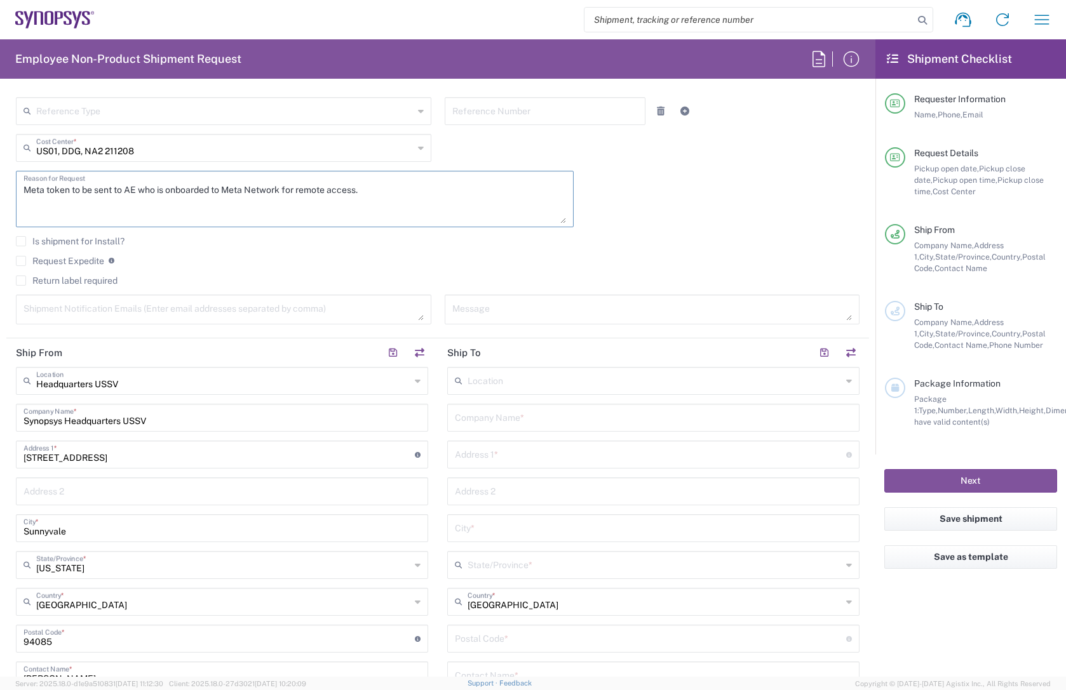
scroll to position [318, 0]
type textarea "Meta token to be sent to AE who is onboarded to Meta Network for remote access."
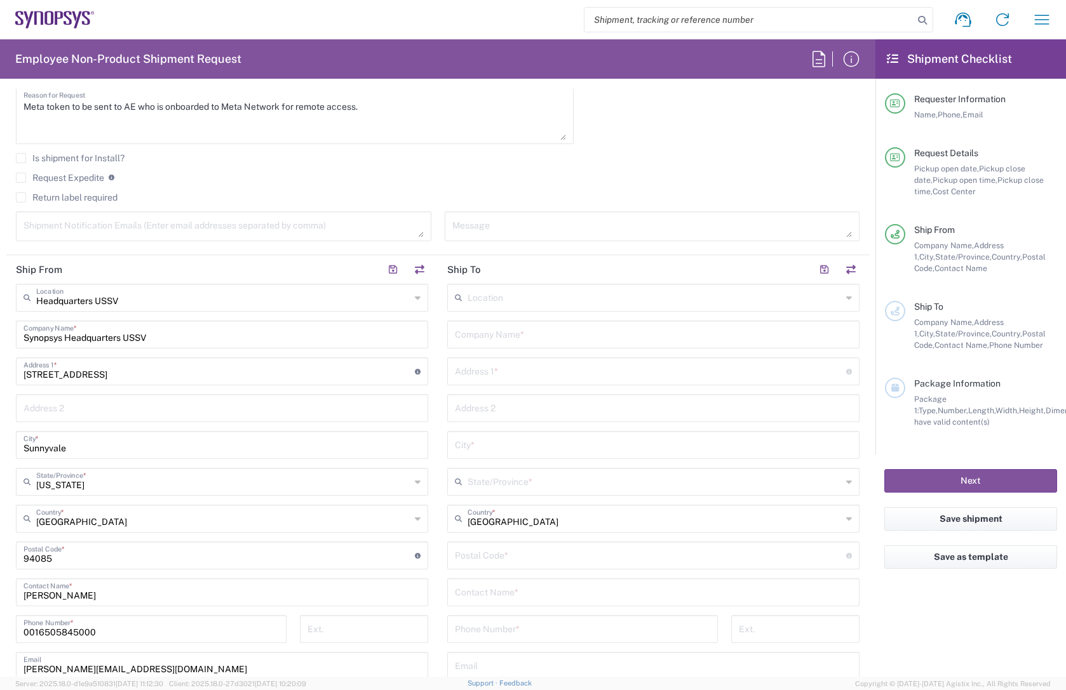
scroll to position [445, 0]
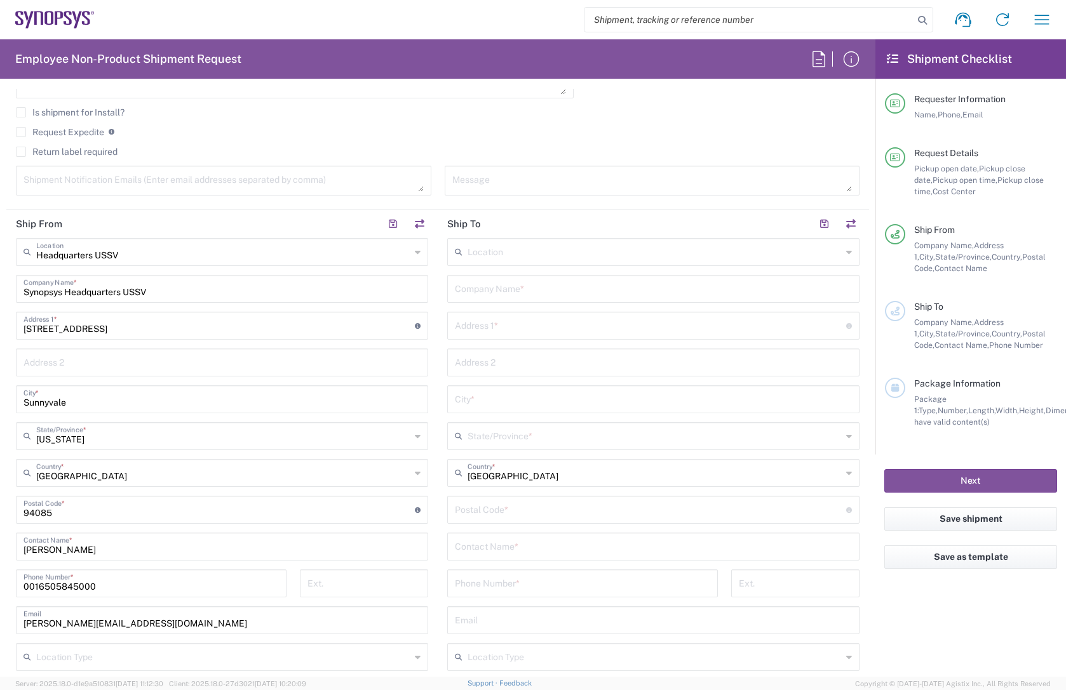
click at [495, 623] on input "text" at bounding box center [653, 619] width 397 height 22
paste input "[PERSON_NAME][EMAIL_ADDRESS][PERSON_NAME][DOMAIN_NAME]"
type input "[PERSON_NAME][EMAIL_ADDRESS][PERSON_NAME][DOMAIN_NAME]"
click at [499, 542] on input "text" at bounding box center [653, 546] width 397 height 22
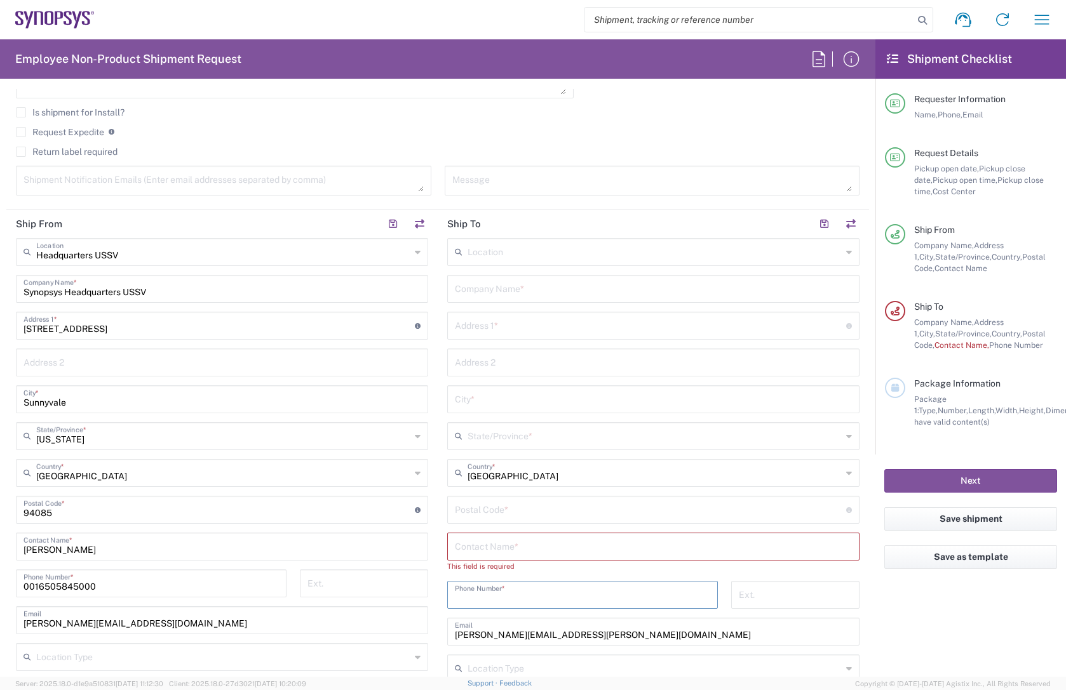
click at [490, 577] on div "Location [GEOGRAPHIC_DATA] DE04 Agrate Brianza IT01 [GEOGRAPHIC_DATA] DE02 [GEO…" at bounding box center [653, 510] width 412 height 545
paste input "[PHONE_NUMBER]"
type input "[PHONE_NUMBER]"
click at [506, 321] on input "text" at bounding box center [650, 325] width 391 height 22
paste input "[STREET_ADDRESS]"
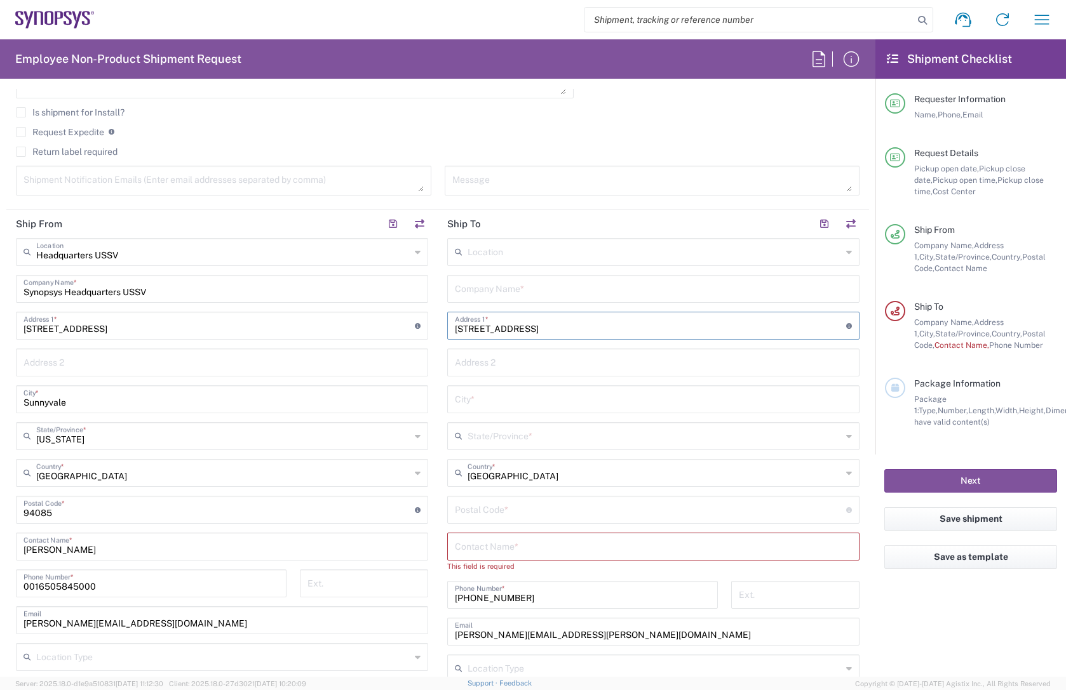
click at [460, 329] on input "[STREET_ADDRESS]" at bounding box center [650, 325] width 391 height 22
click at [532, 321] on input "[STREET_ADDRESS]" at bounding box center [650, 325] width 391 height 22
type input "[STREET_ADDRESS]"
click at [502, 287] on input "text" at bounding box center [653, 288] width 397 height 22
type input "Synopsys Employee"
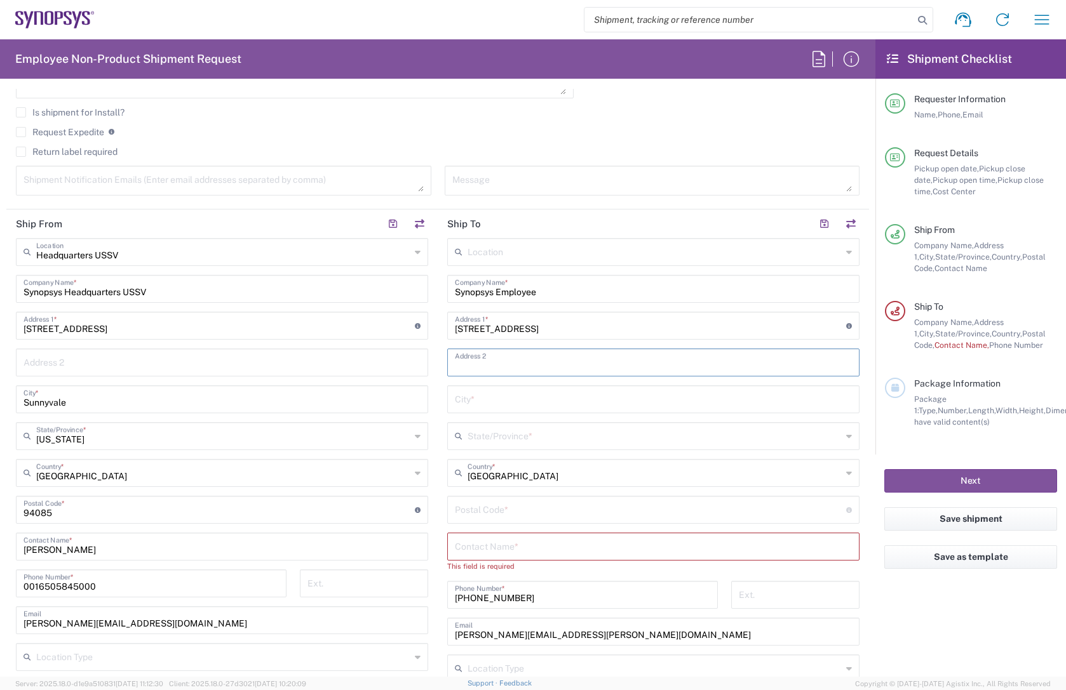
click at [518, 360] on input "text" at bounding box center [653, 362] width 397 height 22
click at [504, 399] on input "text" at bounding box center [653, 398] width 397 height 22
type input "Austin"
click at [501, 440] on input "text" at bounding box center [654, 435] width 374 height 22
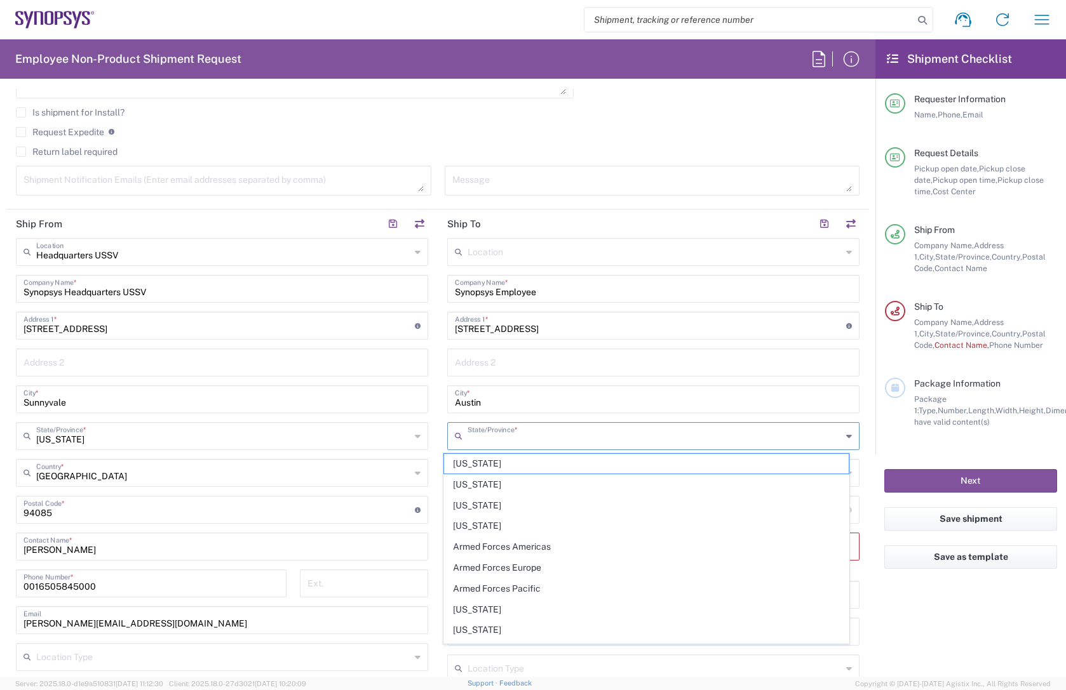
type input "[US_STATE]"
type input "92131"
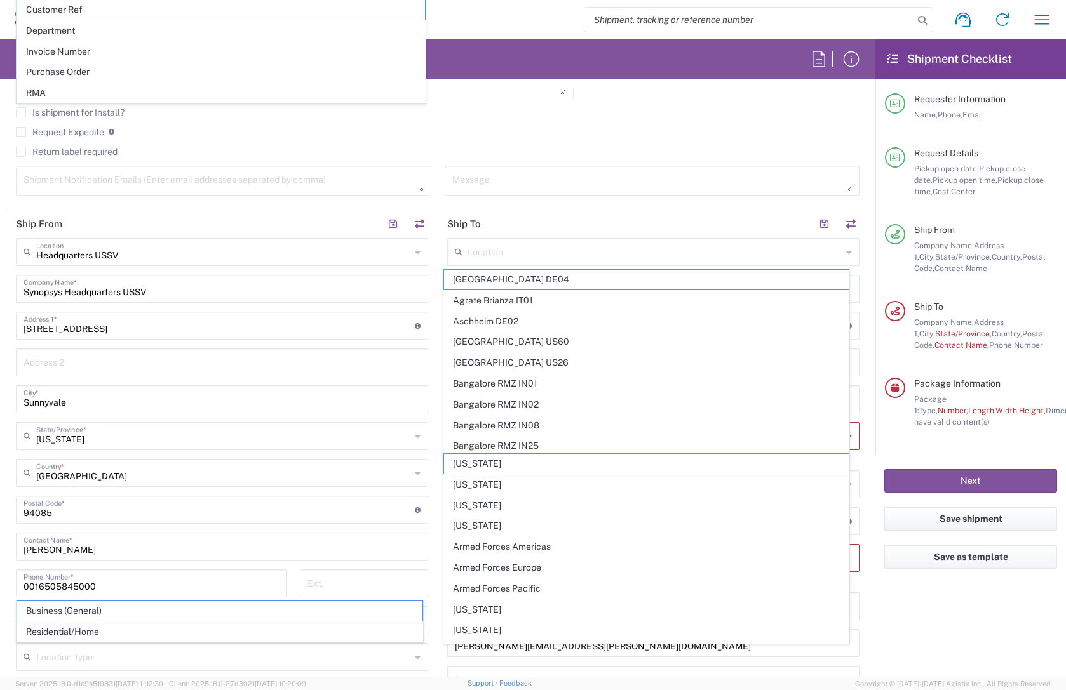
scroll to position [553, 0]
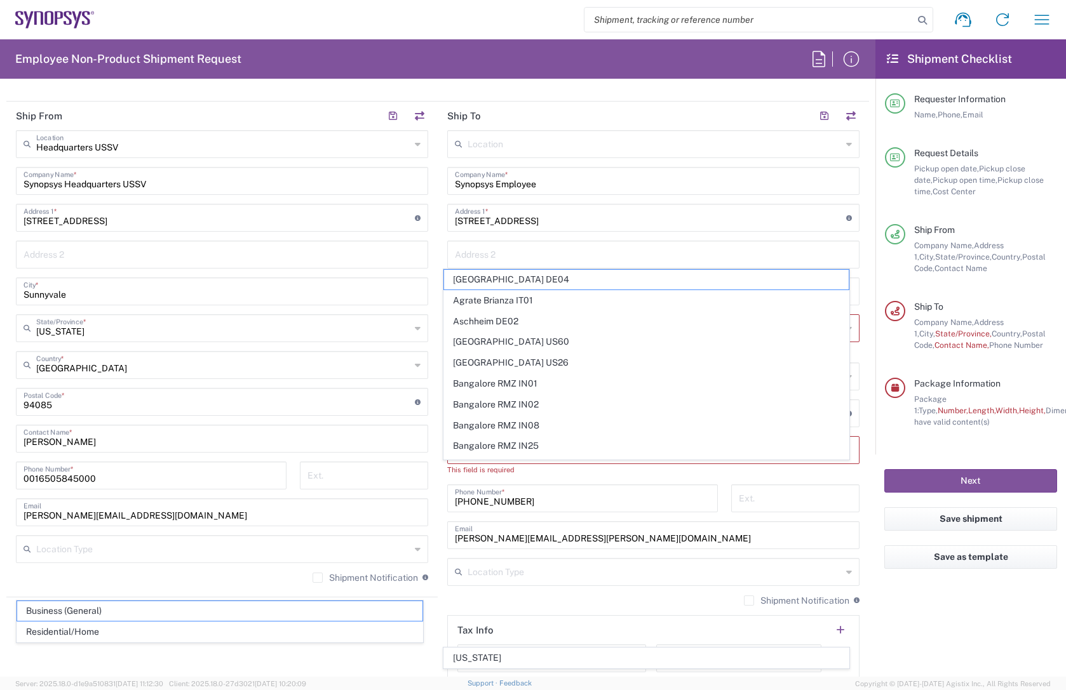
click at [770, 480] on div "Location [GEOGRAPHIC_DATA] DE04 Agrate Brianza IT01 [GEOGRAPHIC_DATA] DE02 [GEO…" at bounding box center [653, 408] width 412 height 556
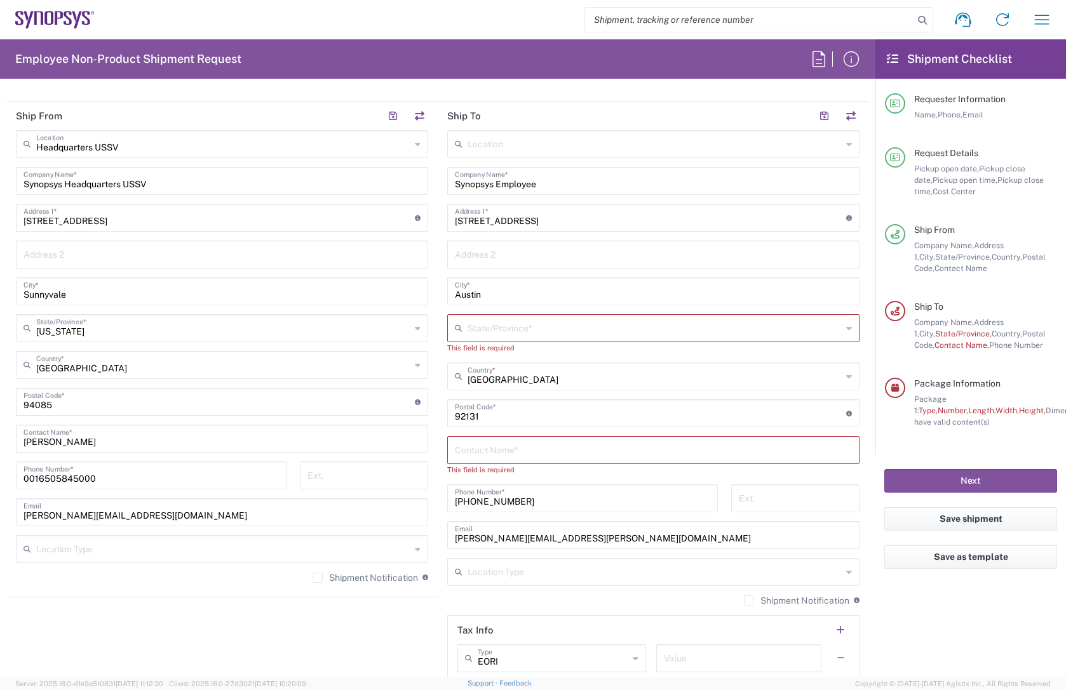
click at [511, 328] on input "text" at bounding box center [654, 327] width 374 height 22
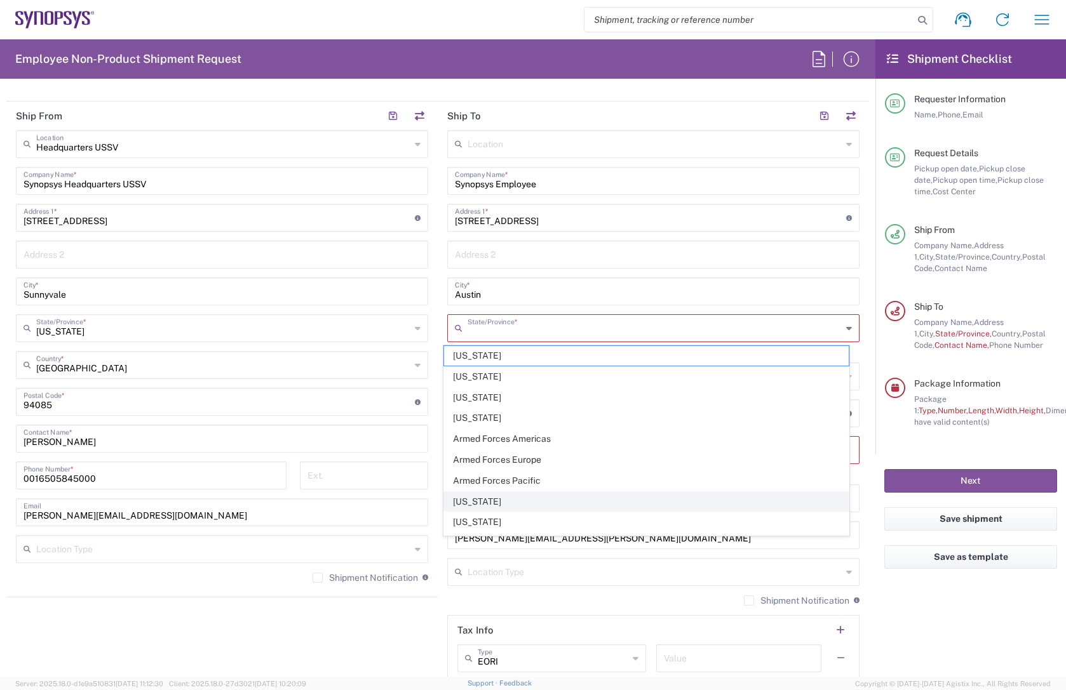
click at [474, 495] on span "[US_STATE]" at bounding box center [646, 502] width 405 height 20
type input "[US_STATE]"
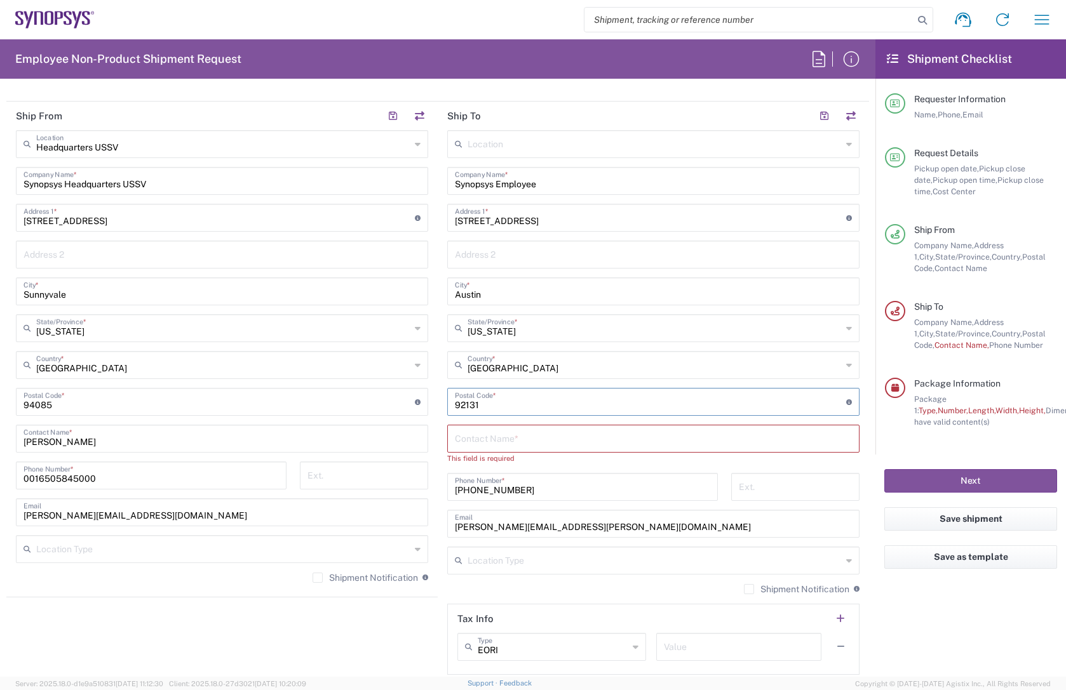
drag, startPoint x: 499, startPoint y: 400, endPoint x: 439, endPoint y: 405, distance: 59.2
click at [439, 405] on main "Location [GEOGRAPHIC_DATA] DE04 Agrate Brianza IT01 [GEOGRAPHIC_DATA] DE02 [GEO…" at bounding box center [653, 402] width 431 height 545
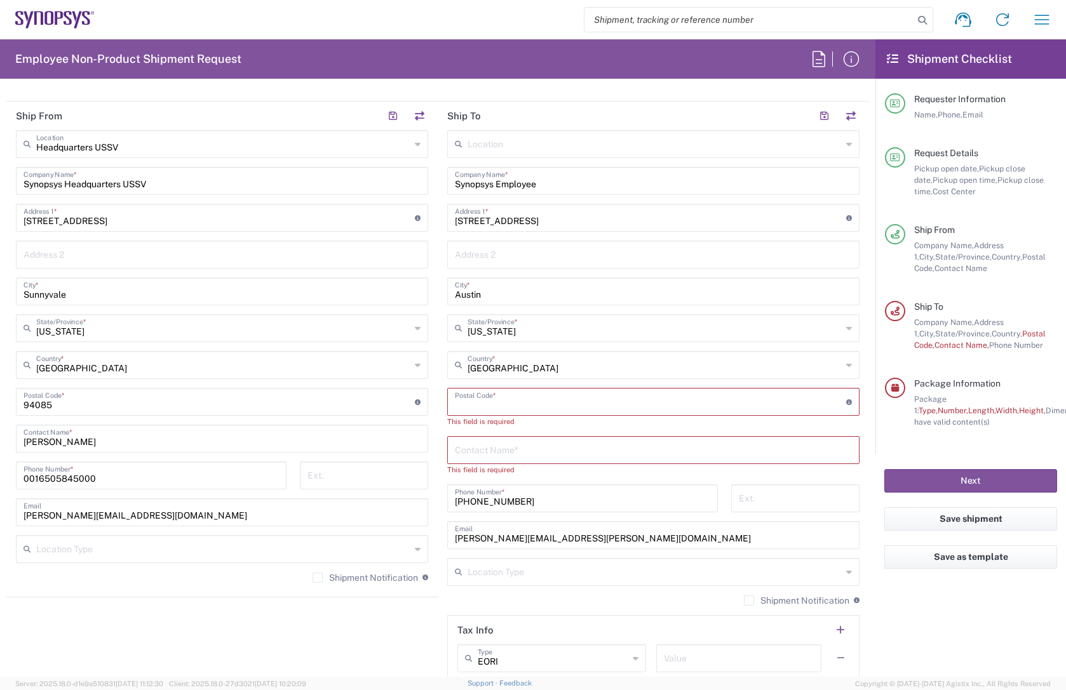
paste input "78737"
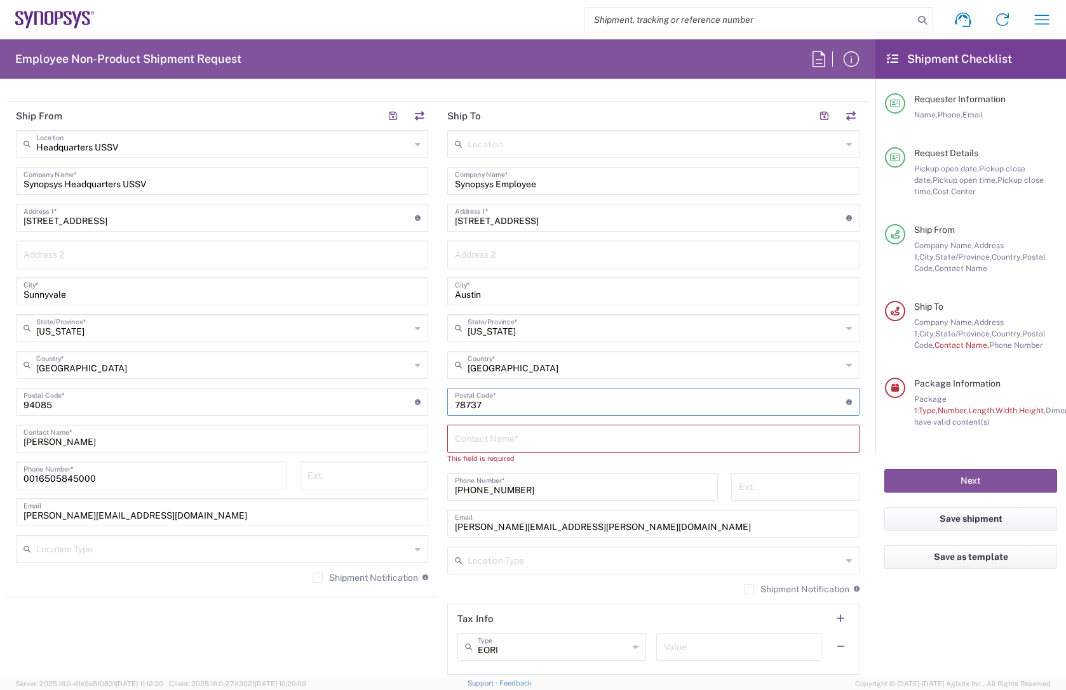
type input "78737"
click at [516, 438] on input "text" at bounding box center [653, 438] width 397 height 22
click at [509, 434] on input "text" at bounding box center [653, 438] width 397 height 22
paste input "Narendra"
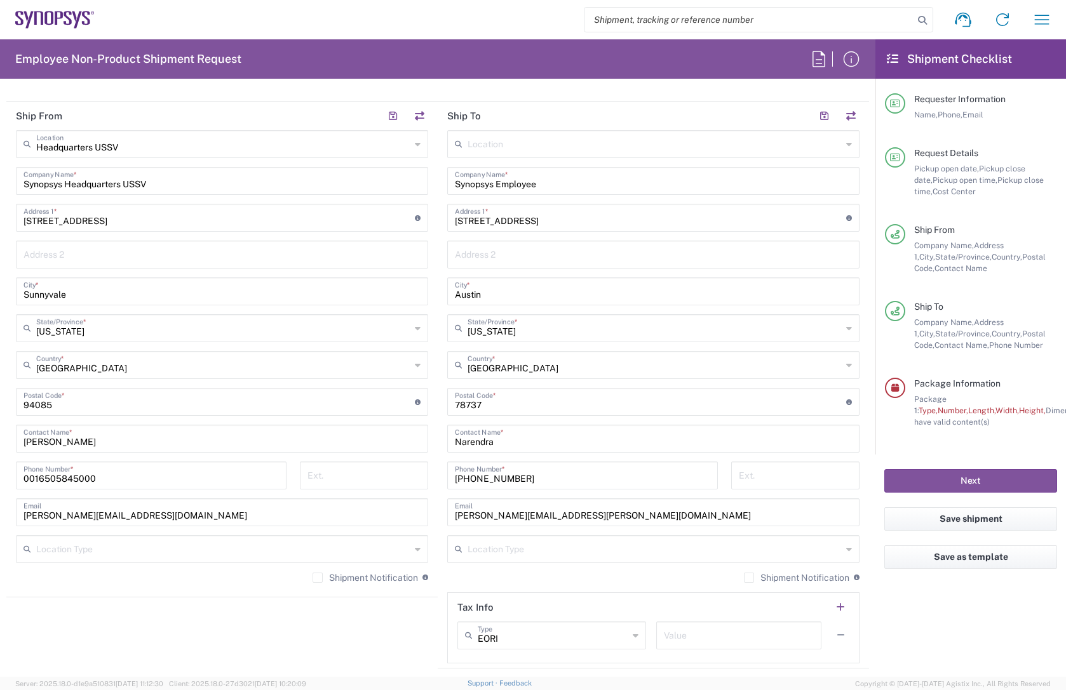
click at [528, 439] on input "Narendra" at bounding box center [653, 438] width 397 height 22
paste input "Amerneny"
type input "[PERSON_NAME]"
click at [382, 636] on agx-shipment-stop-widget "Ship From Headquarters USSV Location Headquarters [GEOGRAPHIC_DATA] Agrate Bria…" at bounding box center [221, 385] width 431 height 567
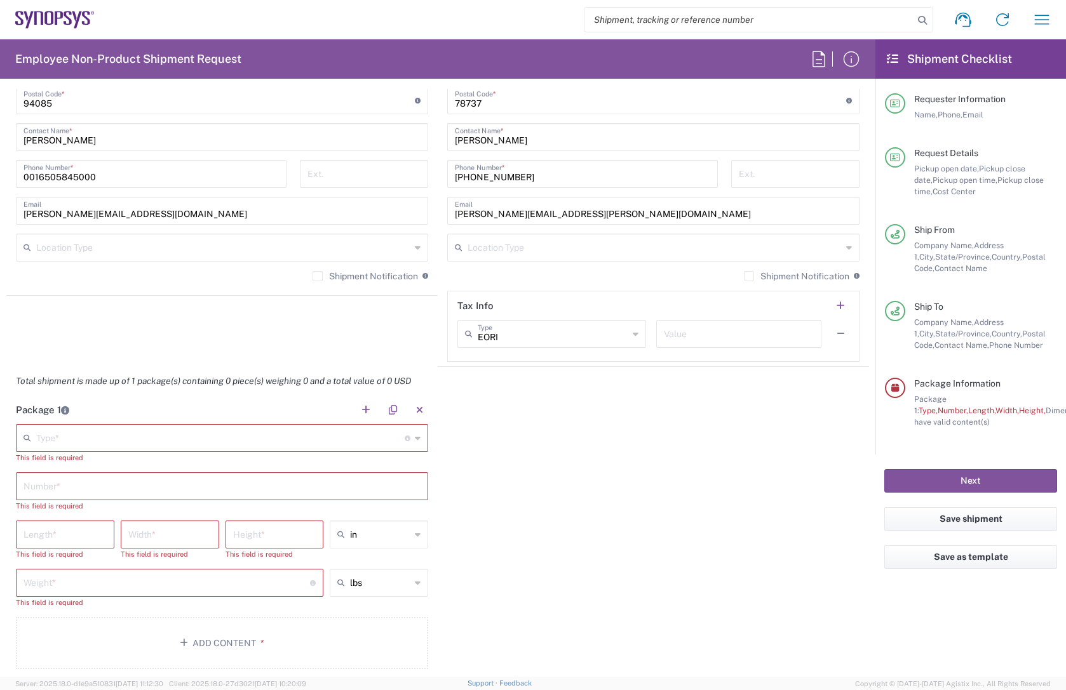
scroll to position [852, 0]
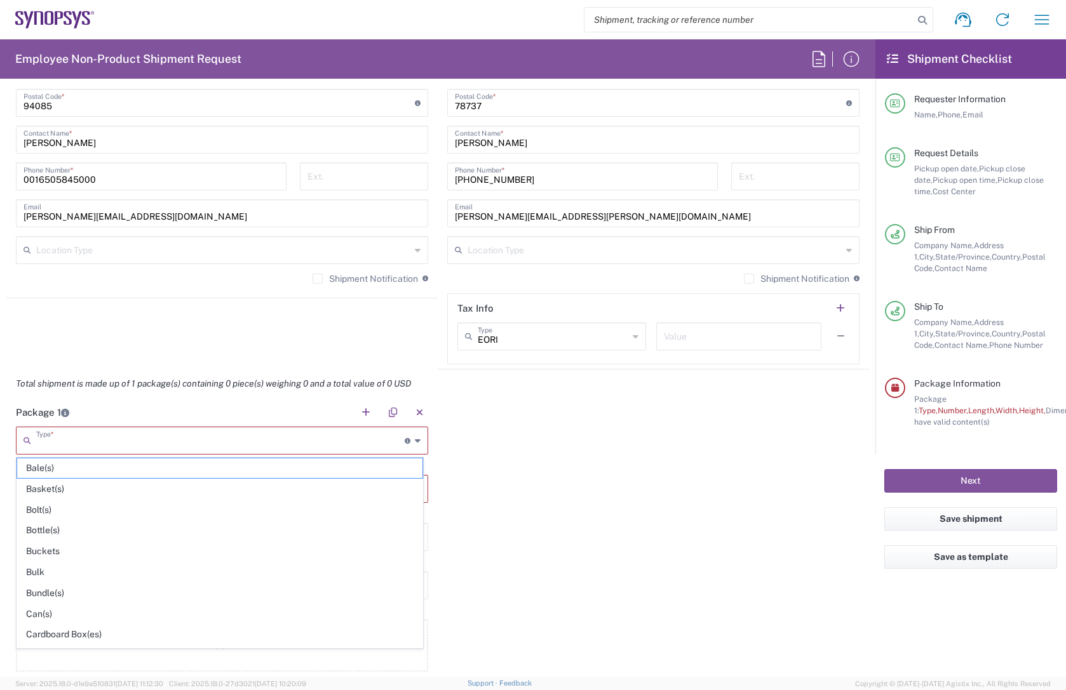
click at [98, 445] on input "text" at bounding box center [220, 440] width 368 height 22
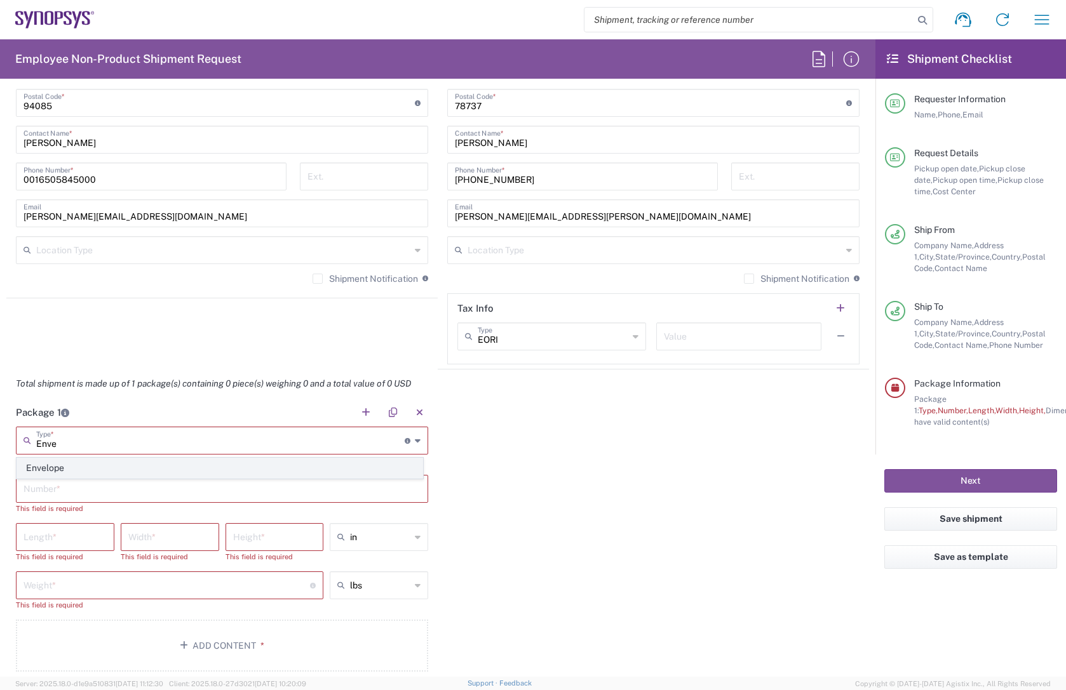
click at [68, 467] on span "Envelope" at bounding box center [219, 469] width 405 height 20
type input "Envelope"
type input "1"
type input "9.5"
type input "12.5"
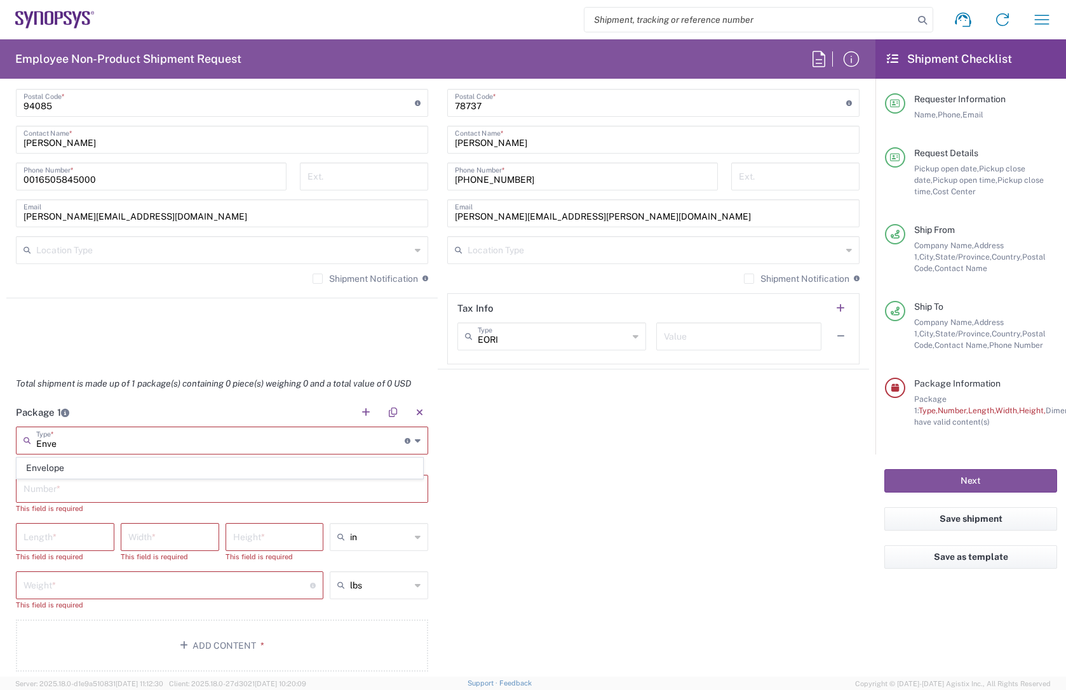
type input "0.25"
type input "1"
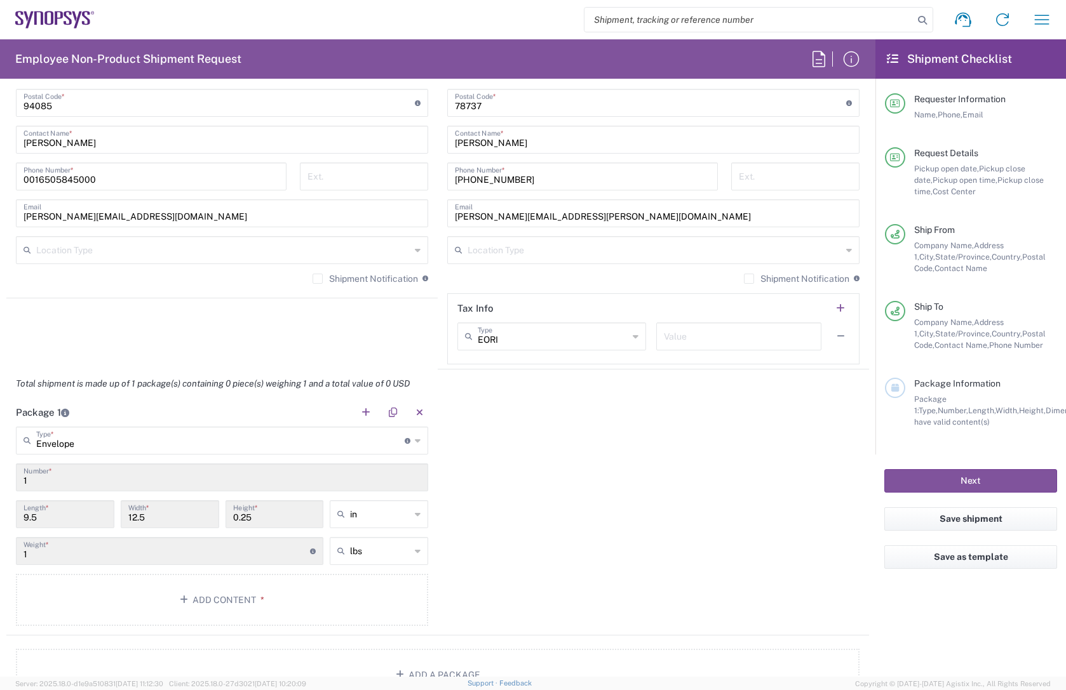
click at [95, 561] on div "1 Weight * Total weight of package(s) in pounds or kilograms" at bounding box center [169, 551] width 307 height 28
drag, startPoint x: 36, startPoint y: 555, endPoint x: 10, endPoint y: 555, distance: 25.4
click at [10, 555] on main "Envelope Type * Material used to package goods Envelope 1 Number * 9.5 Length *…" at bounding box center [221, 529] width 431 height 204
drag, startPoint x: 10, startPoint y: 555, endPoint x: 33, endPoint y: 553, distance: 23.0
click at [33, 553] on input "1" at bounding box center [166, 550] width 286 height 22
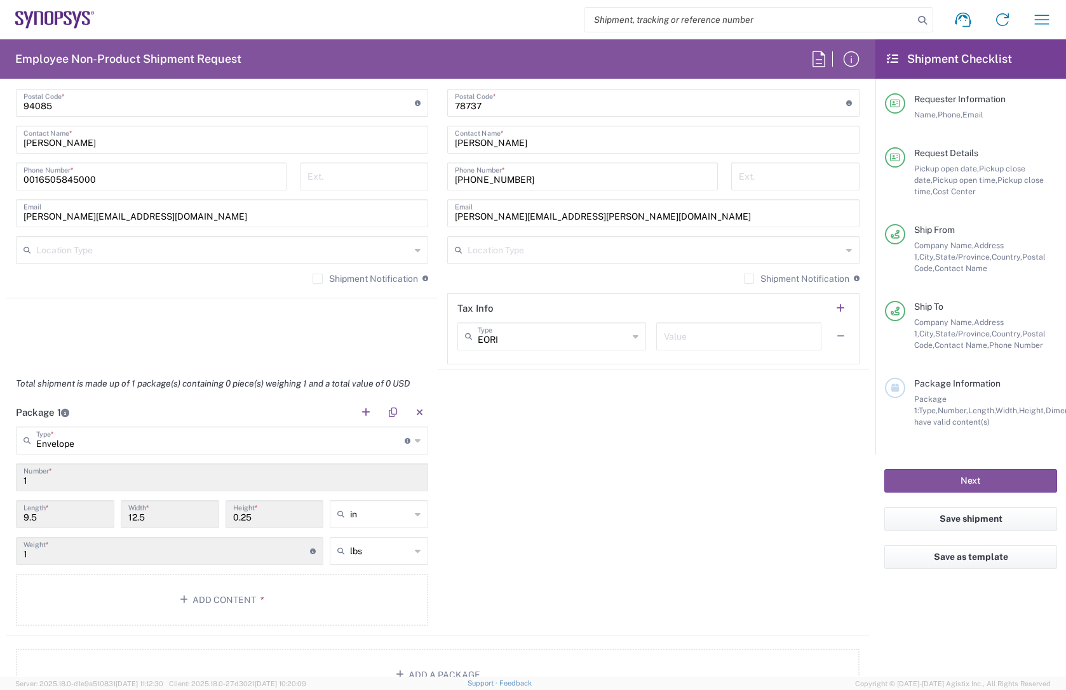
click at [41, 555] on input "1" at bounding box center [166, 550] width 286 height 22
click at [415, 551] on icon at bounding box center [418, 551] width 6 height 20
click at [376, 582] on span "lbs" at bounding box center [375, 579] width 95 height 20
click at [415, 551] on icon at bounding box center [418, 551] width 6 height 20
click at [364, 597] on span "lbs" at bounding box center [375, 600] width 95 height 20
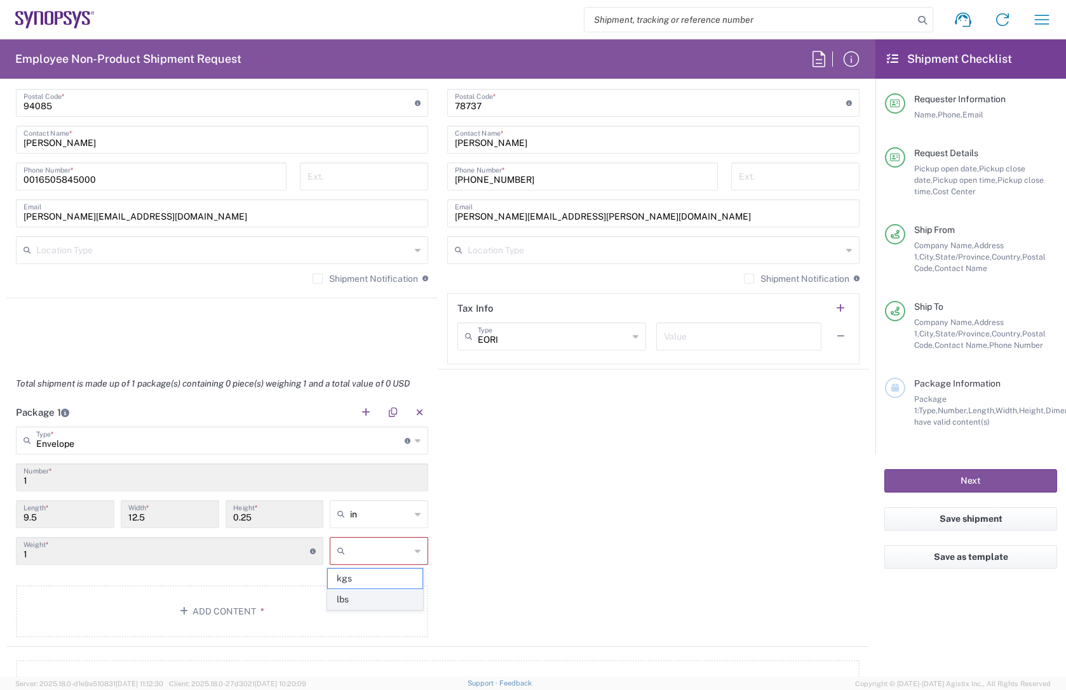
type input "lbs"
click at [245, 555] on input "1" at bounding box center [166, 550] width 286 height 22
click at [252, 554] on input "1" at bounding box center [166, 550] width 286 height 22
click at [248, 554] on input "1" at bounding box center [166, 550] width 286 height 22
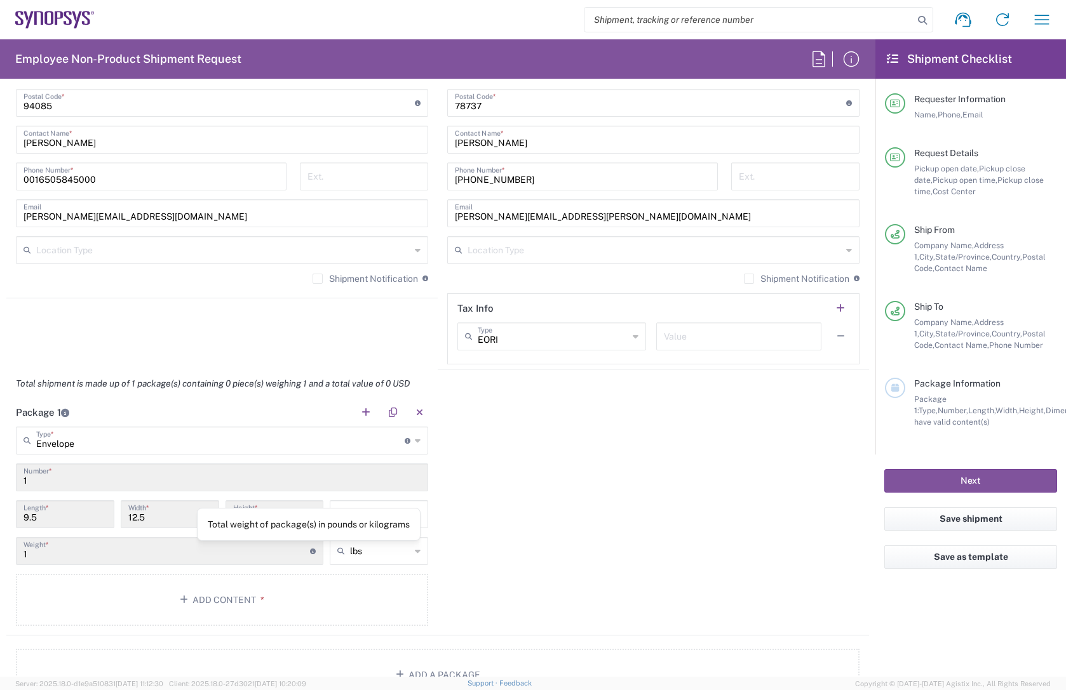
click at [310, 551] on icon at bounding box center [313, 552] width 6 height 6
click at [265, 556] on input "1" at bounding box center [166, 550] width 286 height 22
click at [206, 554] on input "1" at bounding box center [166, 550] width 286 height 22
click at [66, 476] on input "1" at bounding box center [221, 477] width 397 height 22
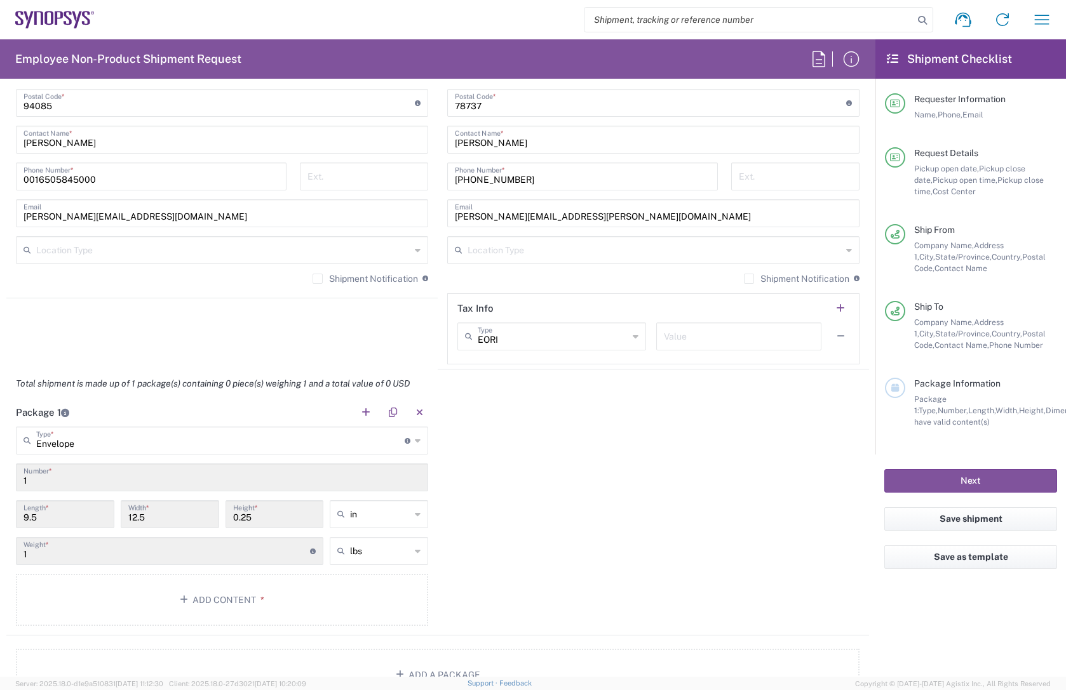
click at [150, 554] on input "1" at bounding box center [166, 550] width 286 height 22
click at [173, 514] on input "12.5" at bounding box center [169, 513] width 83 height 22
click at [176, 480] on input "1" at bounding box center [221, 477] width 397 height 22
type input "Envelope"
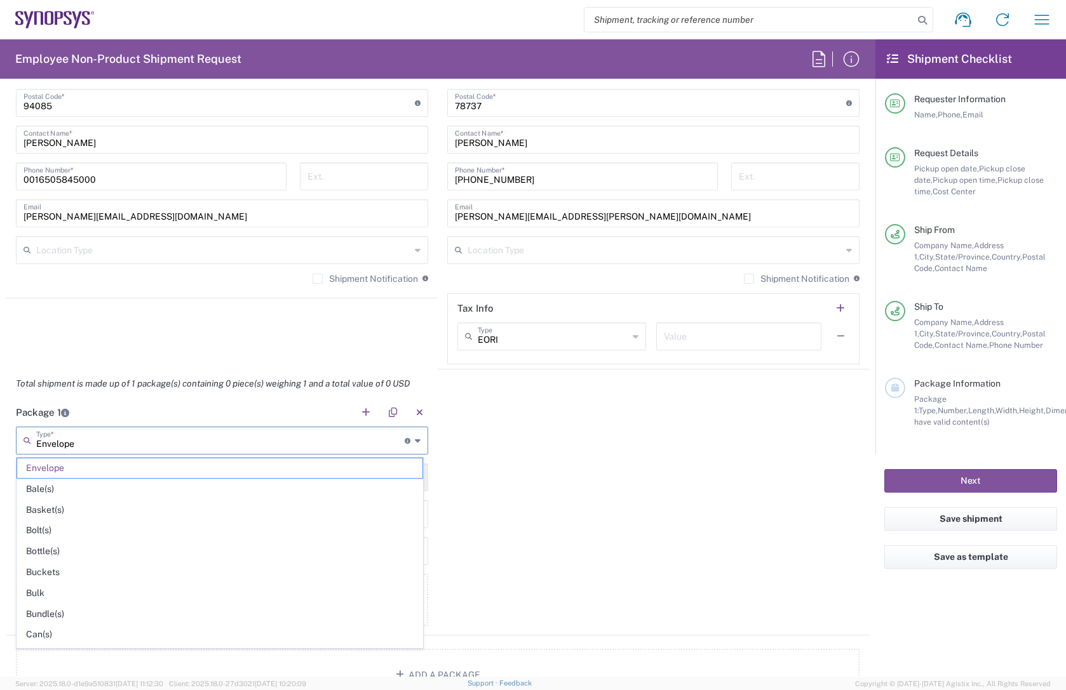
click at [79, 441] on input "Envelope" at bounding box center [220, 440] width 368 height 22
click at [564, 483] on div "Package 1 Envelope Type * Material used to package goods Envelope Bale(s) Baske…" at bounding box center [437, 517] width 862 height 238
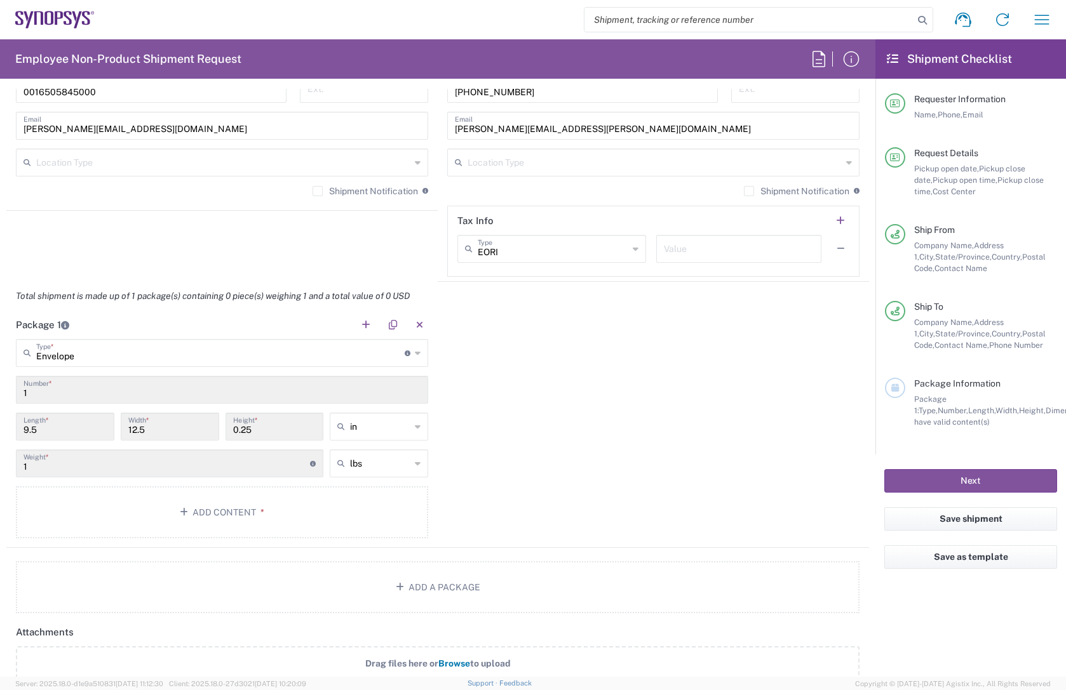
scroll to position [979, 0]
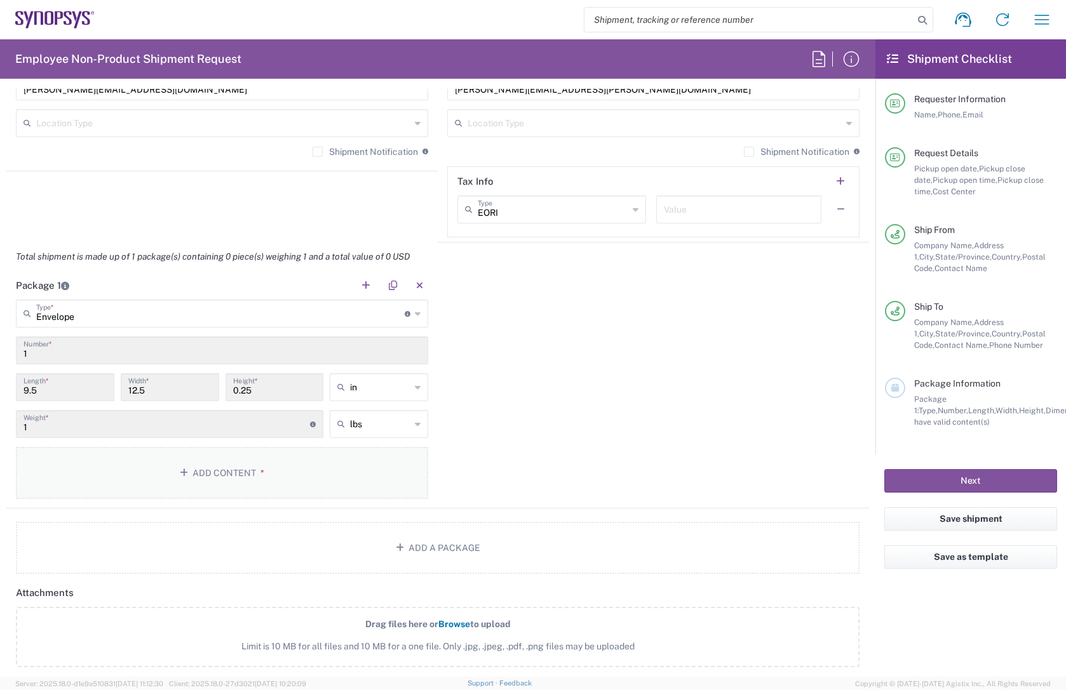
click at [275, 477] on button "Add Content *" at bounding box center [222, 473] width 412 height 52
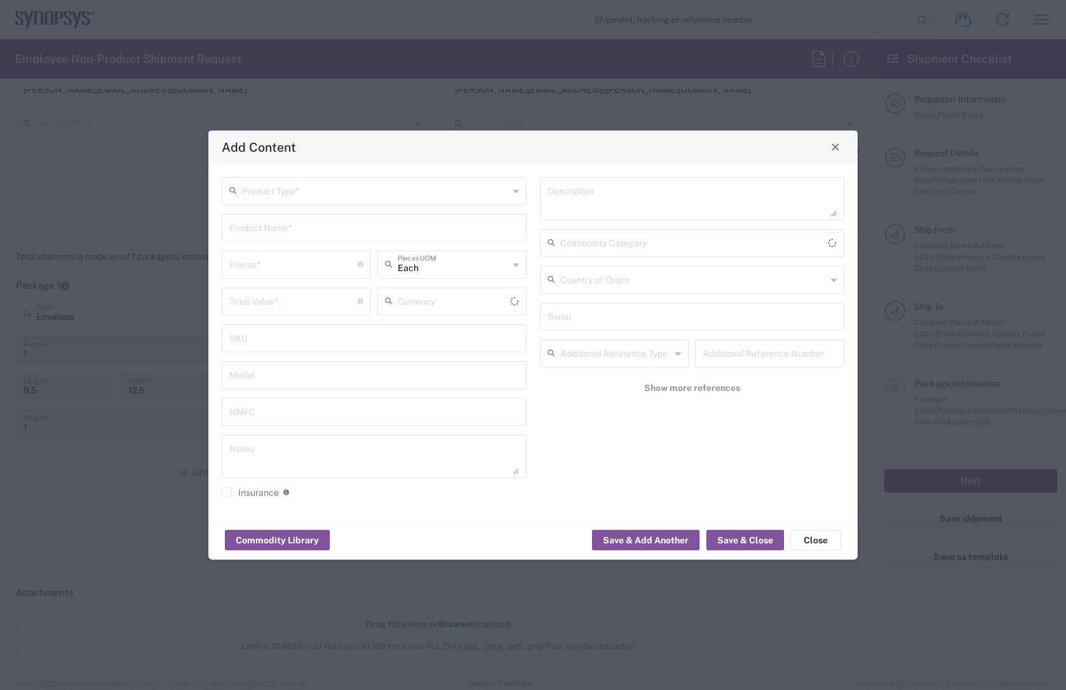
type input "US Dollar"
click at [317, 196] on input "text" at bounding box center [375, 189] width 267 height 22
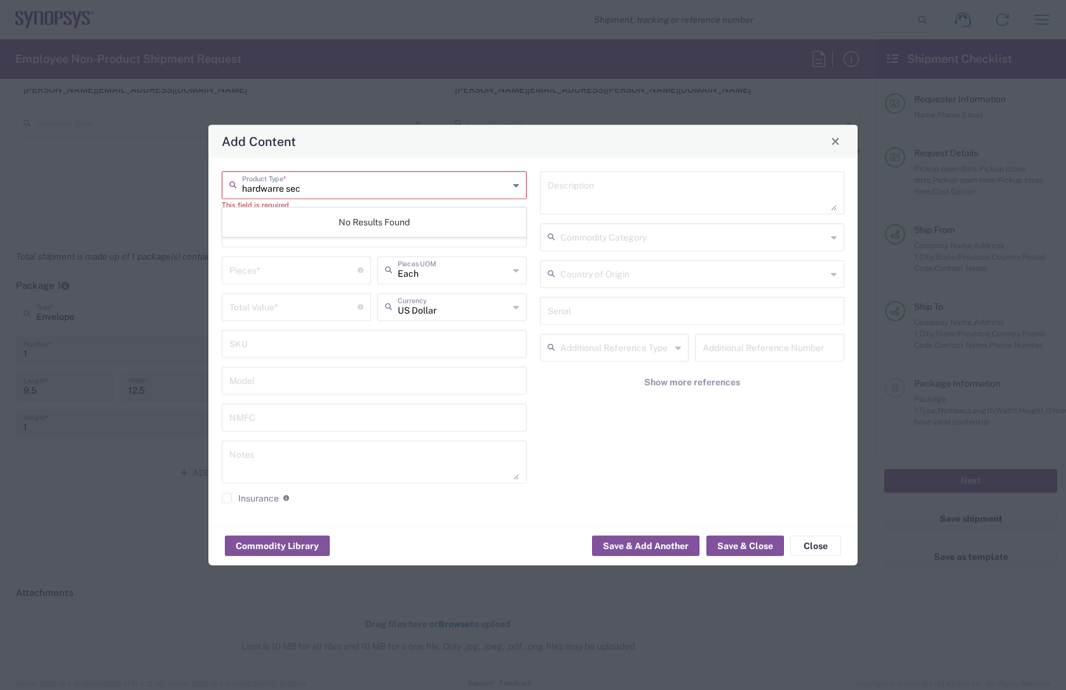
type input "hardwarre secu"
drag, startPoint x: 325, startPoint y: 194, endPoint x: 216, endPoint y: 194, distance: 109.2
click at [216, 194] on div "hardwarre secu Product Type * This field is required Product Name * Pieces * Nu…" at bounding box center [374, 342] width 318 height 342
click at [519, 185] on div "Product Type *" at bounding box center [374, 185] width 305 height 28
click at [517, 188] on icon at bounding box center [516, 185] width 6 height 20
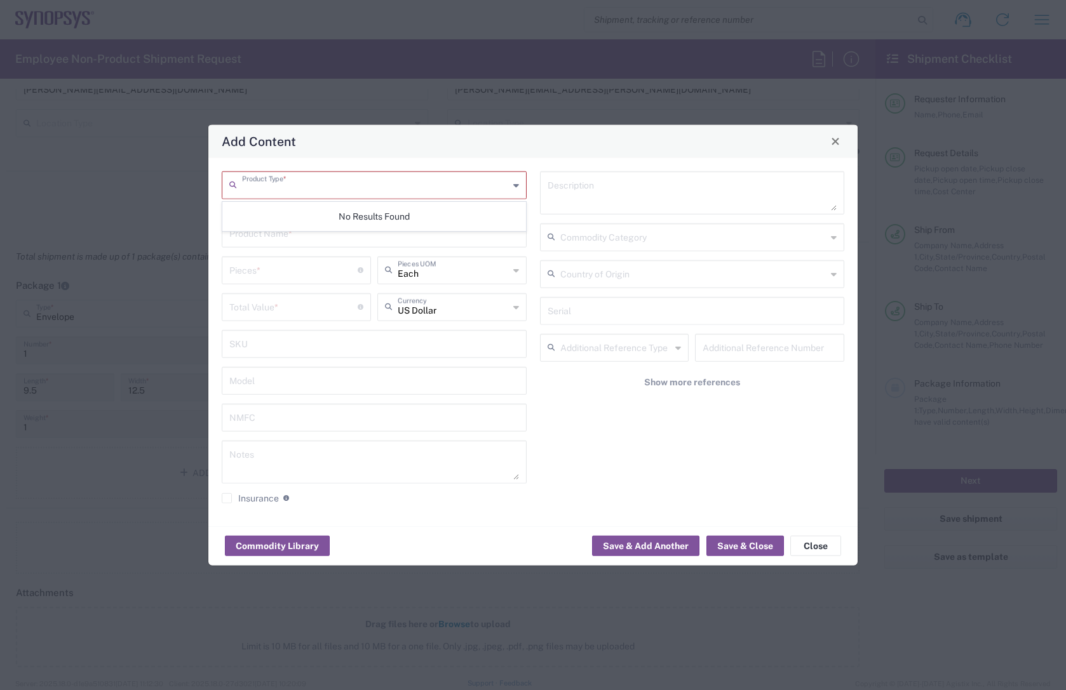
click at [323, 262] on input "number" at bounding box center [293, 269] width 128 height 22
click at [279, 231] on input "text" at bounding box center [374, 232] width 290 height 22
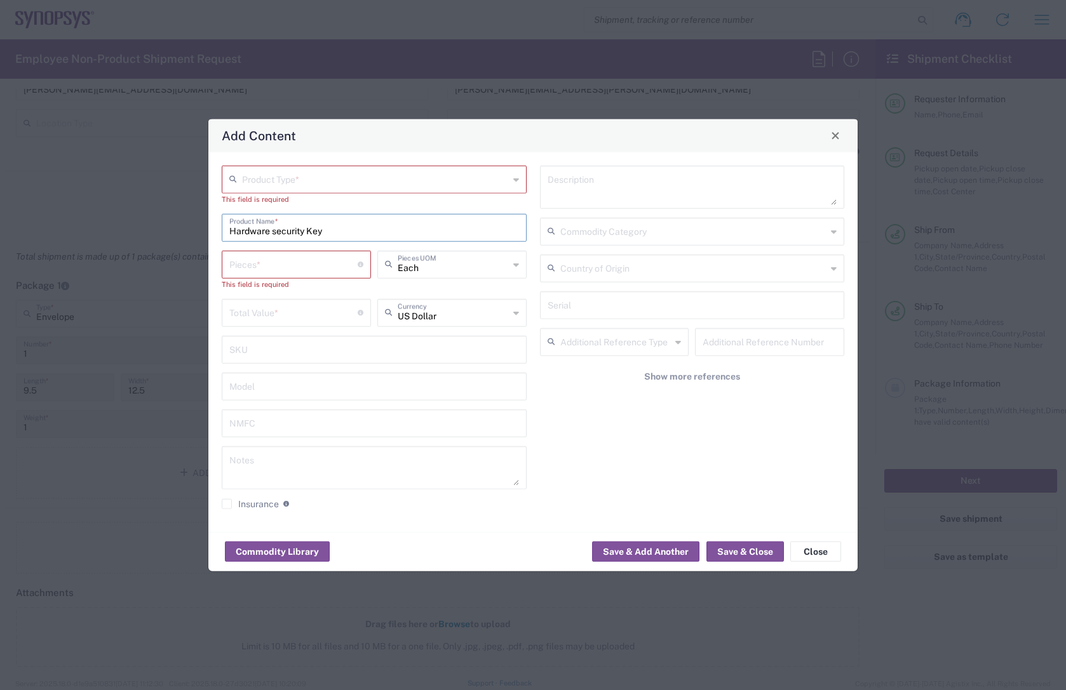
type input "Hardware security Key"
click at [303, 260] on input "number" at bounding box center [293, 263] width 128 height 22
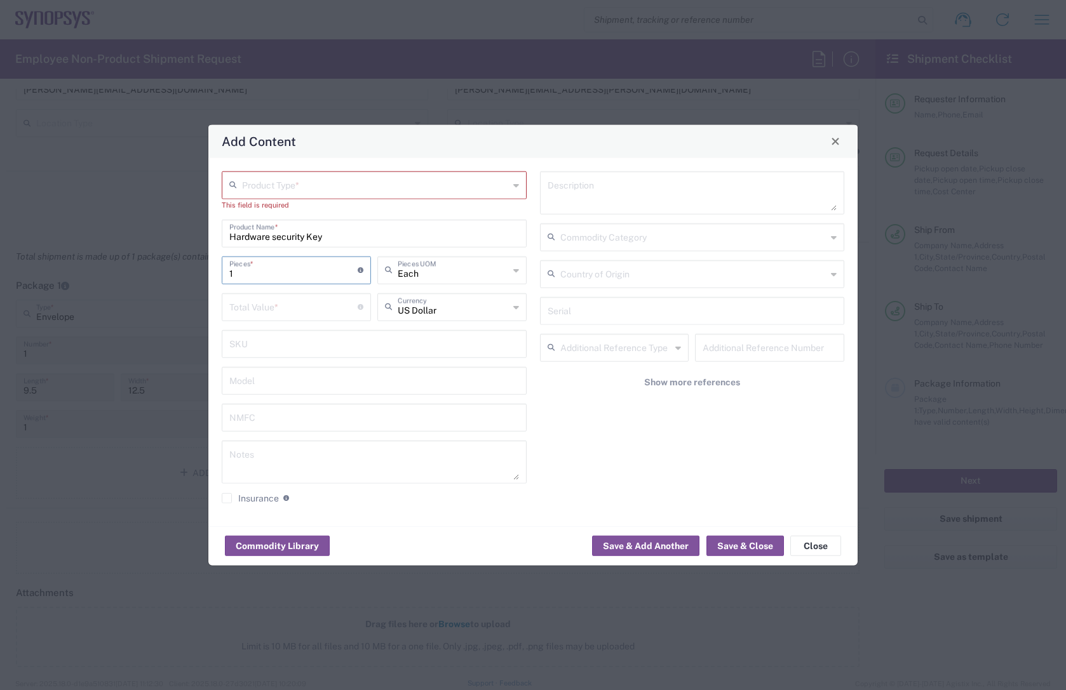
type input "1"
click at [316, 184] on input "text" at bounding box center [375, 184] width 267 height 22
click at [312, 231] on span "General Commodity" at bounding box center [374, 234] width 302 height 20
type input "General Commodity"
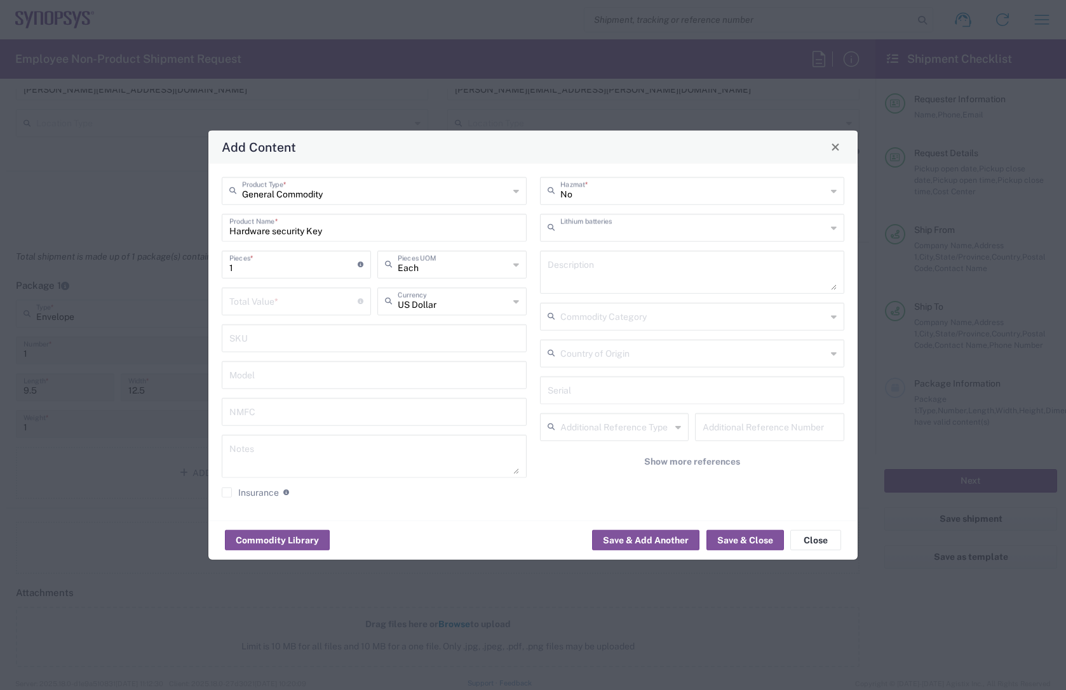
click at [584, 232] on input "text" at bounding box center [693, 226] width 267 height 22
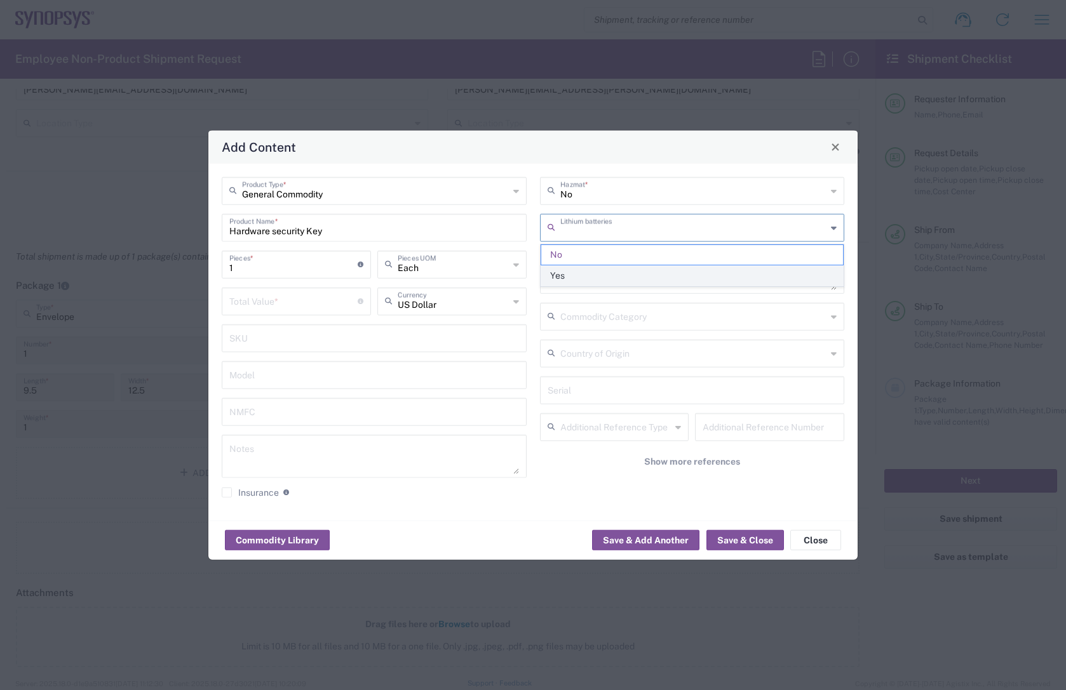
click at [575, 276] on span "Yes" at bounding box center [692, 276] width 302 height 20
type input "Yes"
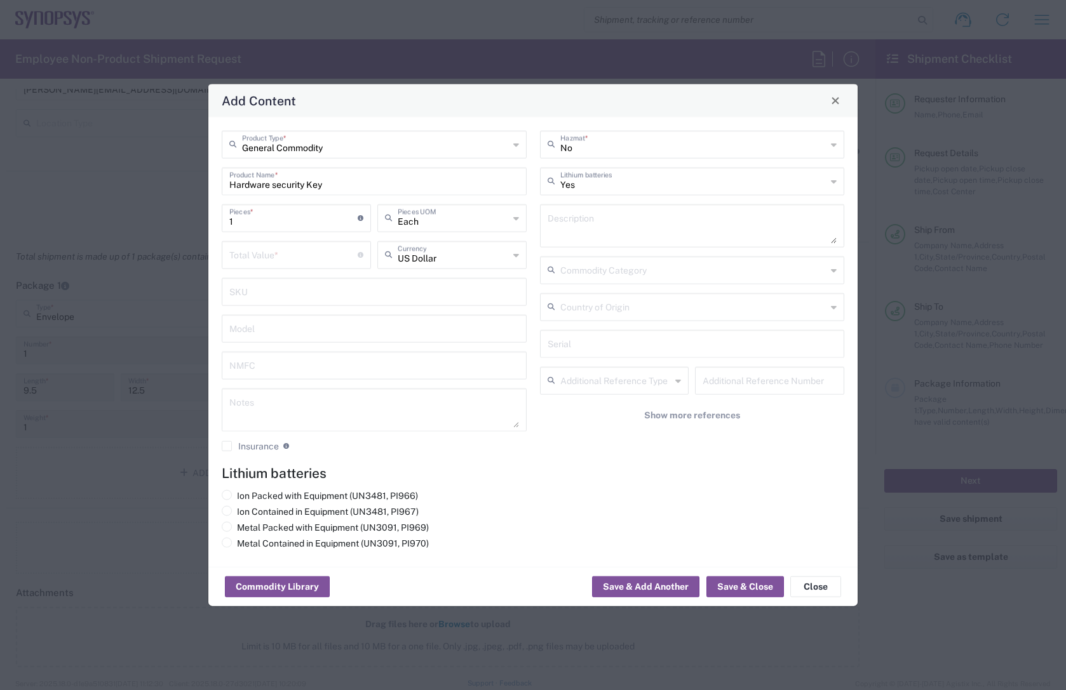
click at [683, 101] on div "Add Content" at bounding box center [532, 100] width 649 height 33
click at [292, 257] on input "number" at bounding box center [293, 254] width 128 height 22
type input "1"
click at [593, 513] on div "Ion Packed with Equipment (UN3481, PI966) Ion Contained in Equipment (UN3481, P…" at bounding box center [533, 522] width 636 height 64
click at [755, 588] on button "Save & Close" at bounding box center [744, 587] width 77 height 20
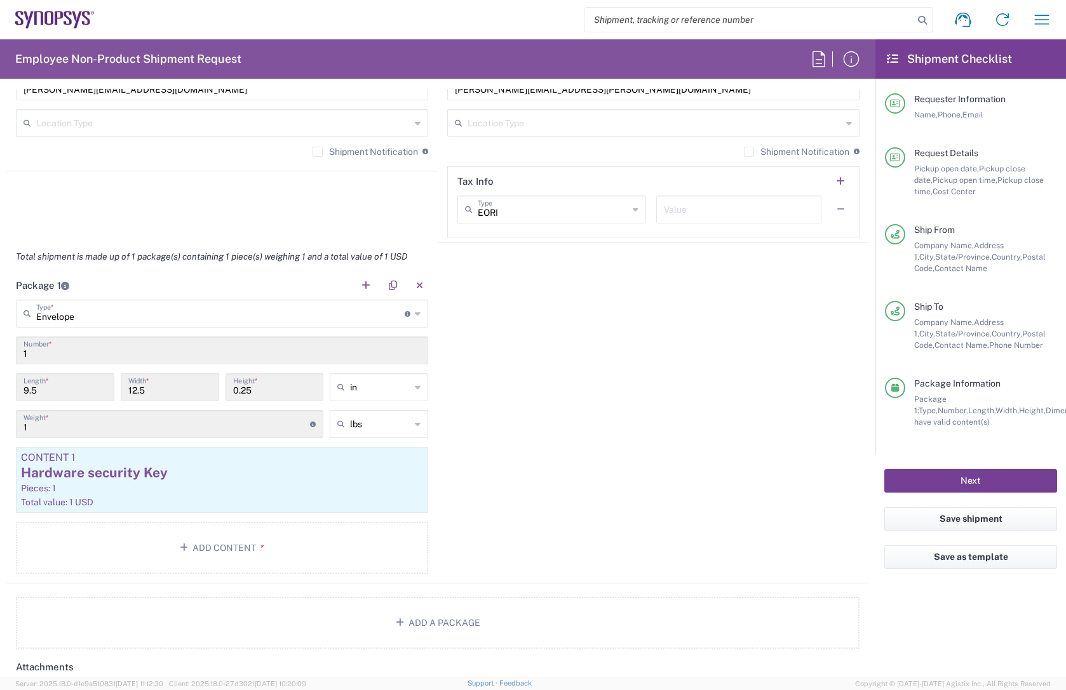
click at [933, 480] on button "Next" at bounding box center [970, 480] width 173 height 23
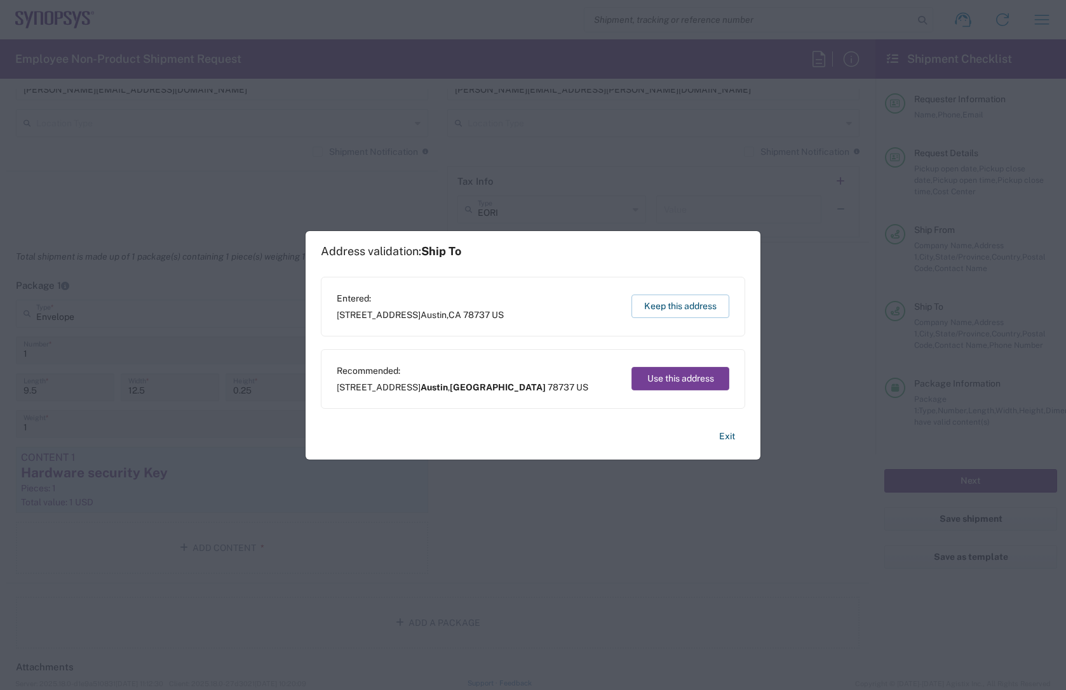
click at [663, 385] on button "Use this address" at bounding box center [680, 378] width 98 height 23
type input "Austin"
type input "[US_STATE]"
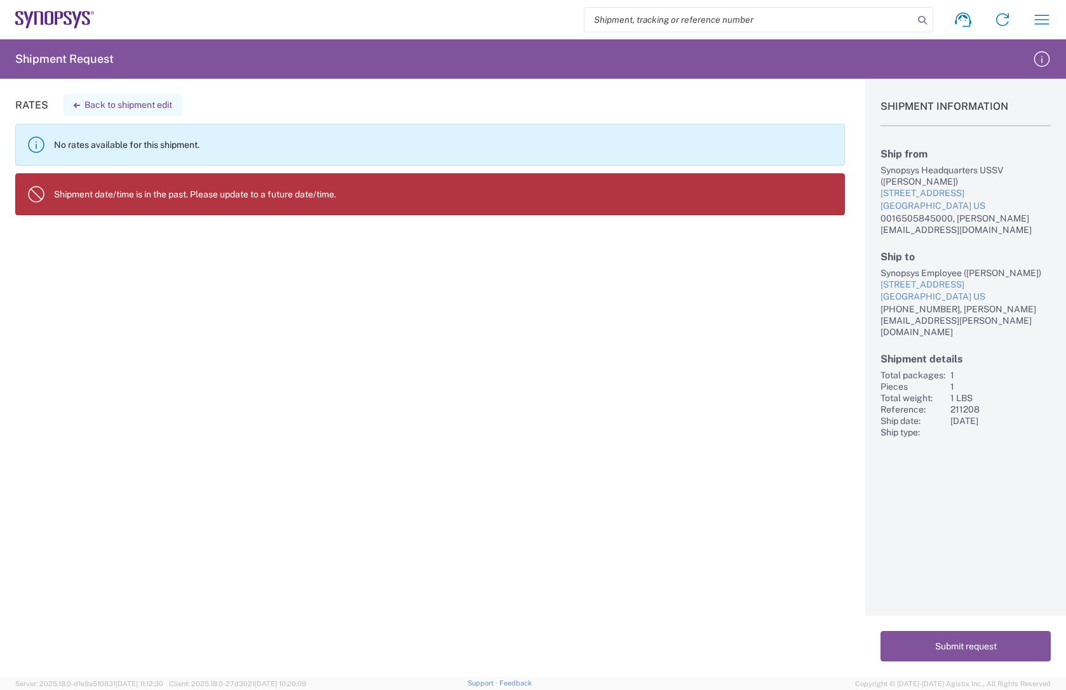
click at [159, 105] on button "Back to shipment edit" at bounding box center [123, 105] width 119 height 22
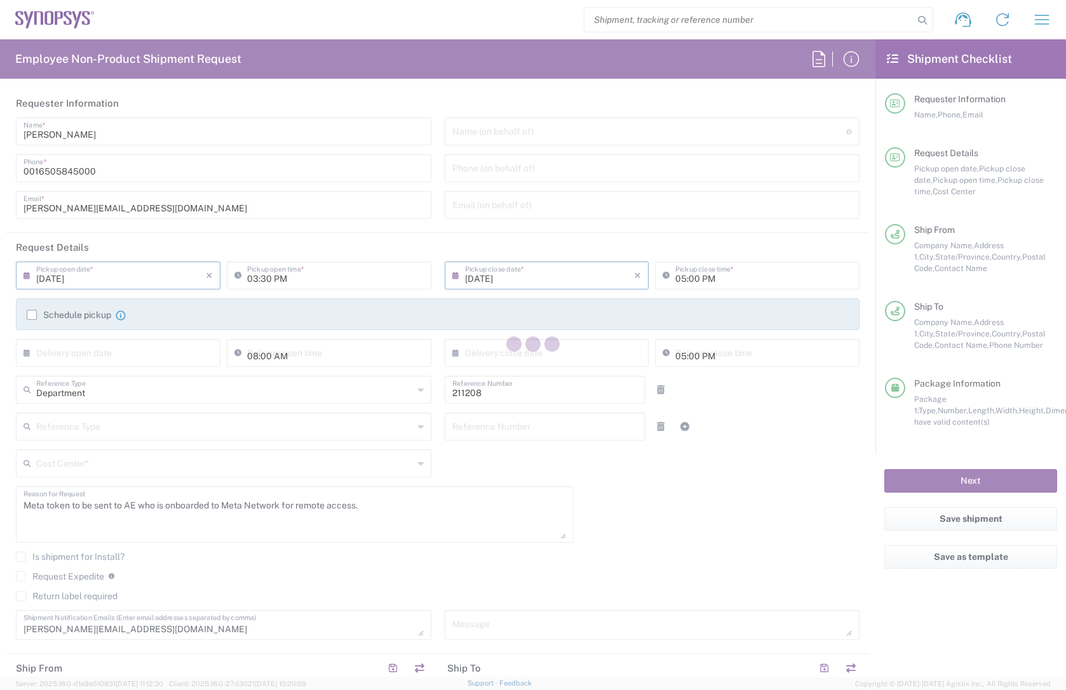
type input "[US_STATE]"
type input "Envelope"
type input "US01, DDG, NA2 211208"
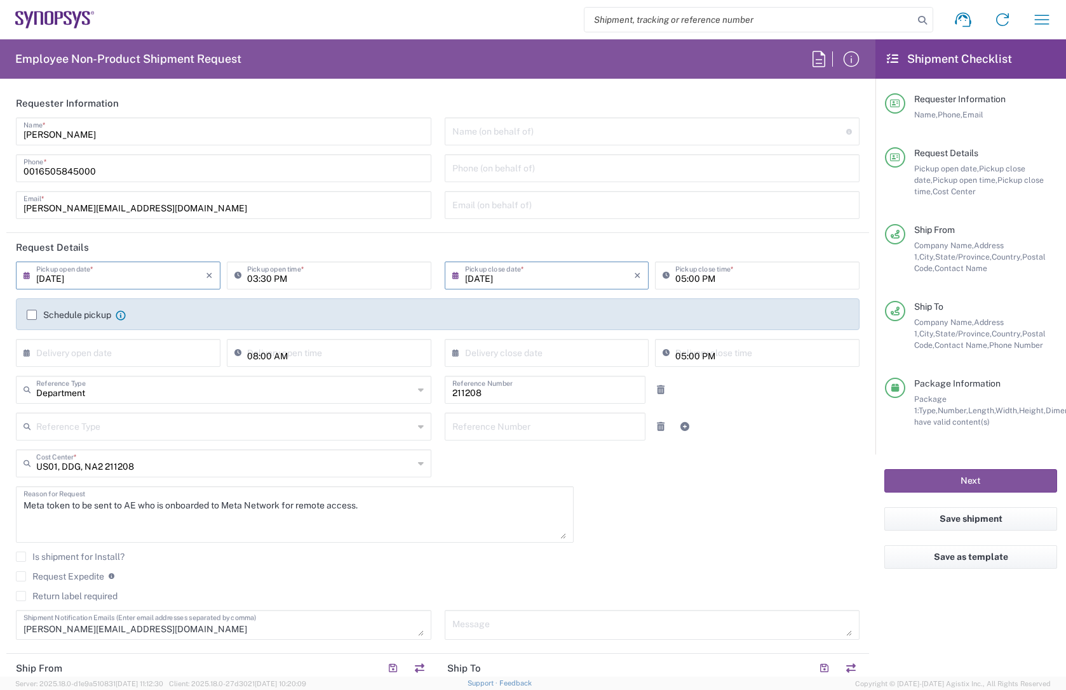
click at [681, 280] on input "05:00 PM" at bounding box center [763, 275] width 177 height 22
click at [690, 280] on input "04:00 PM" at bounding box center [763, 275] width 177 height 22
type input "04:30 PM"
click at [839, 252] on header "Request Details" at bounding box center [437, 247] width 862 height 29
click at [980, 483] on button "Next" at bounding box center [970, 480] width 173 height 23
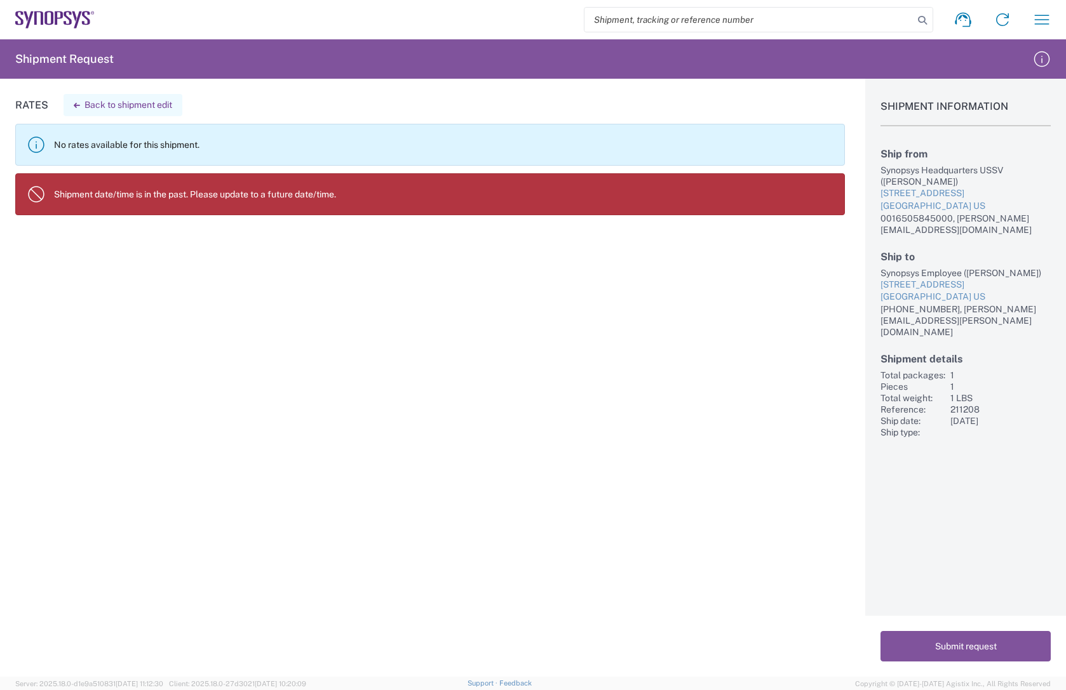
click at [147, 106] on button "Back to shipment edit" at bounding box center [123, 105] width 119 height 22
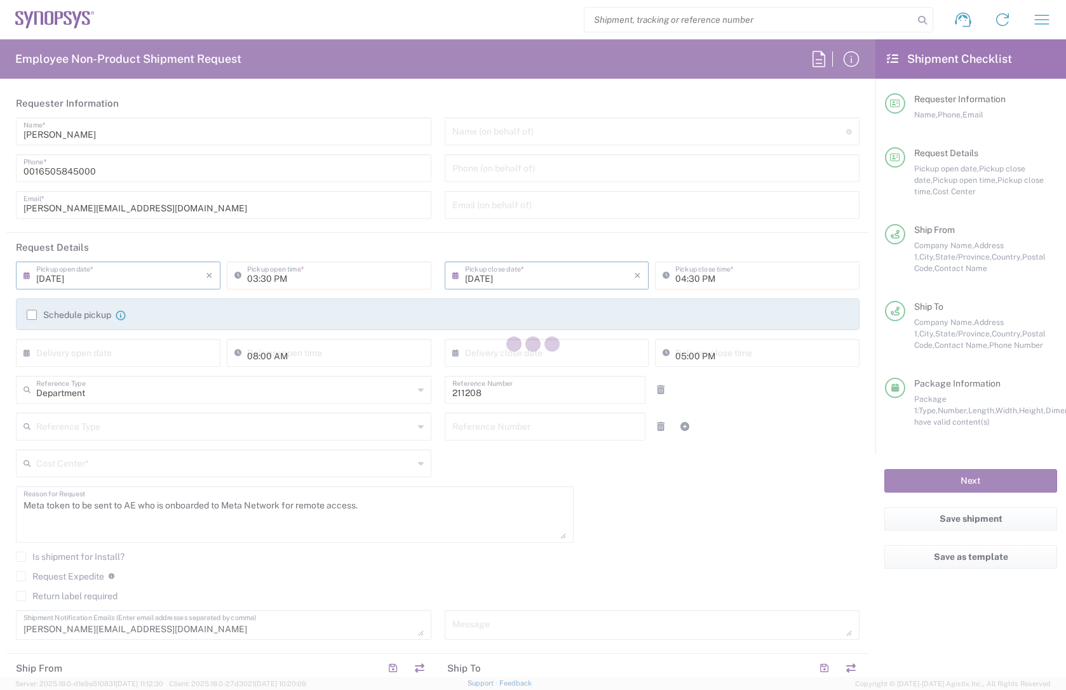
type input "[US_STATE]"
type input "US01, DDG, NA2 211208"
type input "[US_STATE]"
type input "Envelope"
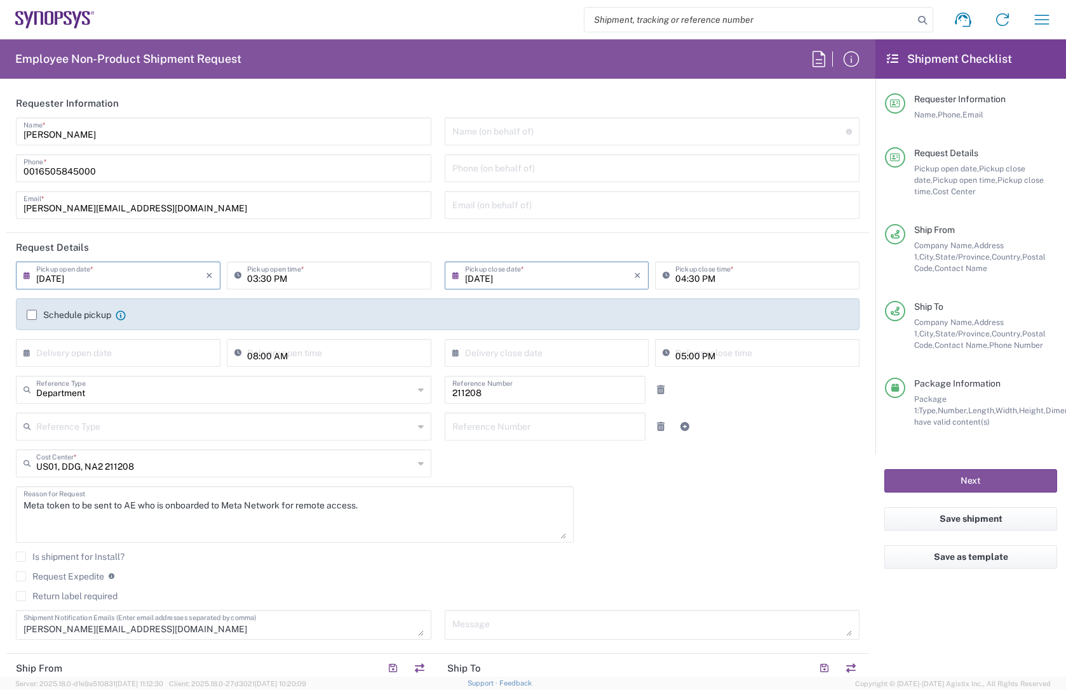
click at [263, 278] on input "03:30 PM" at bounding box center [335, 275] width 177 height 22
click at [264, 280] on input "03:30 PM" at bounding box center [335, 275] width 177 height 22
type input "03:45 PM"
click at [678, 298] on div "04:30 PM Pickup close time *" at bounding box center [757, 280] width 211 height 37
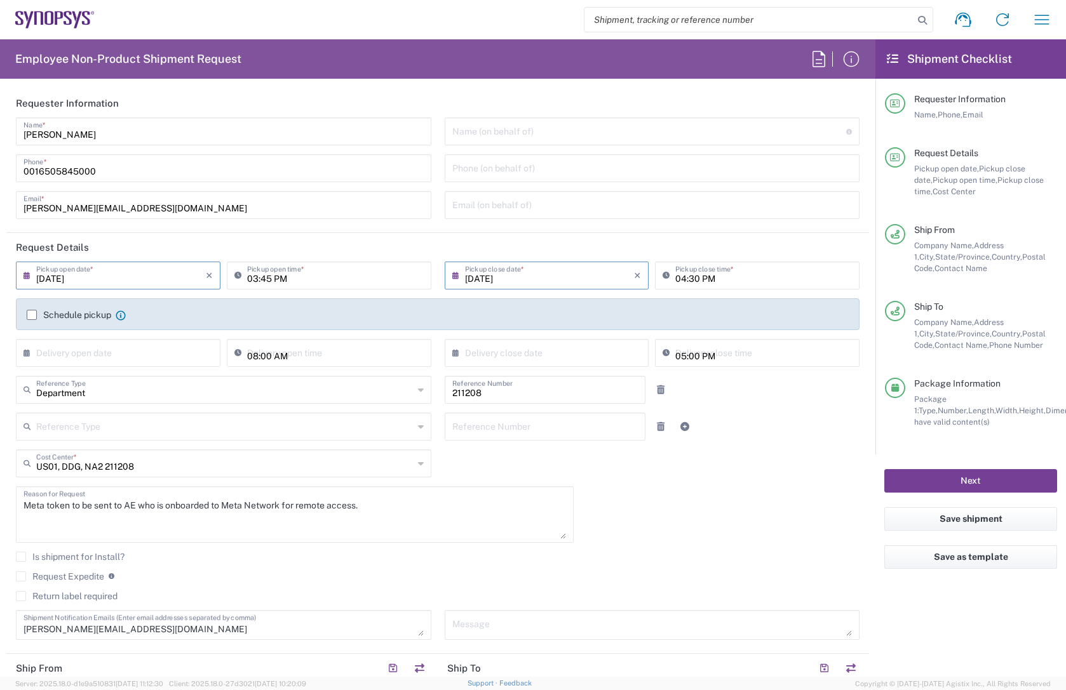
click at [977, 481] on button "Next" at bounding box center [970, 480] width 173 height 23
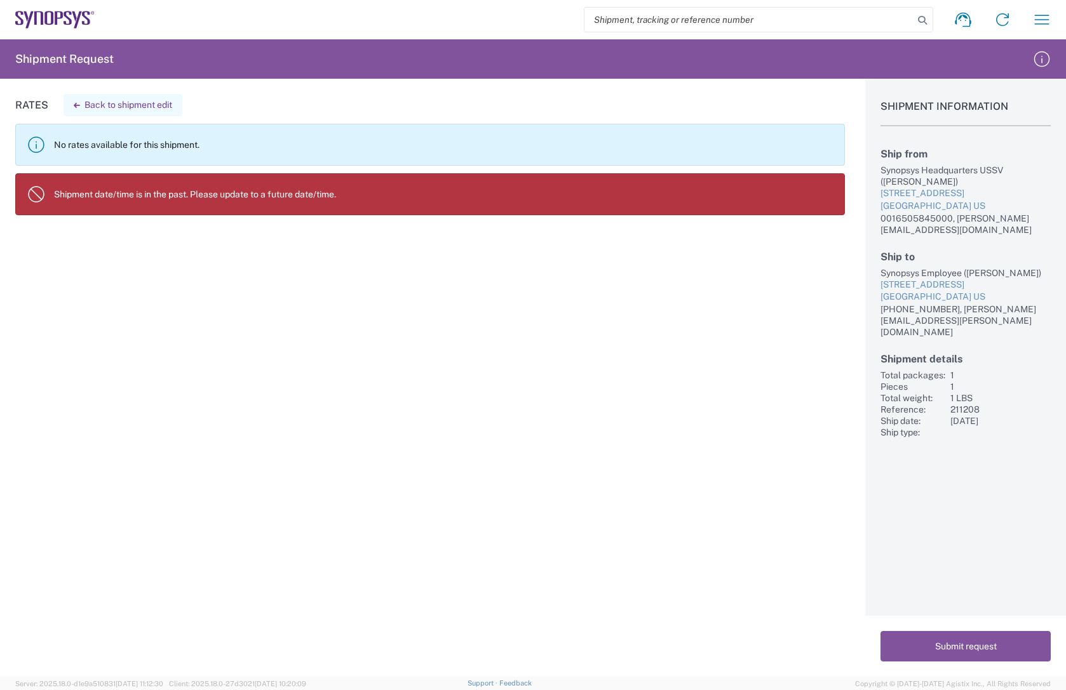
click at [141, 104] on button "Back to shipment edit" at bounding box center [123, 105] width 119 height 22
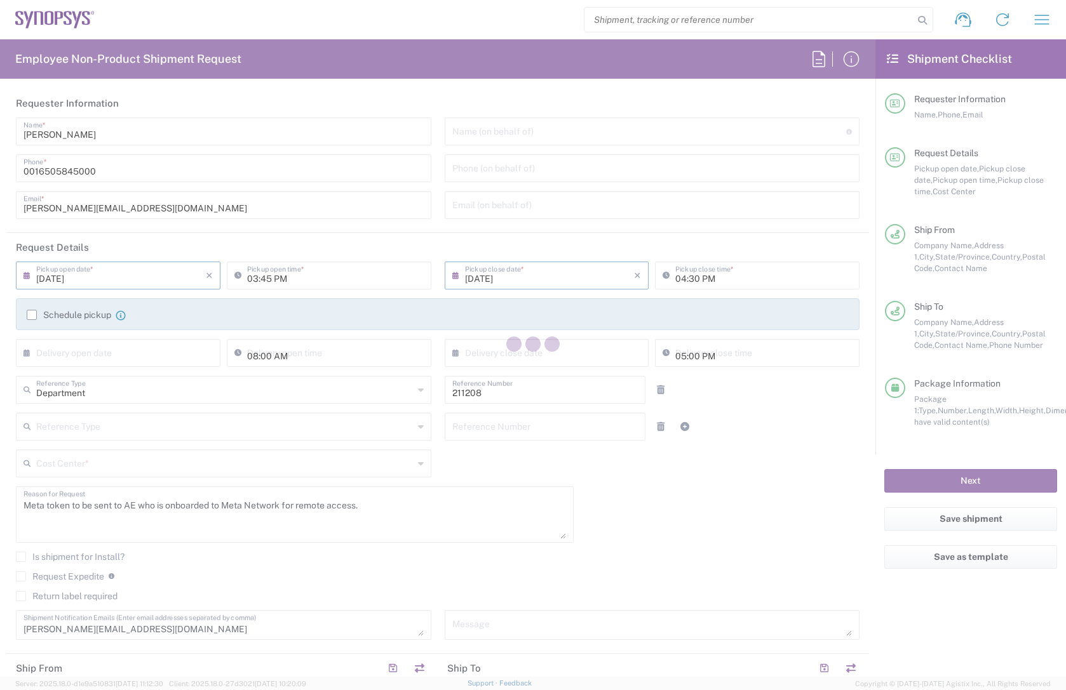
type input "[US_STATE]"
type input "Envelope"
type input "US01, DDG, NA2 211208"
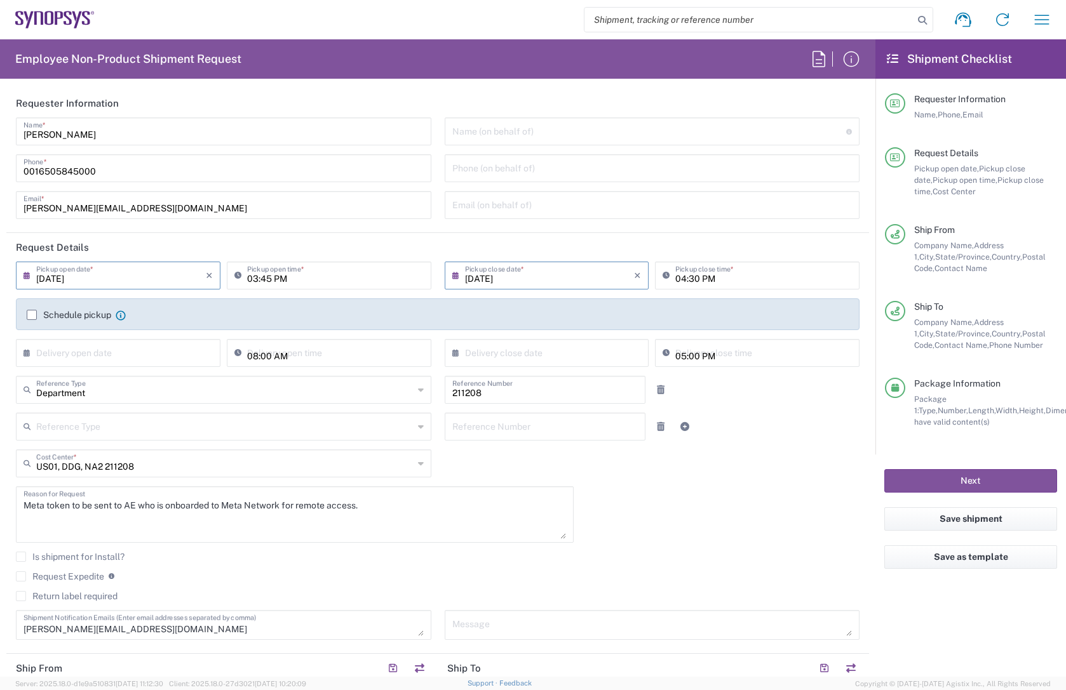
click at [253, 279] on input "03:45 PM" at bounding box center [335, 275] width 177 height 22
click at [261, 273] on input "04:45 PM" at bounding box center [335, 275] width 177 height 22
type input "04:00 PM"
click at [683, 280] on input "04:30 PM" at bounding box center [763, 275] width 177 height 22
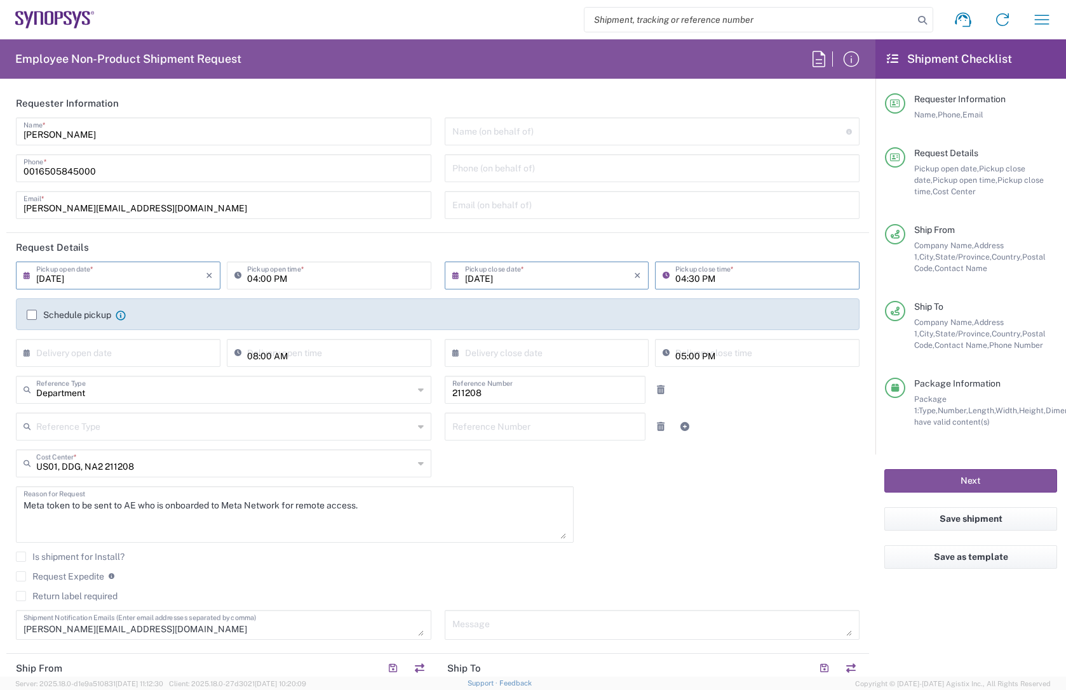
click at [685, 280] on input "04:30 PM" at bounding box center [763, 275] width 177 height 22
type input "04:45 PM"
click at [788, 248] on header "Request Details" at bounding box center [437, 247] width 862 height 29
click at [985, 479] on button "Next" at bounding box center [970, 480] width 173 height 23
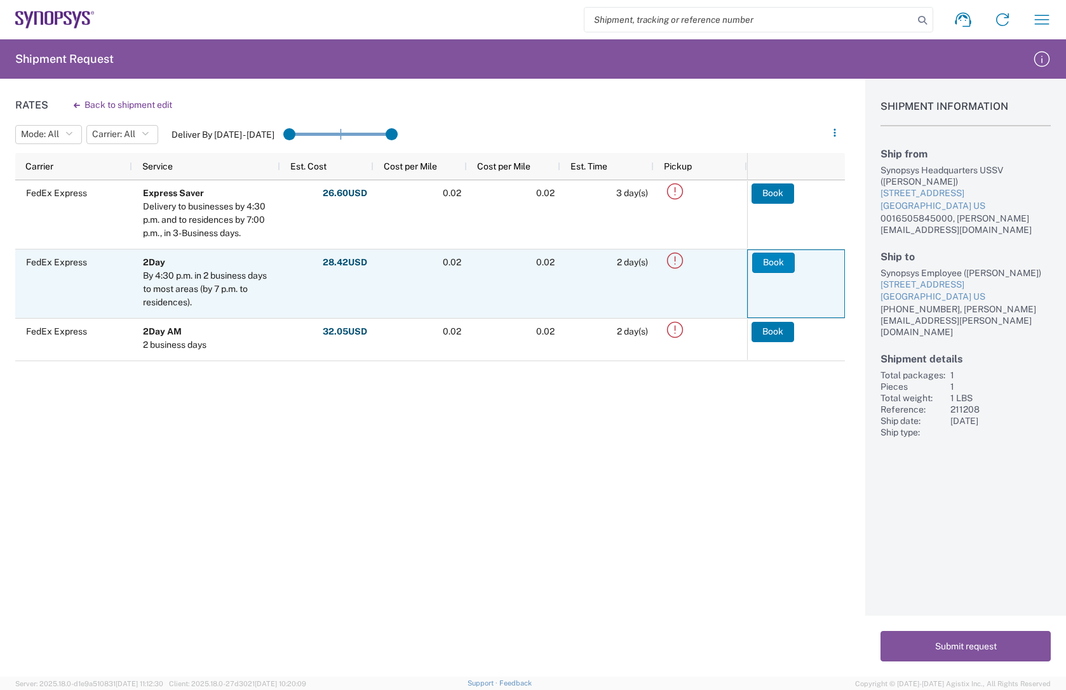
click at [775, 262] on button "Book" at bounding box center [773, 263] width 43 height 20
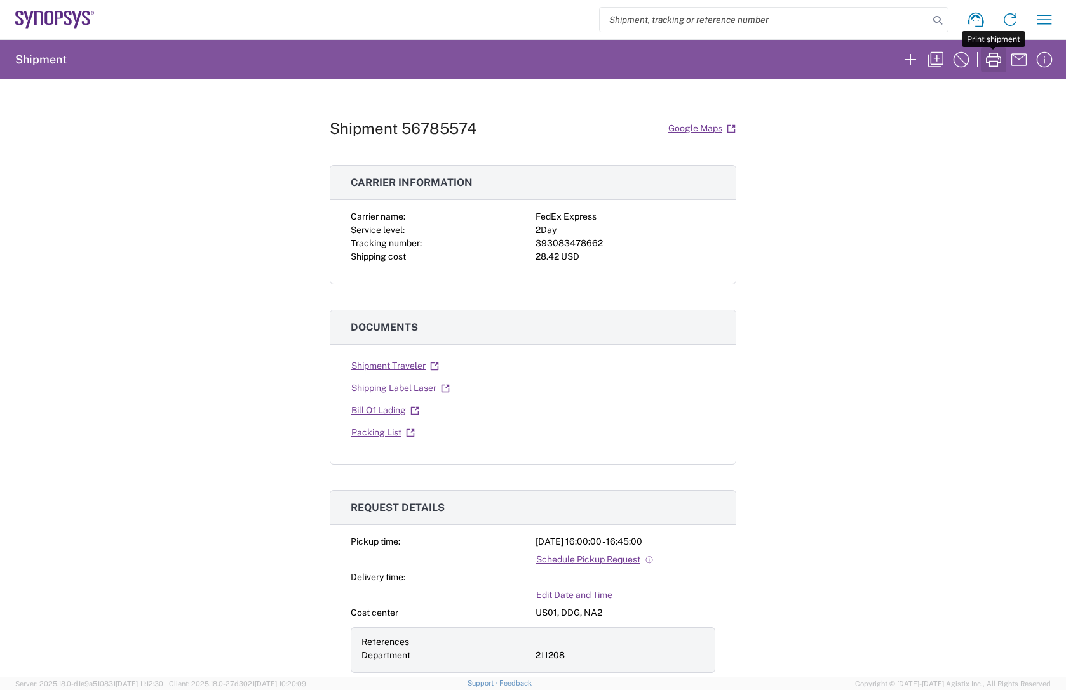
click at [990, 62] on icon "button" at bounding box center [993, 60] width 15 height 14
